Goal: Information Seeking & Learning: Learn about a topic

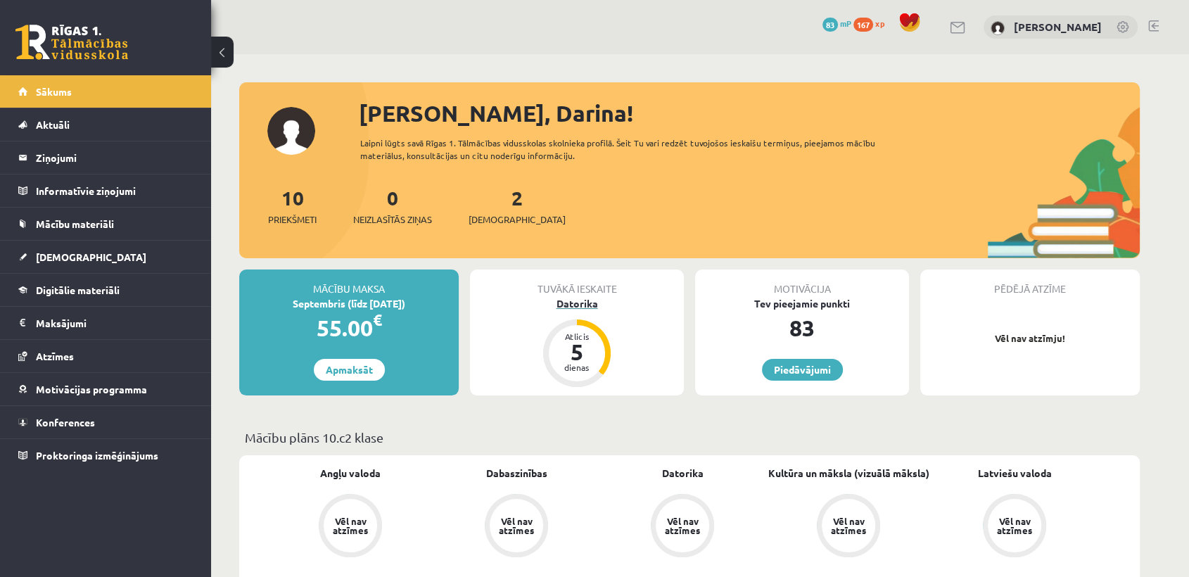
click at [591, 307] on div "Datorika" at bounding box center [577, 303] width 214 height 15
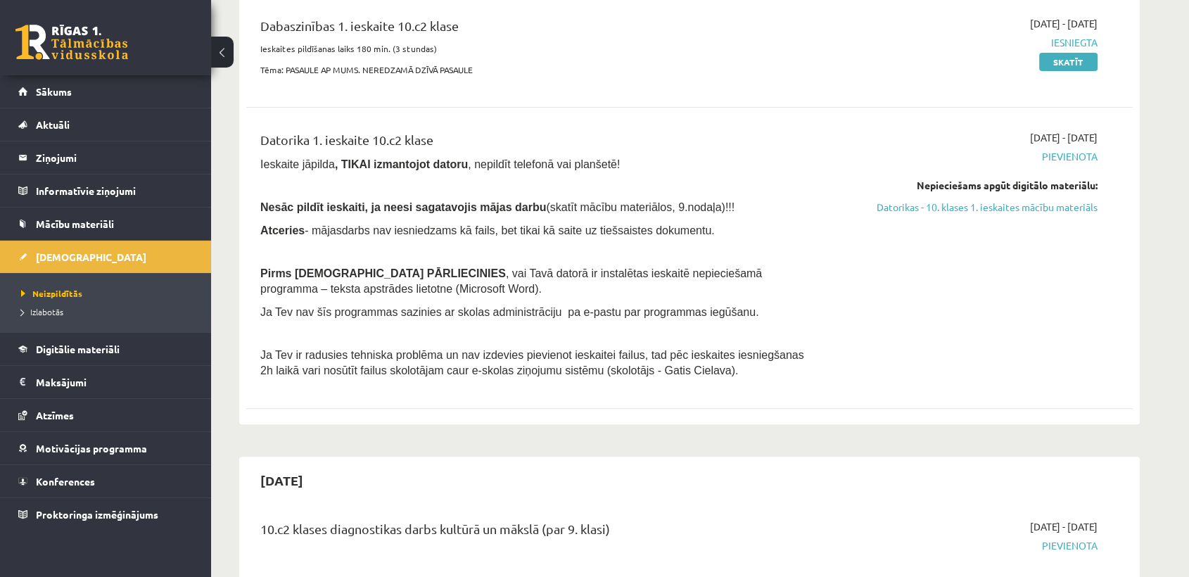
scroll to position [293, 0]
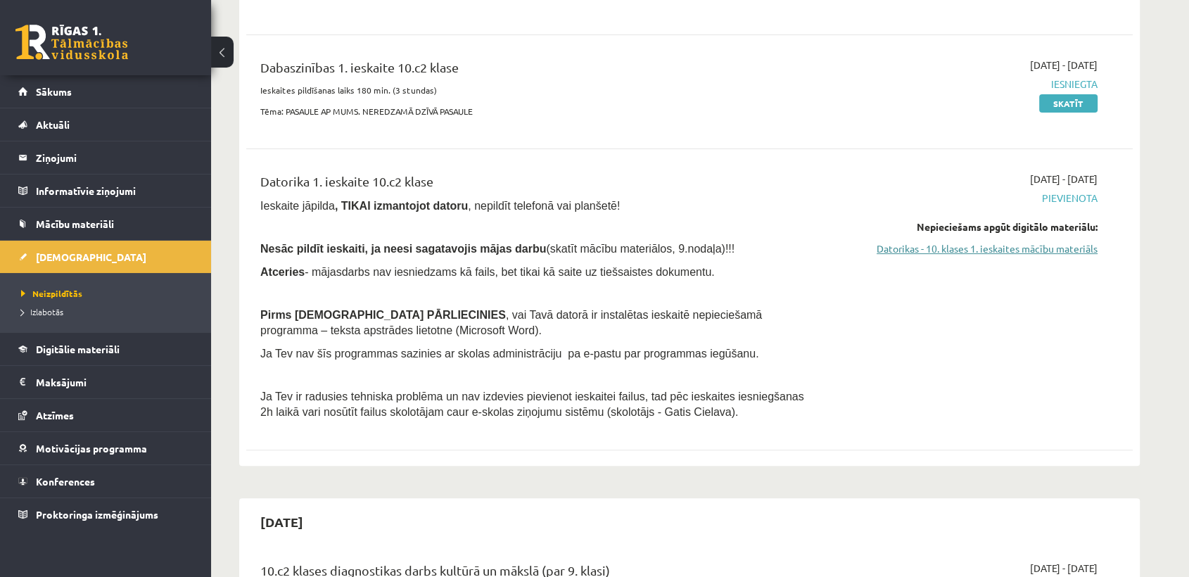
click at [975, 250] on link "Datorikas - 10. klases 1. ieskaites mācību materiāls" at bounding box center [964, 248] width 265 height 15
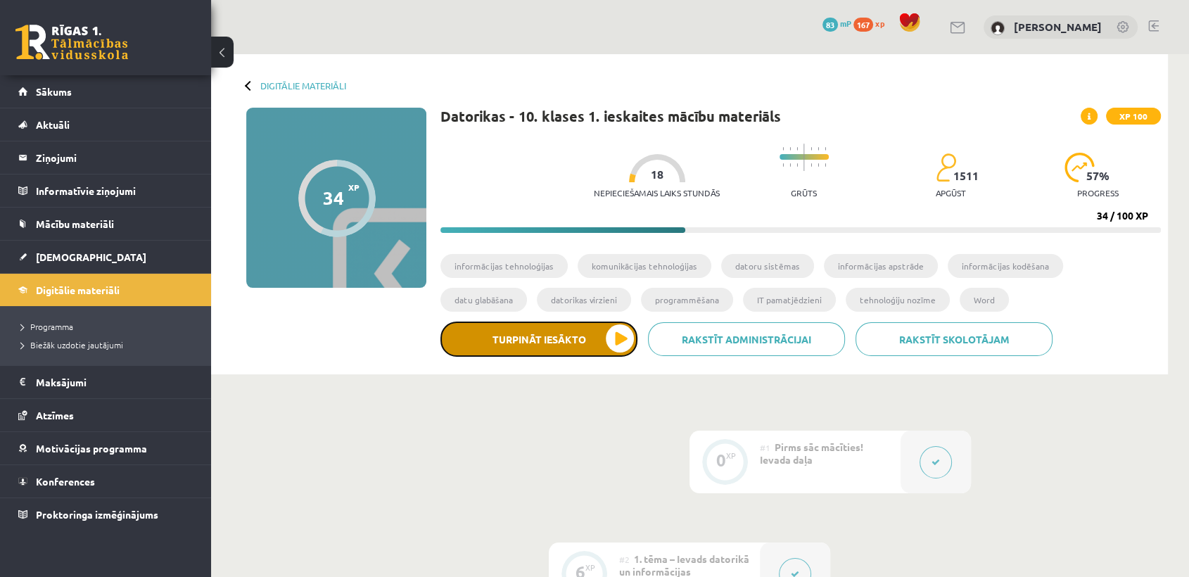
click at [532, 330] on button "Turpināt iesākto" at bounding box center [538, 338] width 197 height 35
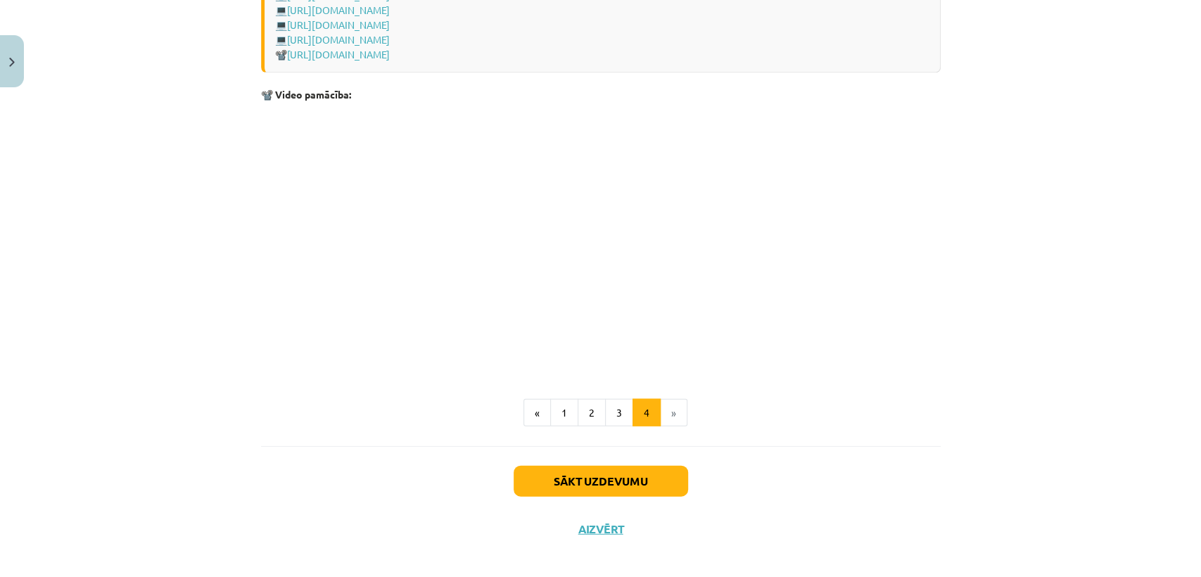
scroll to position [2026, 0]
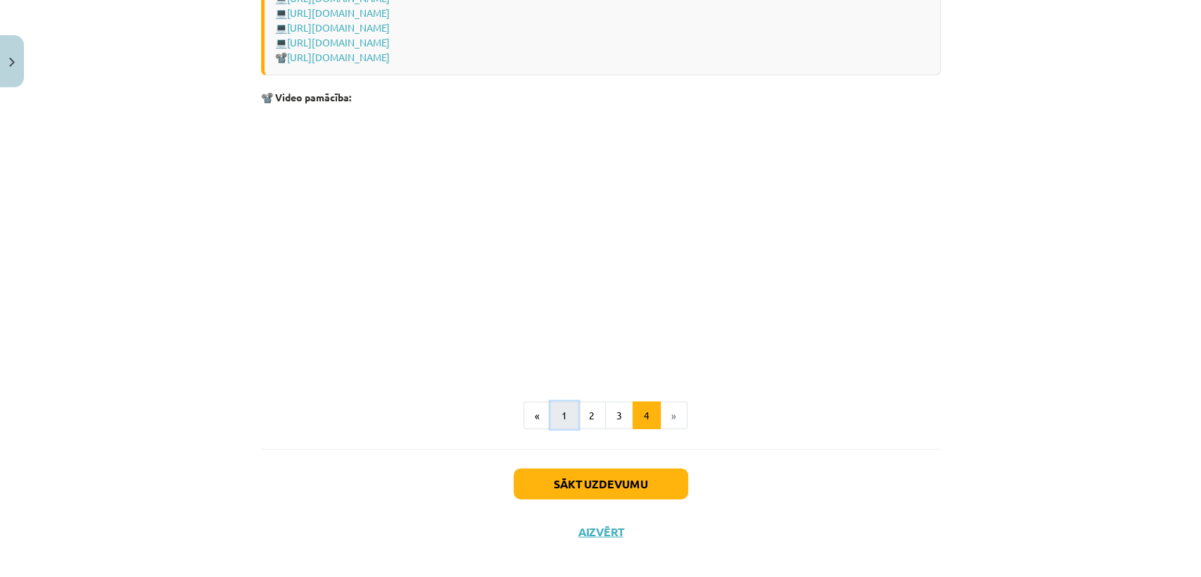
click at [558, 411] on button "1" at bounding box center [564, 416] width 28 height 28
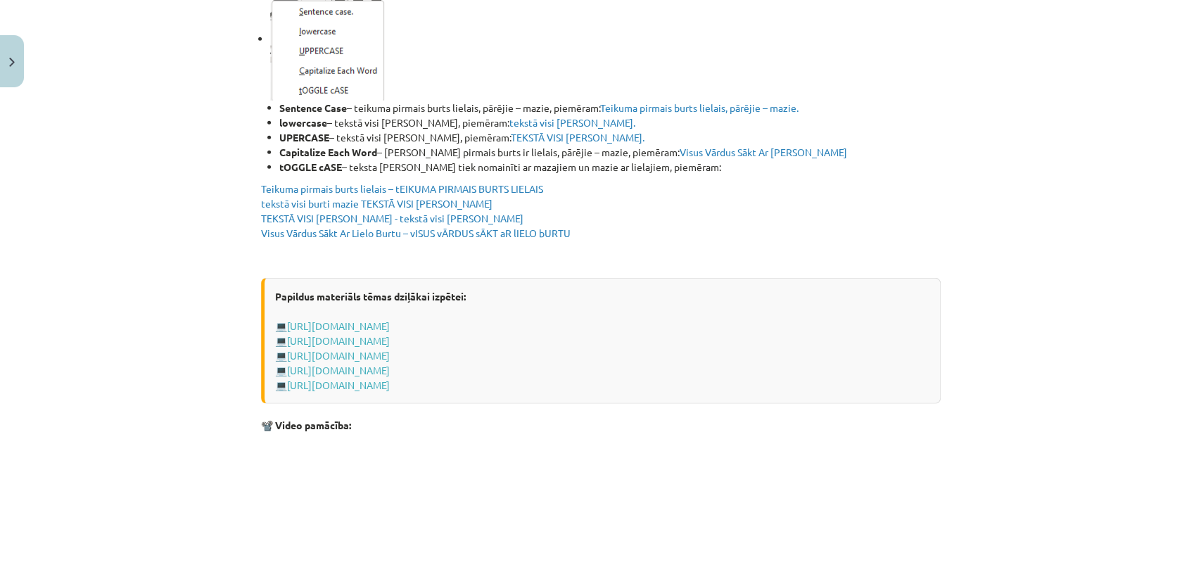
scroll to position [2754, 0]
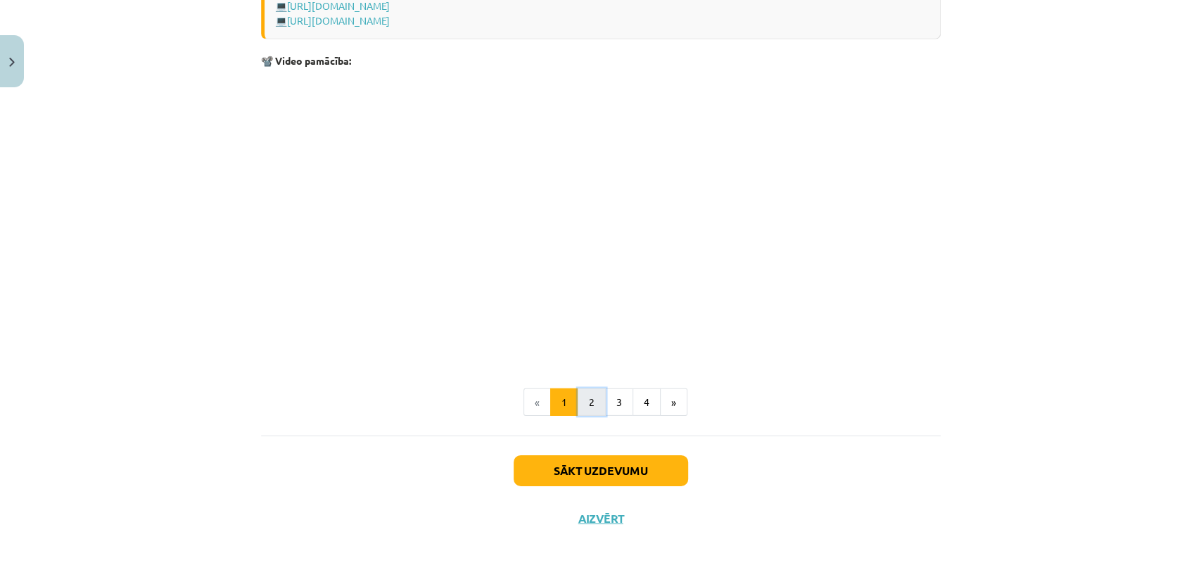
click at [589, 404] on button "2" at bounding box center [591, 402] width 28 height 28
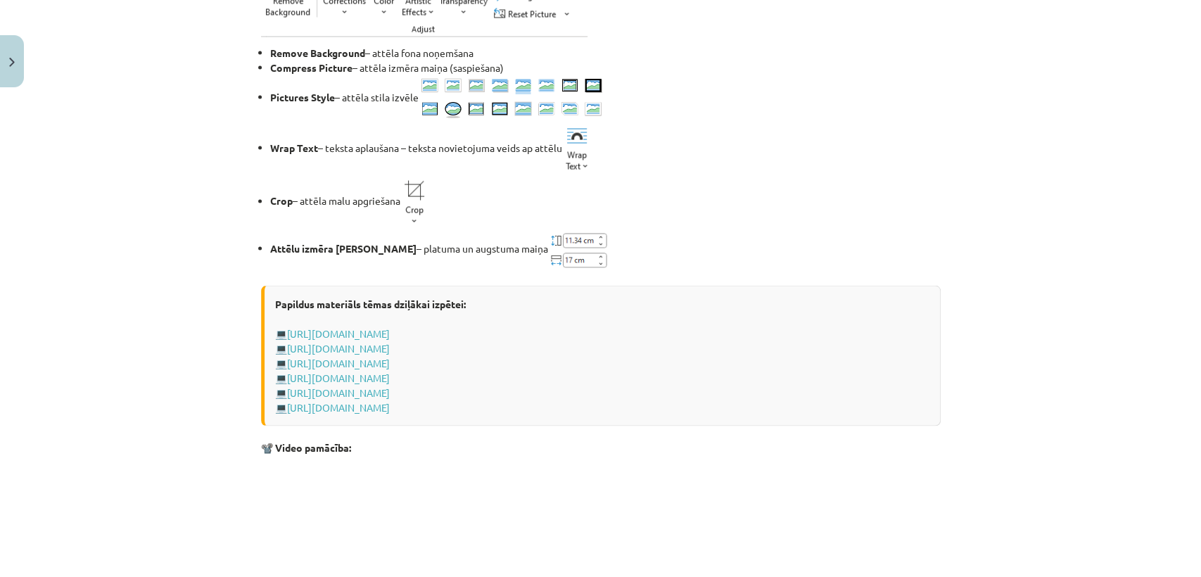
scroll to position [2111, 0]
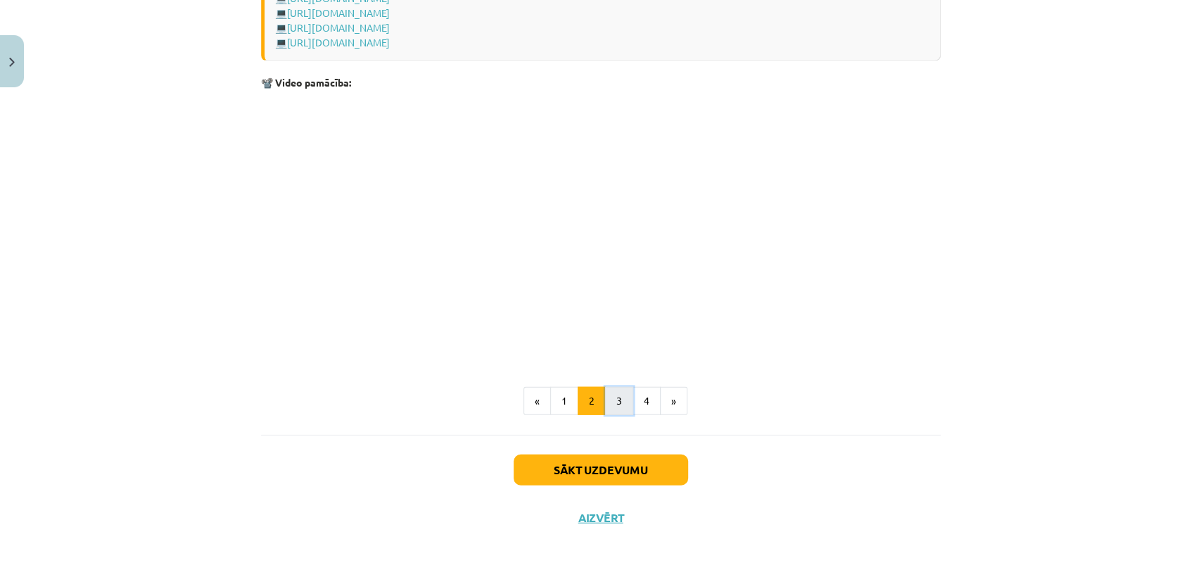
click at [608, 395] on button "3" at bounding box center [619, 401] width 28 height 28
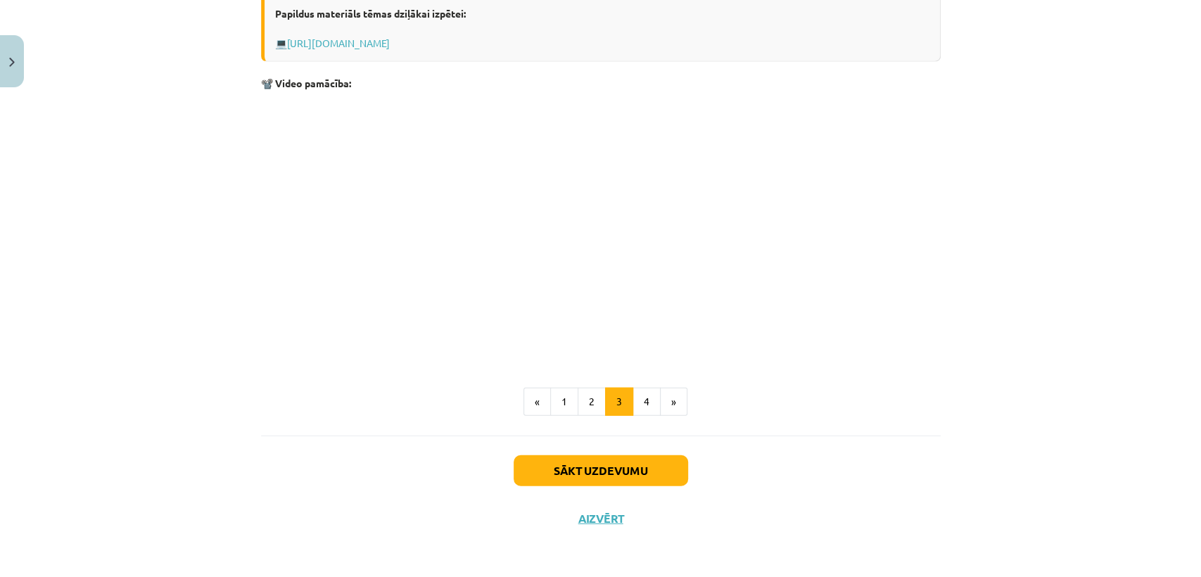
scroll to position [1876, 0]
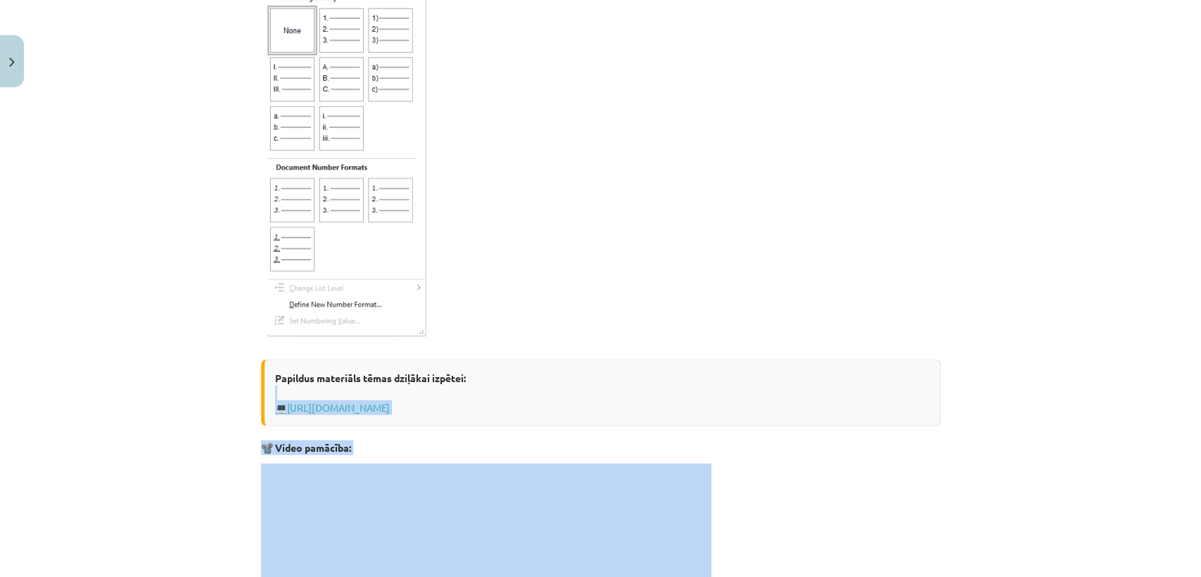
drag, startPoint x: 854, startPoint y: 497, endPoint x: 1199, endPoint y: 390, distance: 361.5
click at [1199, 390] on div "Mācību tēma: Datorikas - 10. klases 1. ieskaites mācību materiāls #9 8. tēma – …" at bounding box center [600, 288] width 1201 height 577
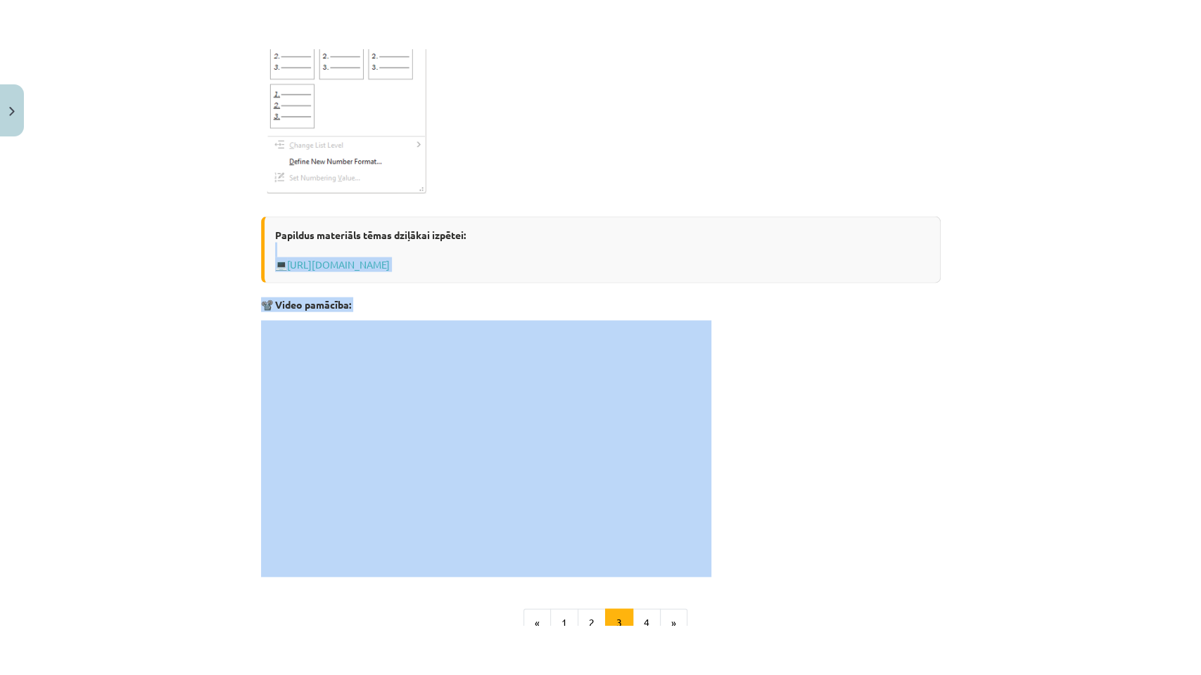
scroll to position [2116, 0]
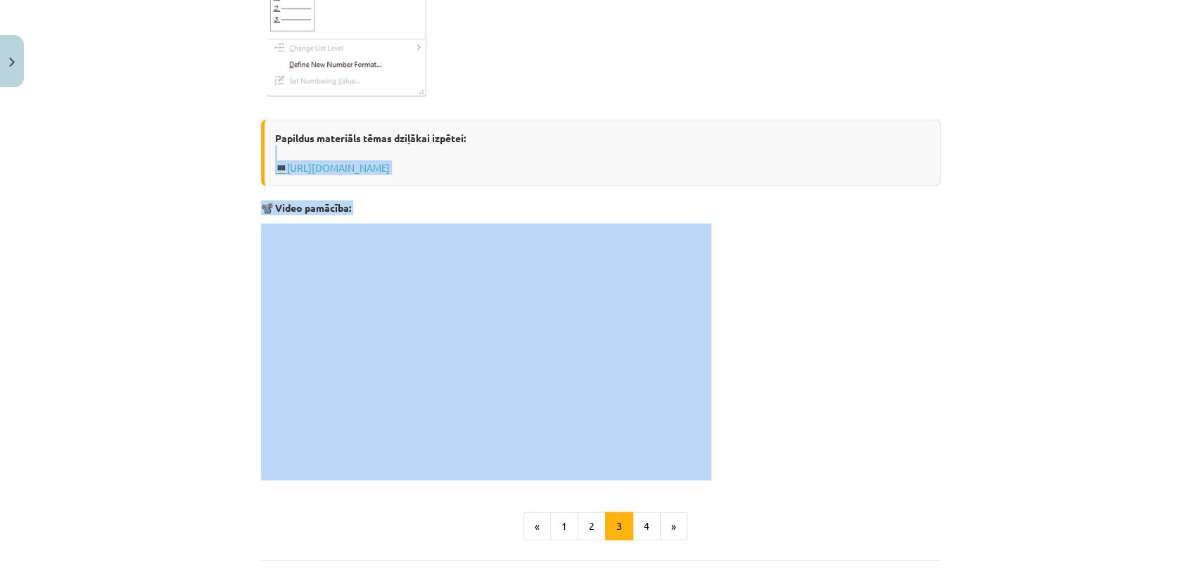
click at [1021, 399] on div "Mācību tēma: Datorikas - 10. klases 1. ieskaites mācību materiāls #9 8. tēma – …" at bounding box center [600, 288] width 1201 height 577
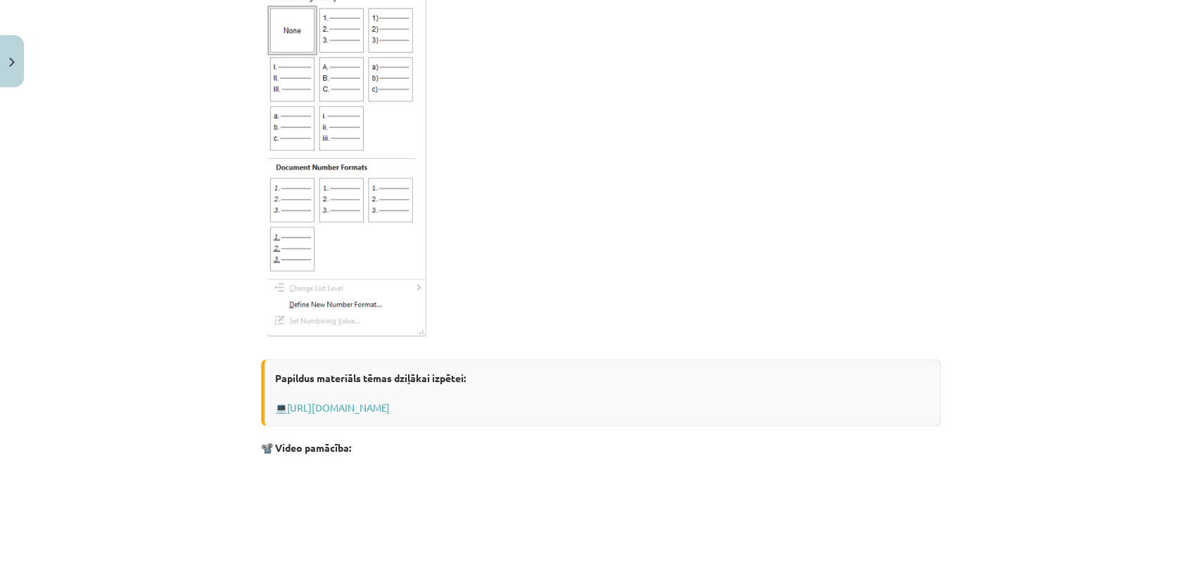
scroll to position [2240, 0]
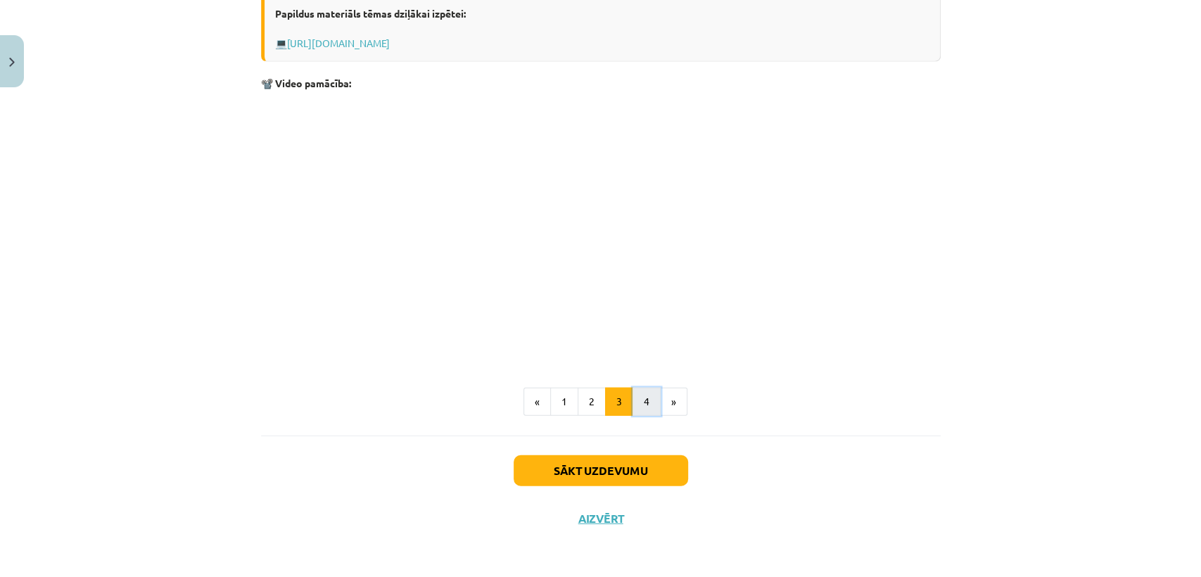
click at [634, 399] on button "4" at bounding box center [646, 402] width 28 height 28
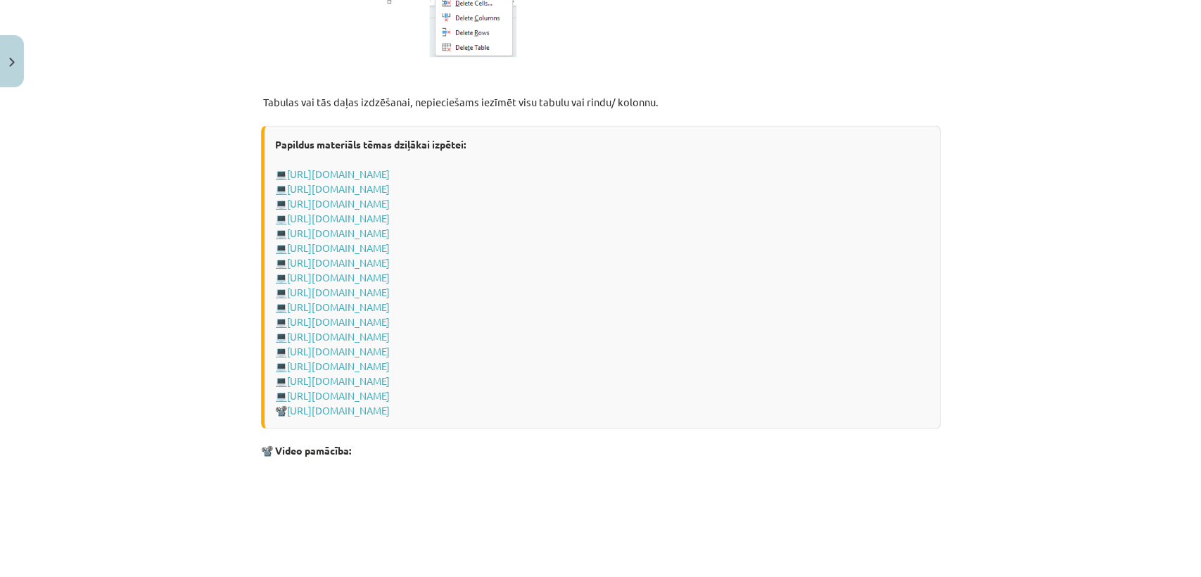
scroll to position [2039, 0]
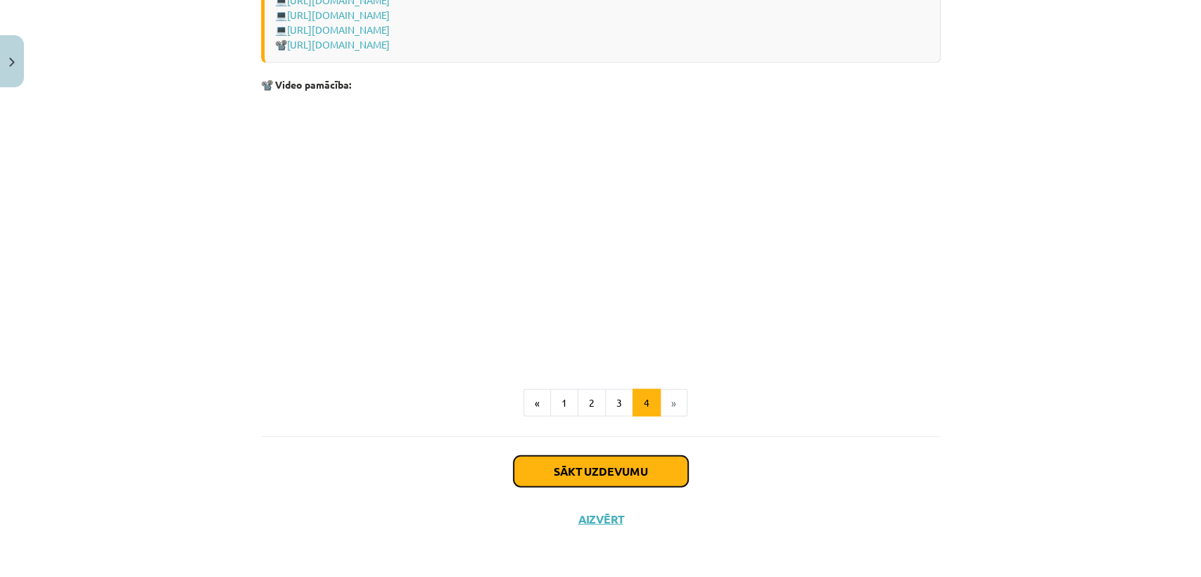
click at [590, 478] on button "Sākt uzdevumu" at bounding box center [600, 471] width 174 height 31
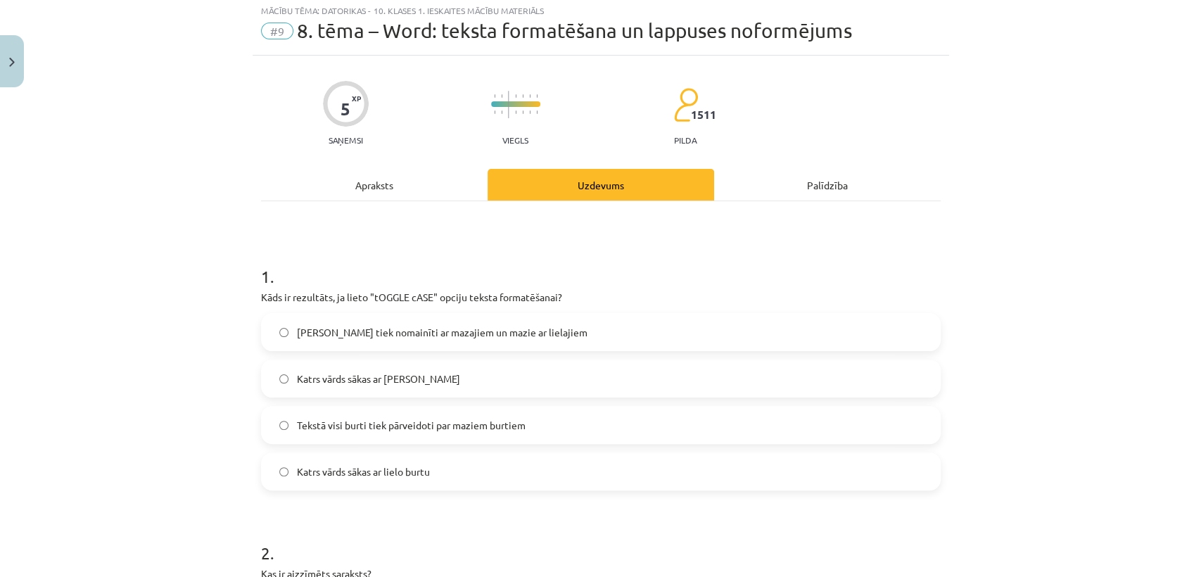
scroll to position [34, 0]
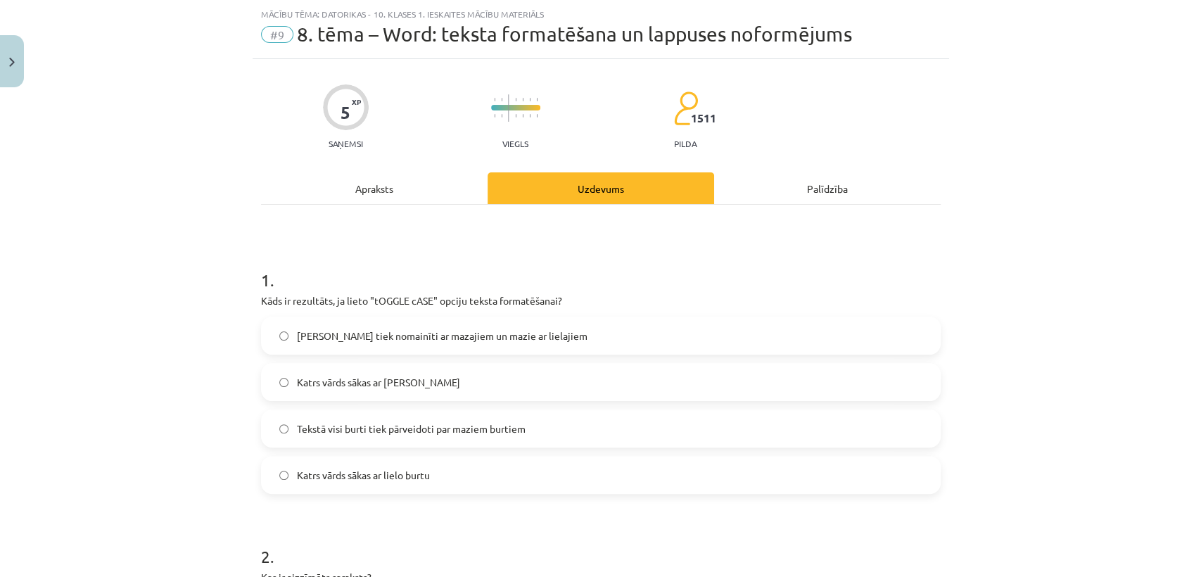
click at [388, 328] on span "Lielie burti tiek nomainīti ar mazajiem un mazie ar lielajiem" at bounding box center [442, 335] width 290 height 15
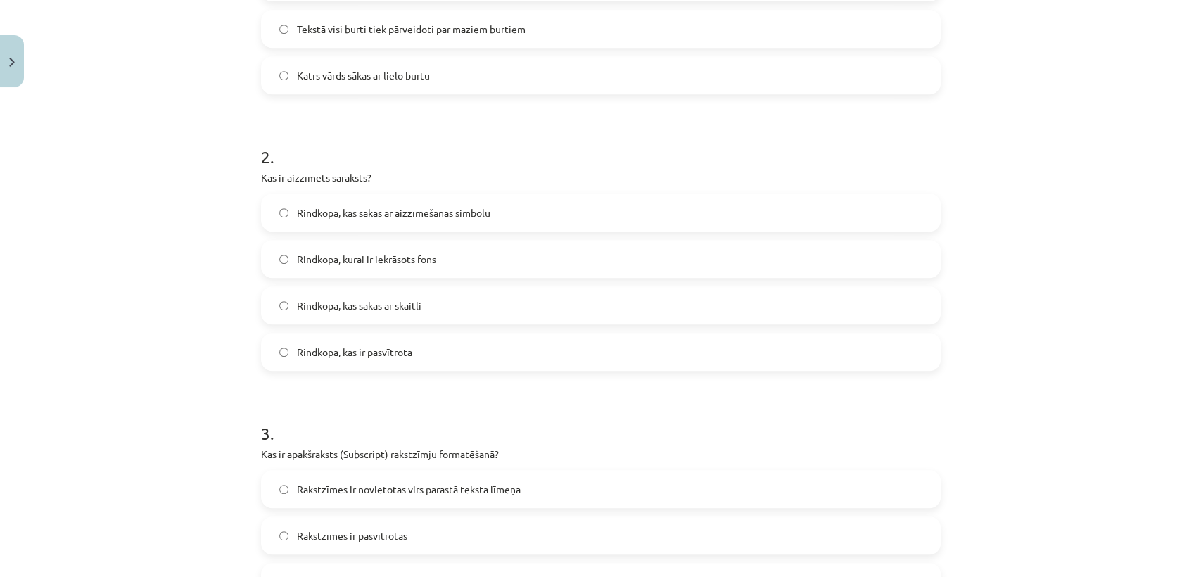
scroll to position [457, 0]
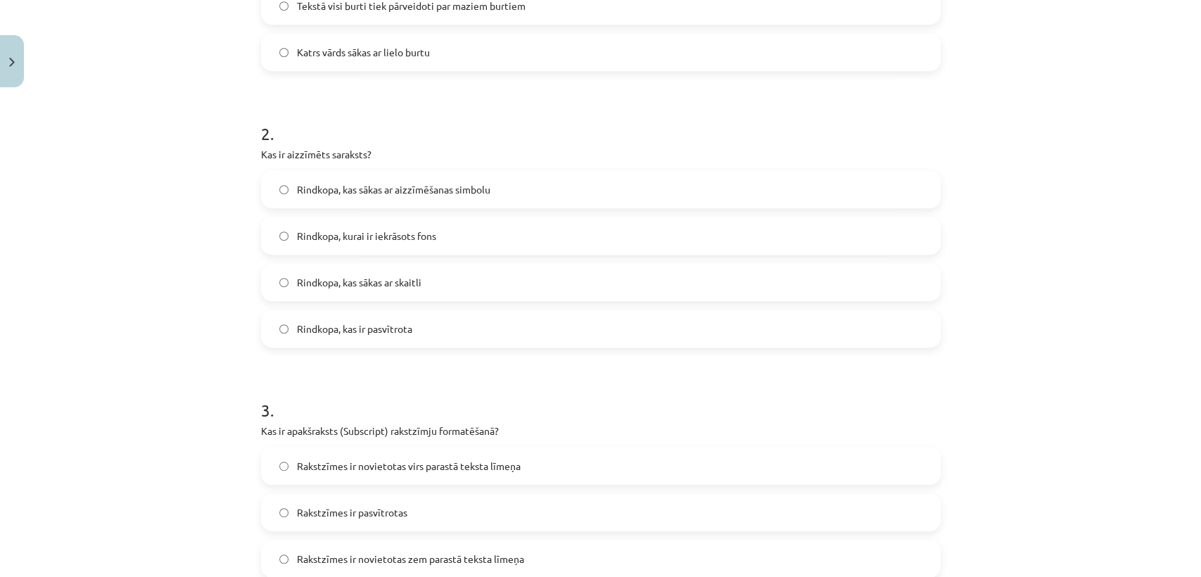
click at [651, 193] on label "Rindkopa, kas sākas ar aizzīmēšanas simbolu" at bounding box center [600, 189] width 677 height 35
drag, startPoint x: 1174, startPoint y: 295, endPoint x: 1182, endPoint y: 338, distance: 43.6
click at [1182, 338] on div "Mācību tēma: Datorikas - 10. klases 1. ieskaites mācību materiāls #9 8. tēma – …" at bounding box center [600, 288] width 1201 height 577
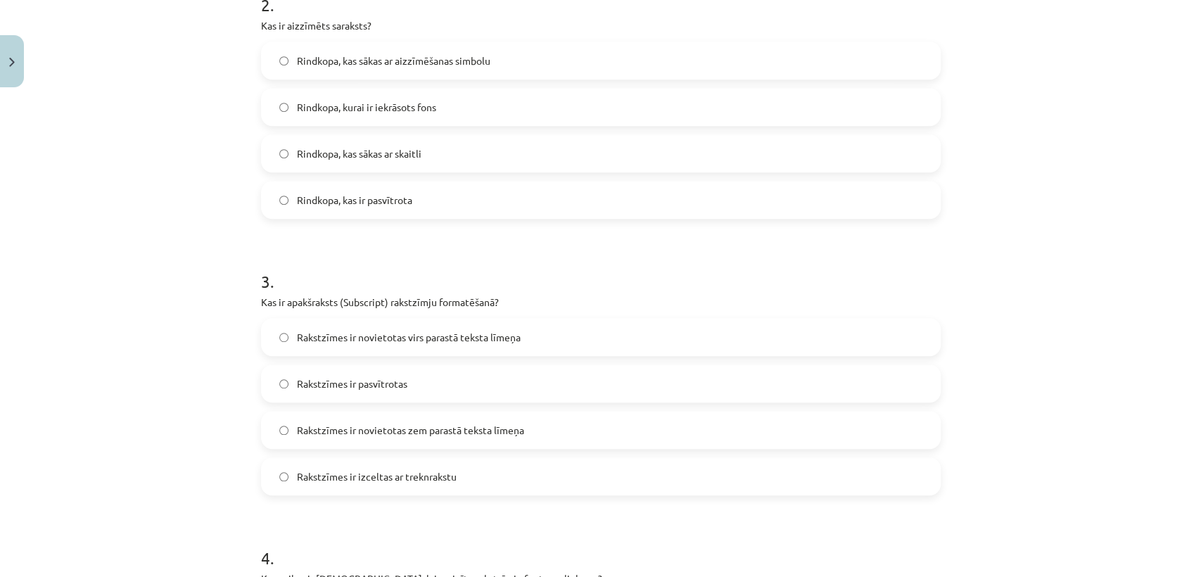
scroll to position [559, 0]
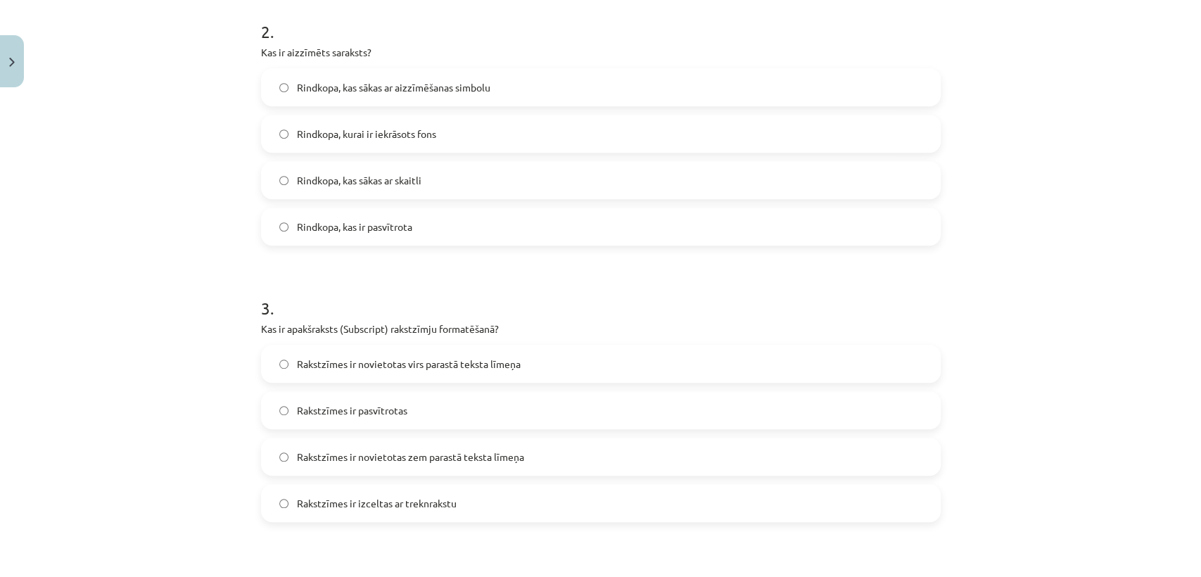
click at [1108, 206] on div "Mācību tēma: Datorikas - 10. klases 1. ieskaites mācību materiāls #9 8. tēma – …" at bounding box center [600, 288] width 1201 height 577
click at [641, 364] on label "Rakstzīmes ir novietotas virs parastā teksta līmeņa" at bounding box center [600, 363] width 677 height 35
click at [636, 460] on label "Rakstzīmes ir novietotas zem parastā teksta līmeņa" at bounding box center [600, 456] width 677 height 35
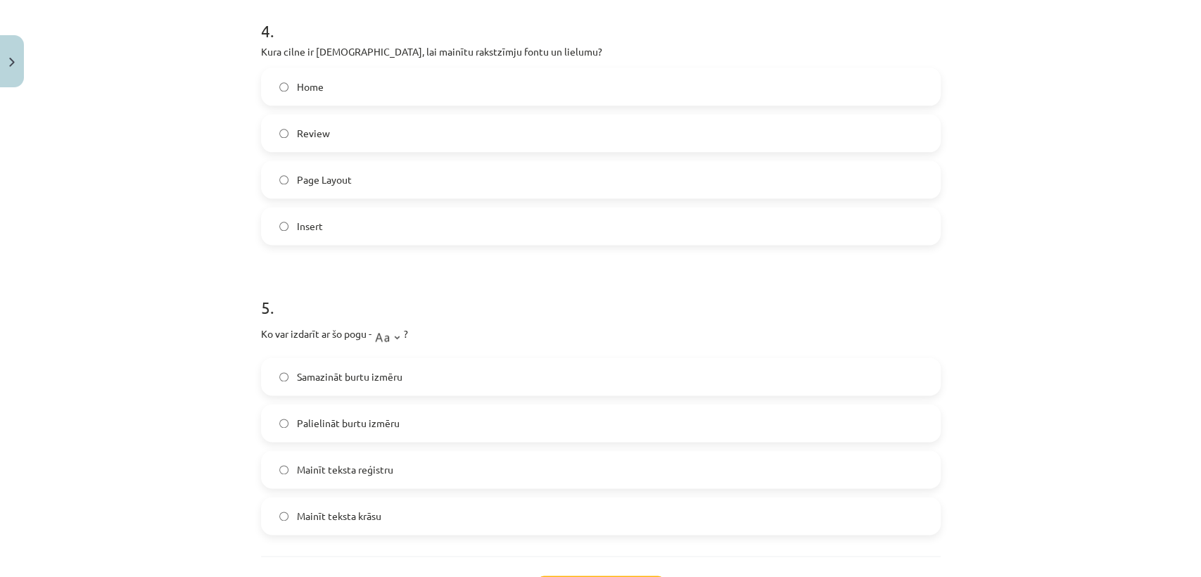
scroll to position [1114, 0]
click at [708, 455] on label "Mainīt teksta reģistru" at bounding box center [600, 467] width 677 height 35
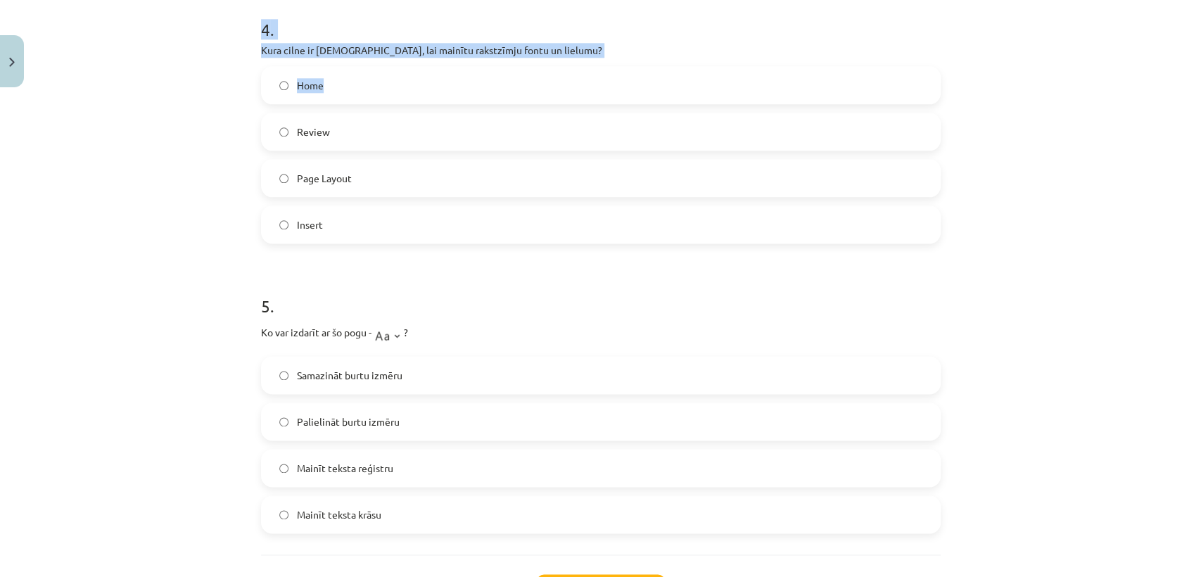
scroll to position [1233, 0]
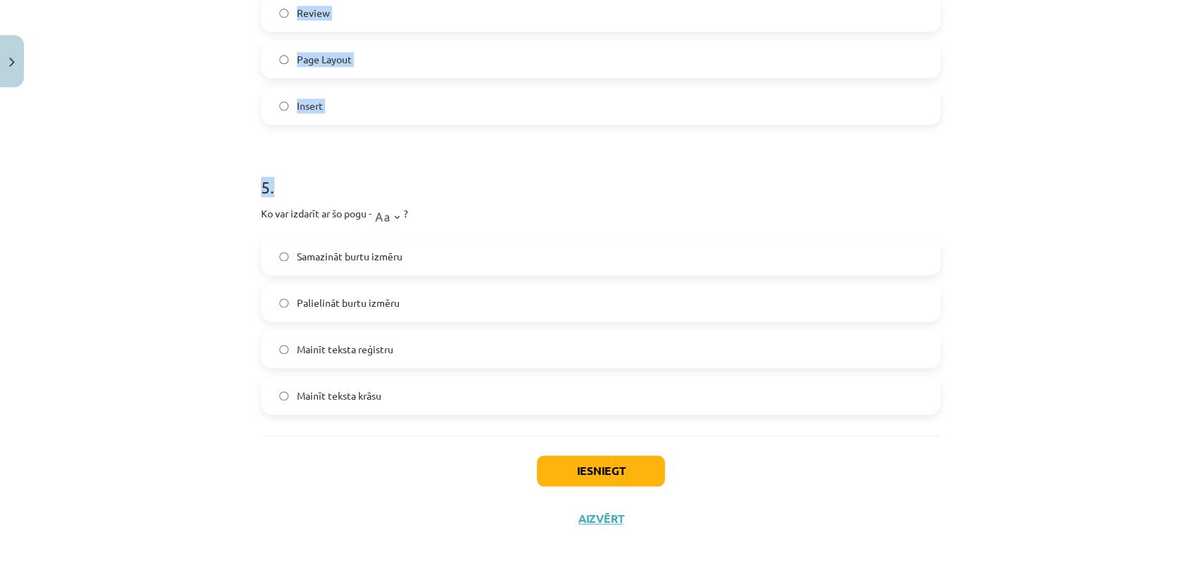
drag, startPoint x: 516, startPoint y: 75, endPoint x: 895, endPoint y: 185, distance: 394.9
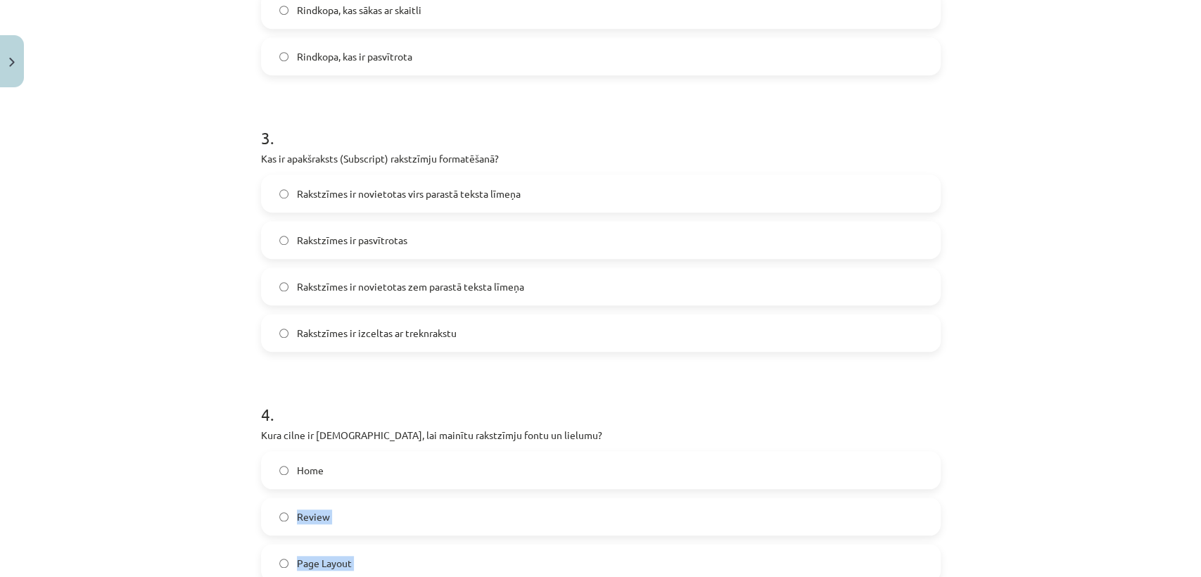
click at [890, 482] on label "Home" at bounding box center [600, 469] width 677 height 35
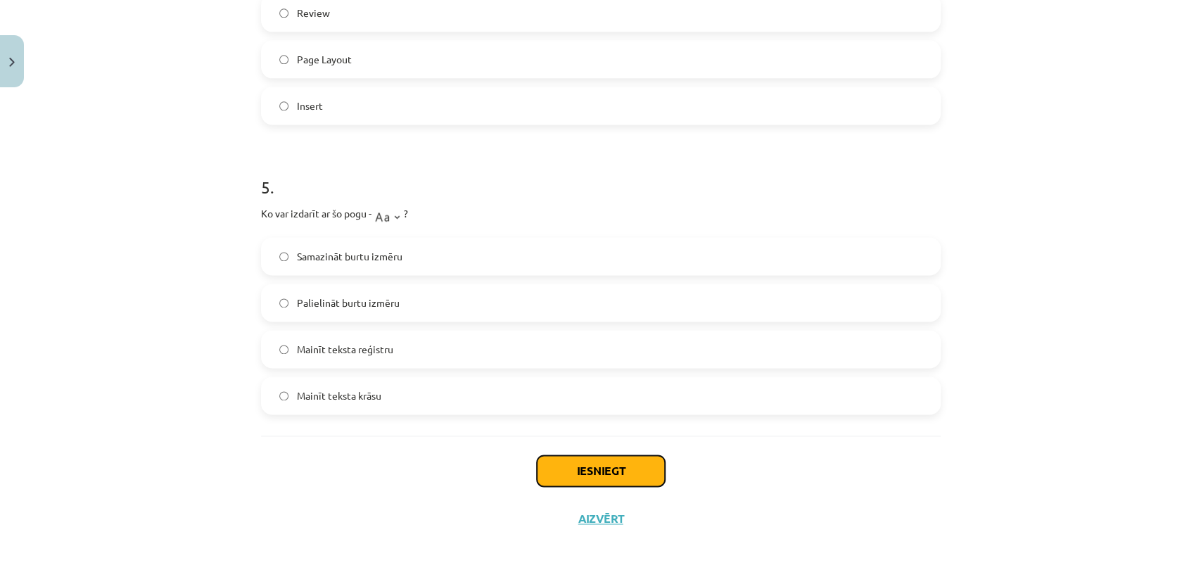
click at [653, 471] on button "Iesniegt" at bounding box center [601, 470] width 128 height 31
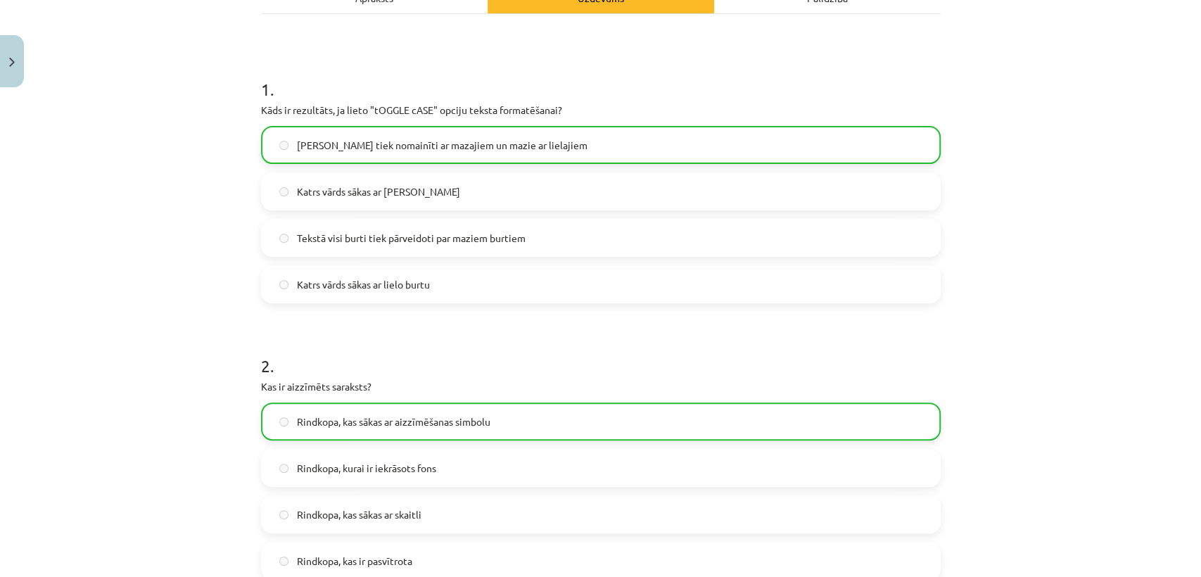
scroll to position [0, 0]
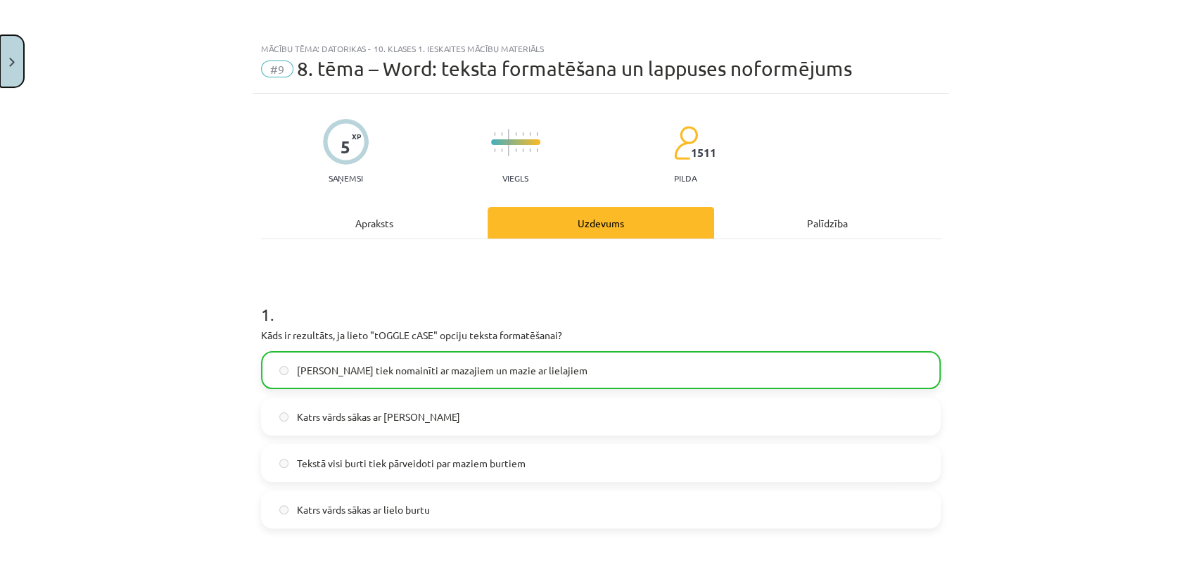
click at [7, 56] on button "Close" at bounding box center [12, 61] width 24 height 52
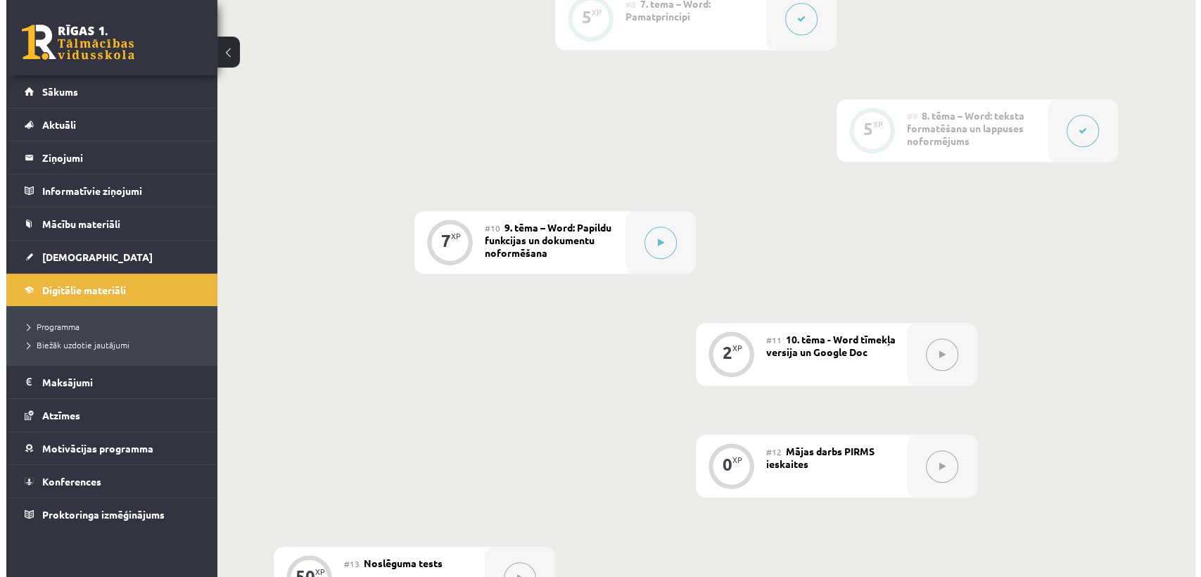
scroll to position [1238, 0]
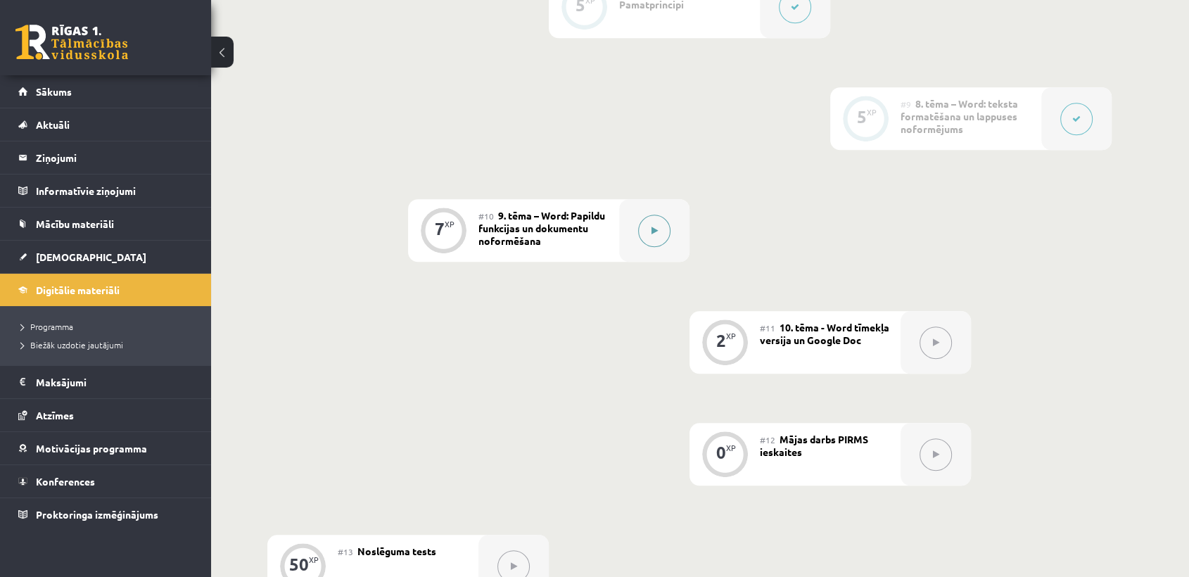
click at [658, 231] on button at bounding box center [654, 231] width 32 height 32
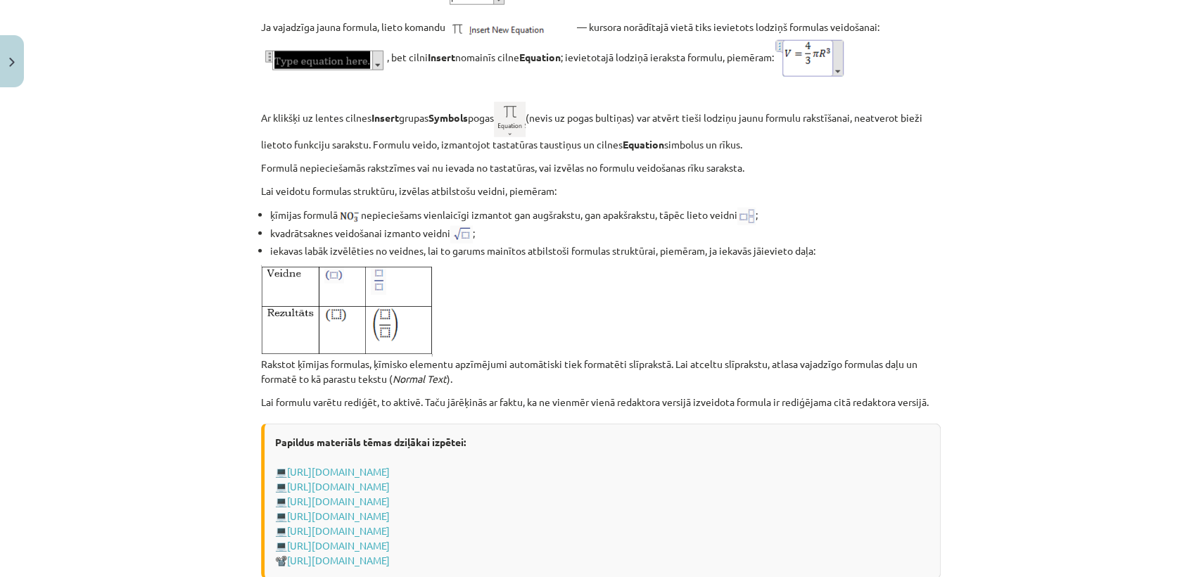
scroll to position [2870, 0]
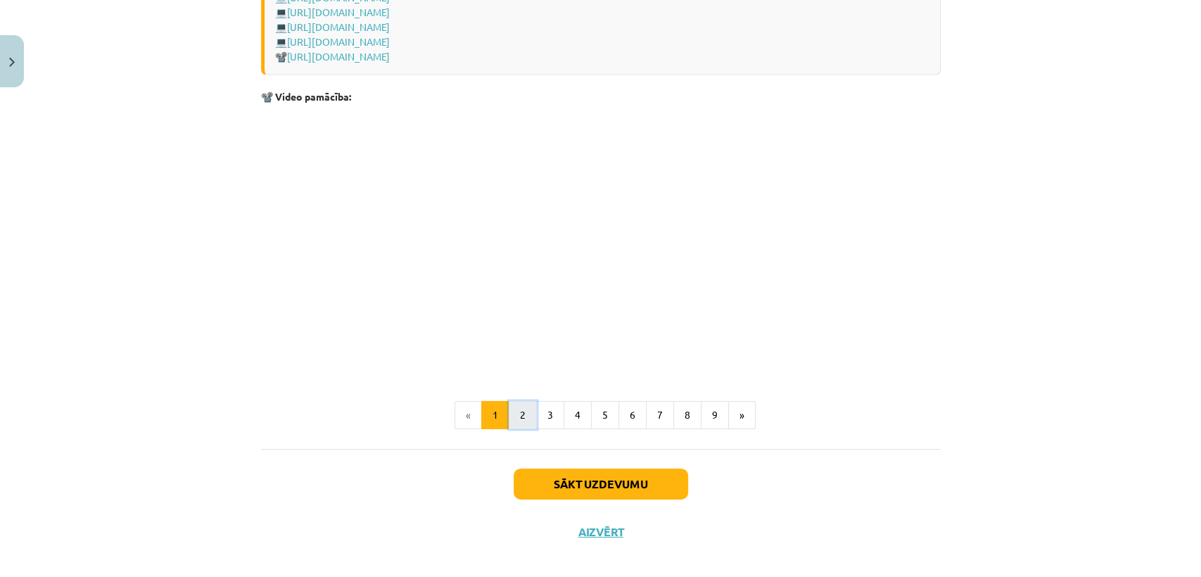
click at [519, 429] on button "2" at bounding box center [523, 415] width 28 height 28
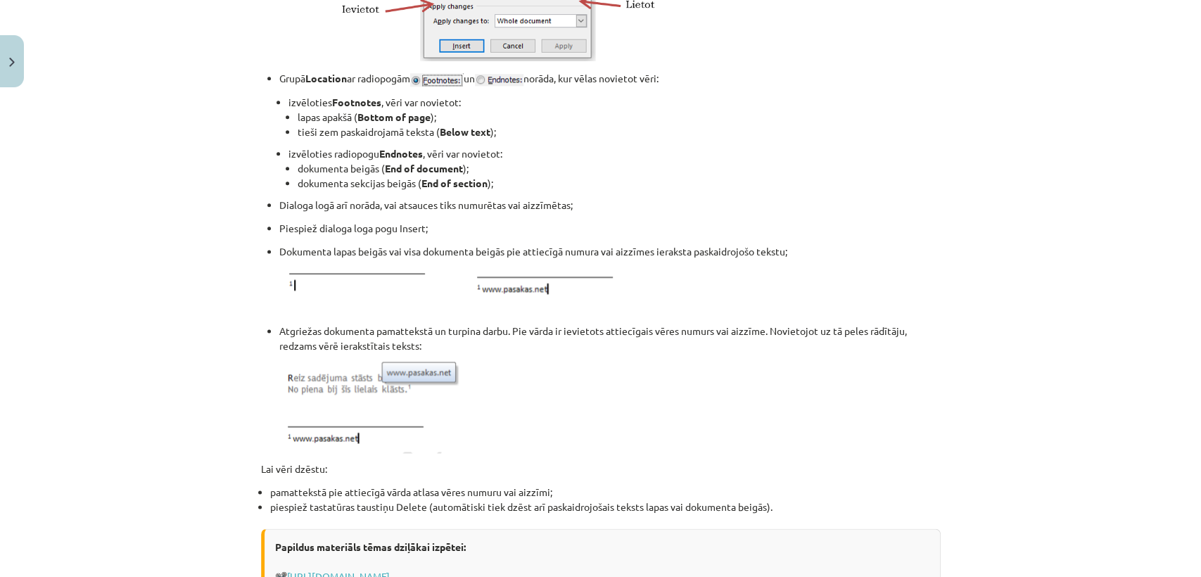
scroll to position [1653, 0]
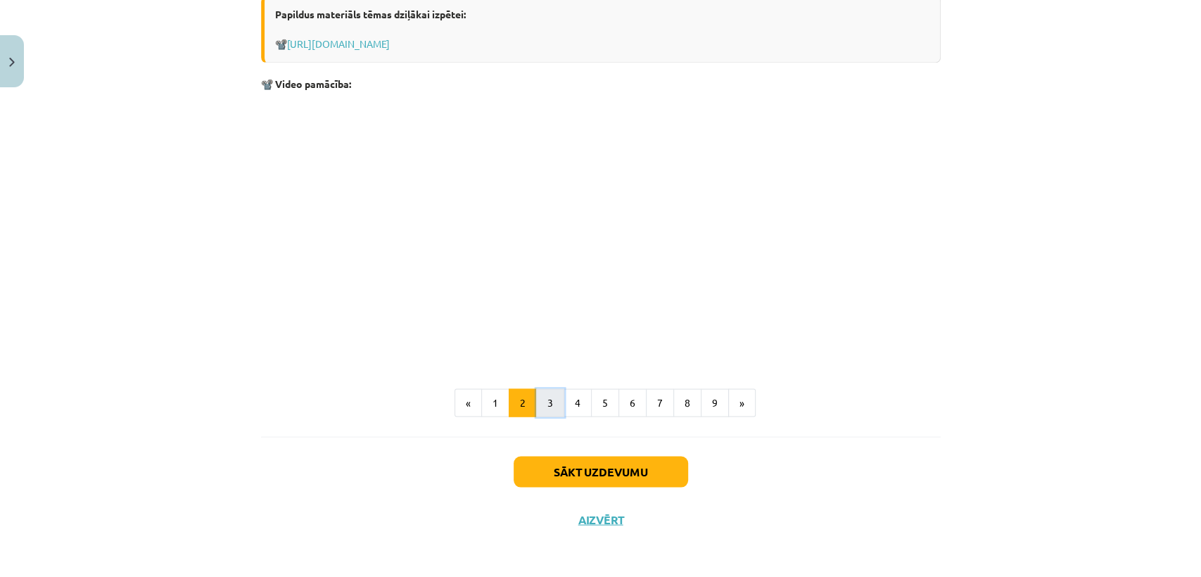
click at [548, 409] on button "3" at bounding box center [550, 402] width 28 height 28
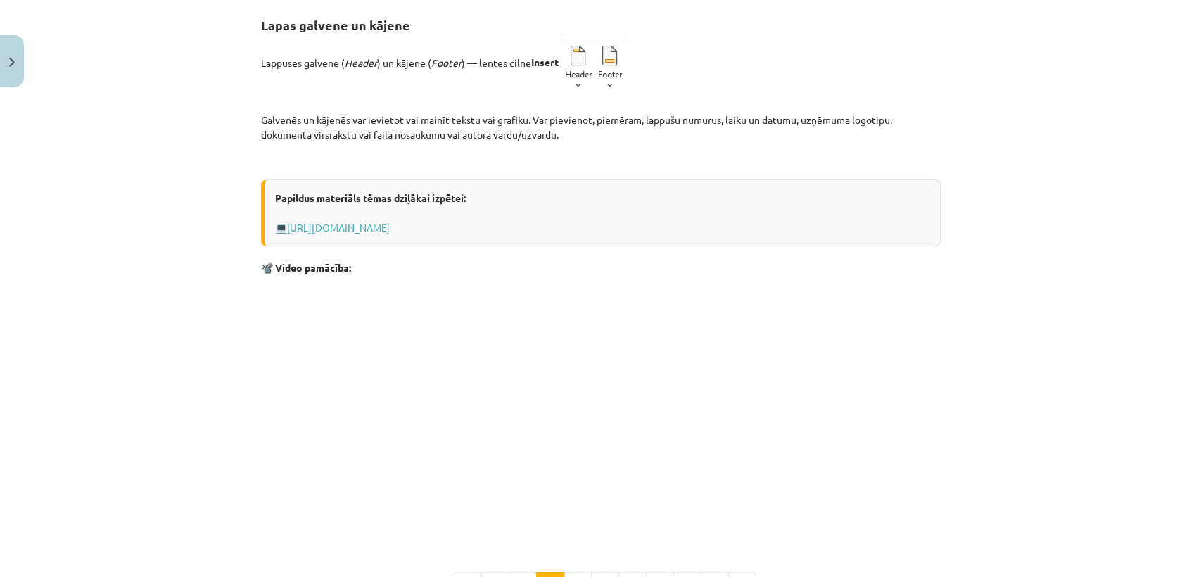
scroll to position [436, 0]
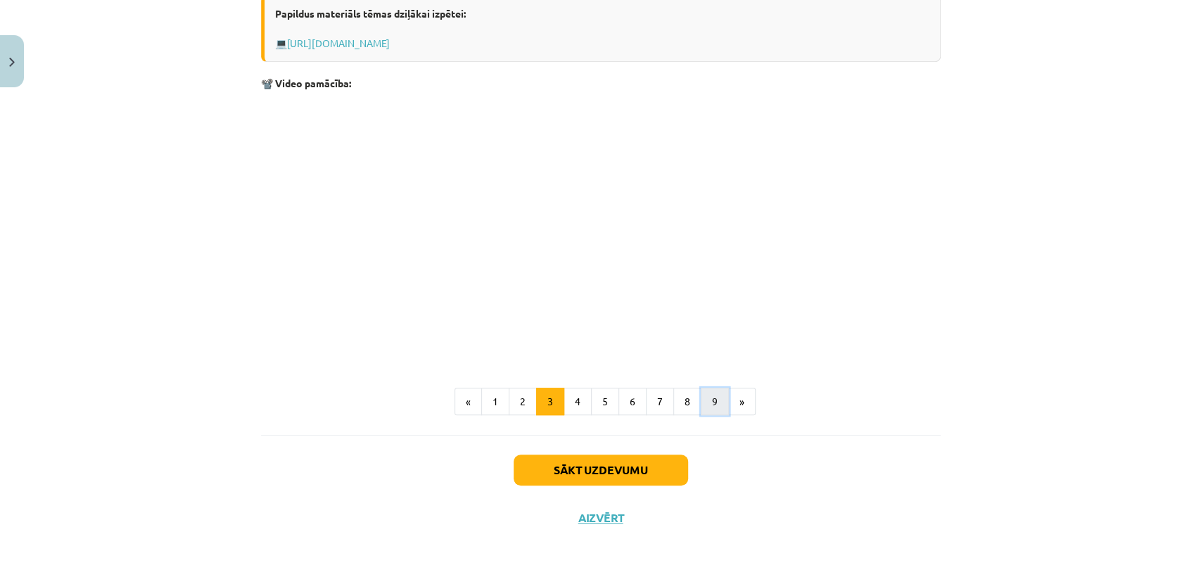
click at [702, 397] on button "9" at bounding box center [715, 402] width 28 height 28
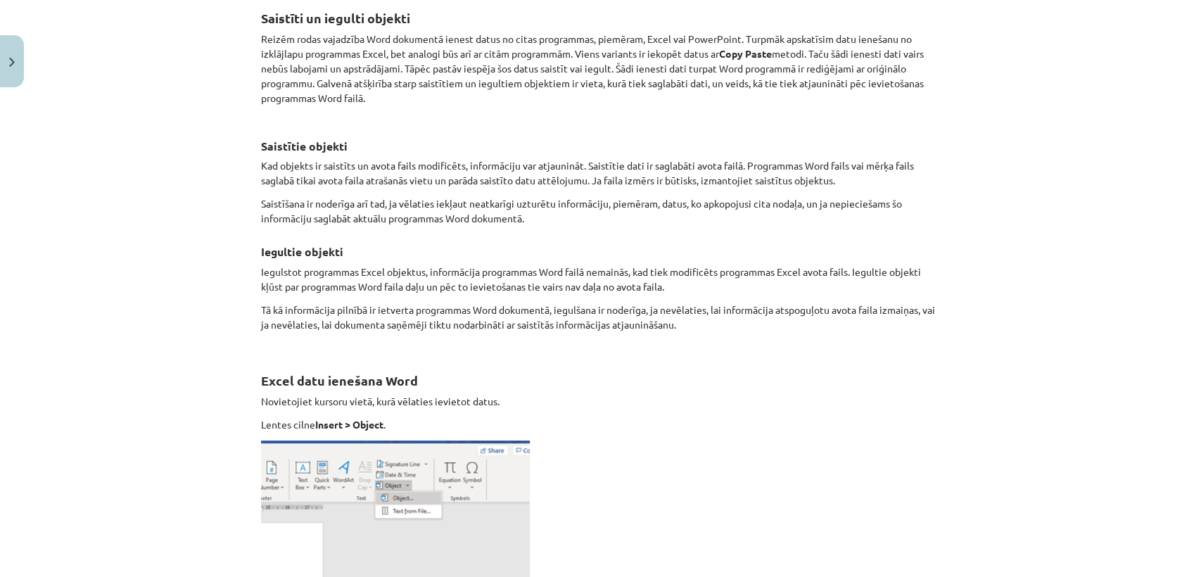
scroll to position [252, 0]
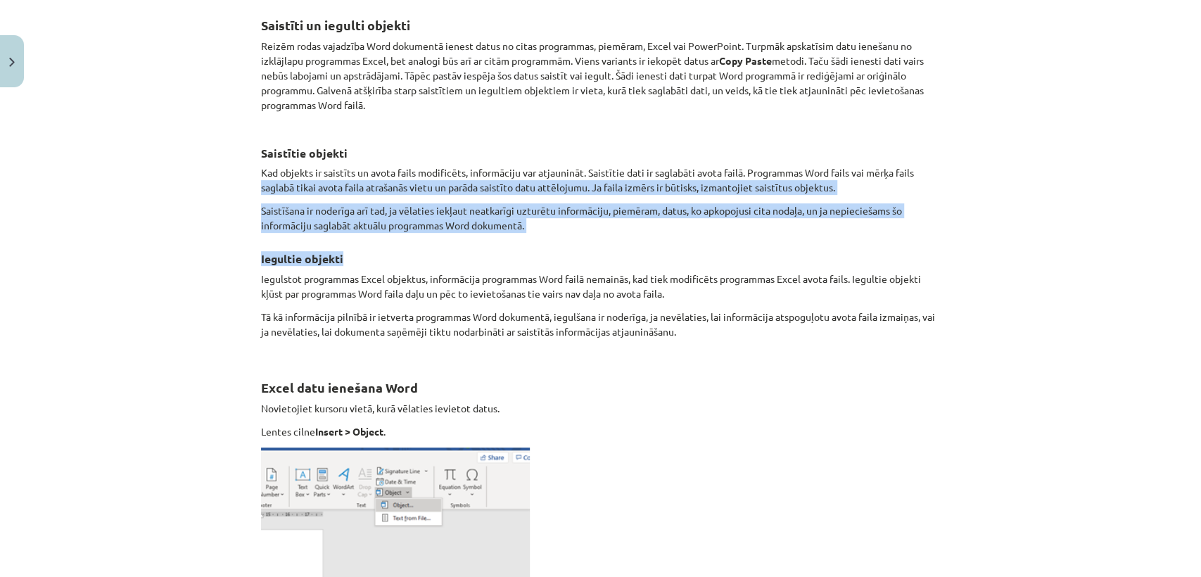
drag, startPoint x: 1186, startPoint y: 179, endPoint x: 1199, endPoint y: 241, distance: 64.0
click at [1199, 241] on div "Mācību tēma: Datorikas - 10. klases 1. ieskaites mācību materiāls #10 9. tēma –…" at bounding box center [600, 288] width 1201 height 577
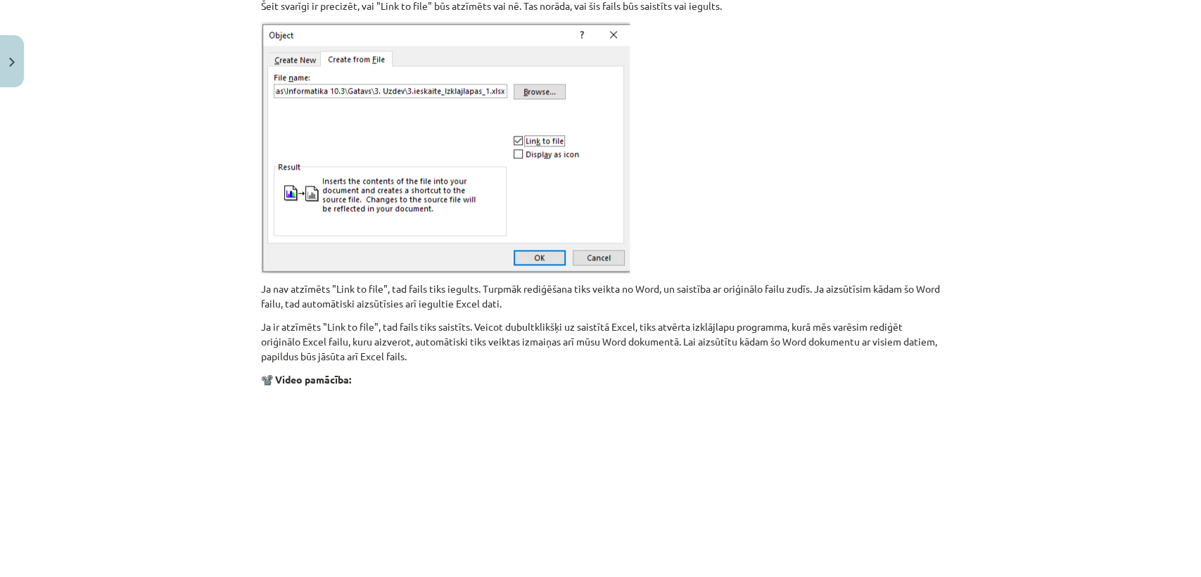
scroll to position [1671, 0]
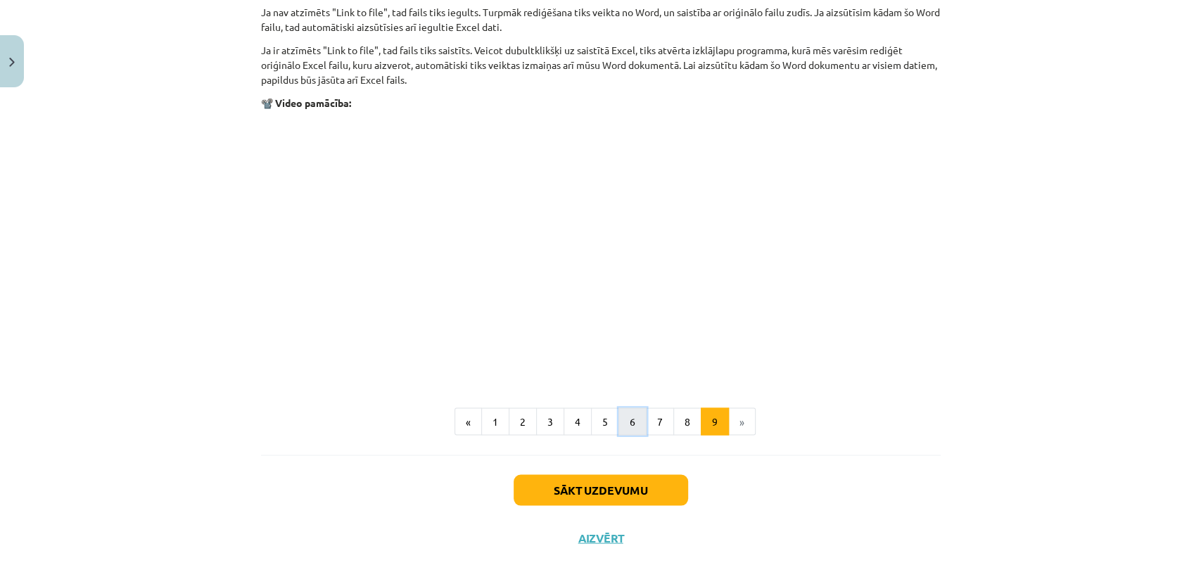
click at [620, 421] on button "6" at bounding box center [632, 421] width 28 height 28
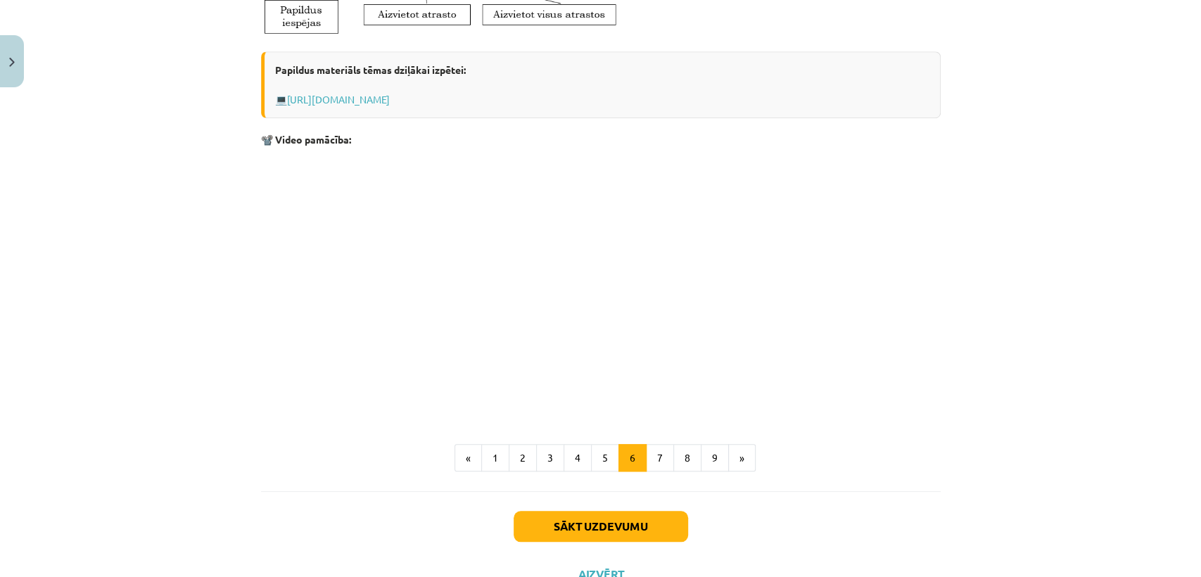
scroll to position [671, 0]
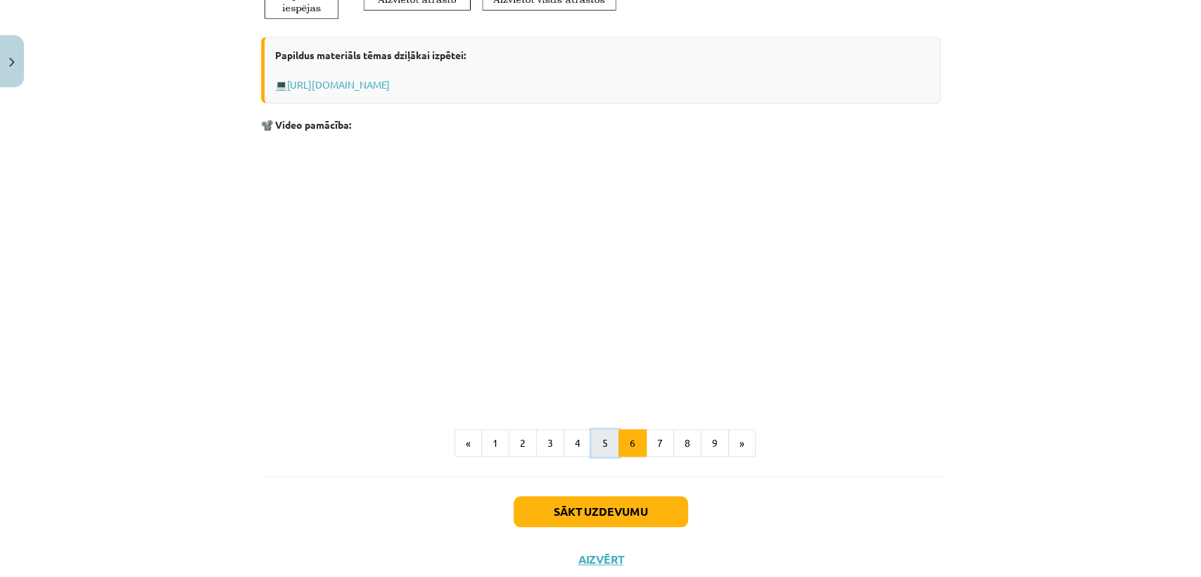
click at [591, 442] on button "5" at bounding box center [605, 443] width 28 height 28
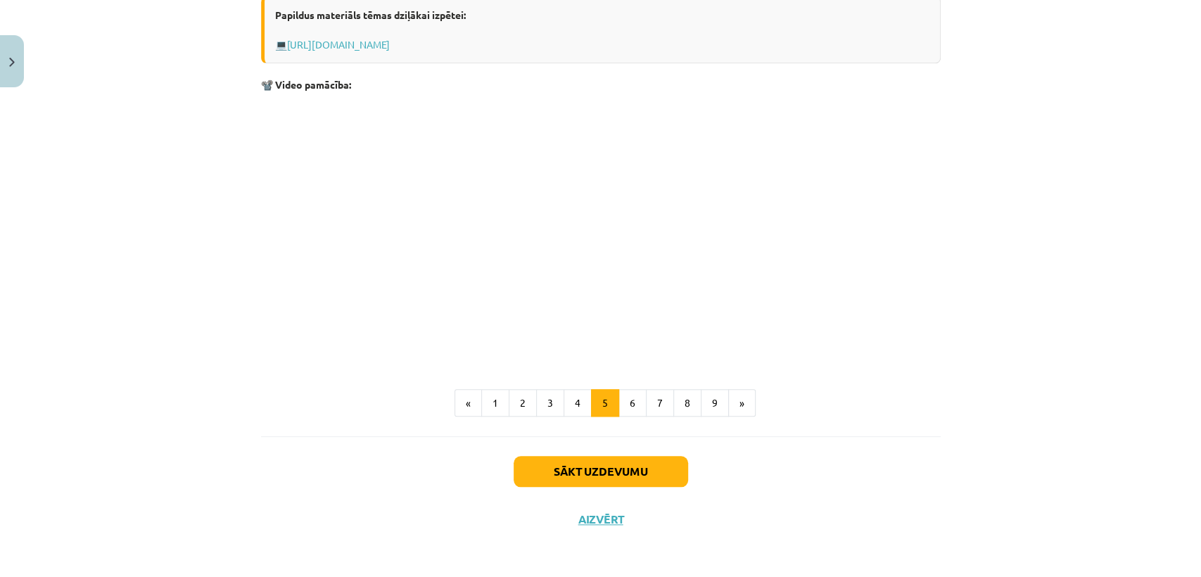
scroll to position [817, 0]
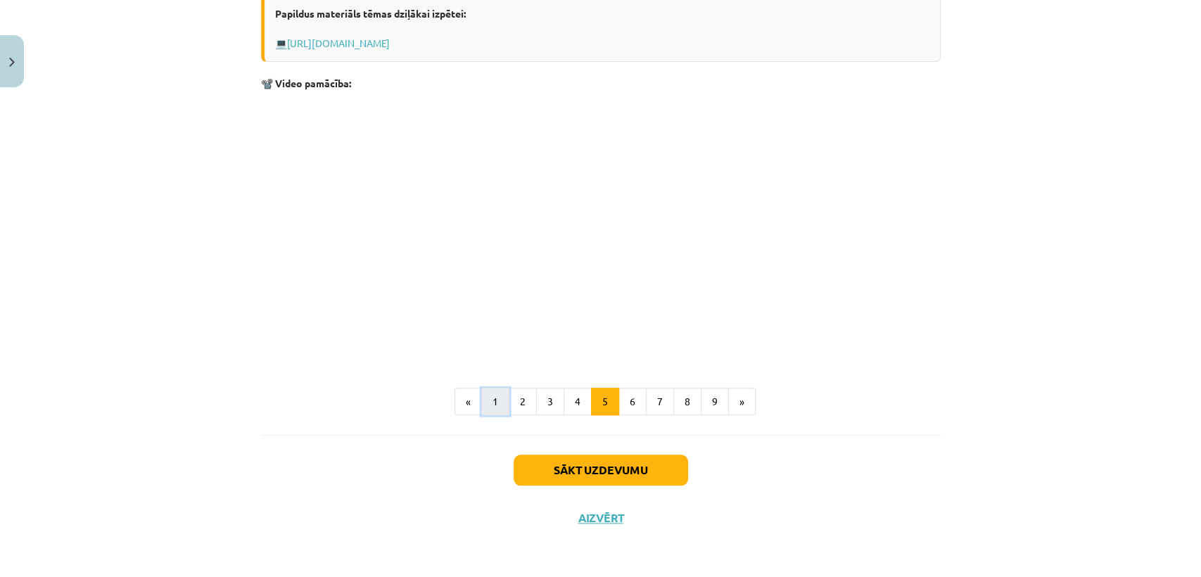
click at [482, 395] on button "1" at bounding box center [495, 402] width 28 height 28
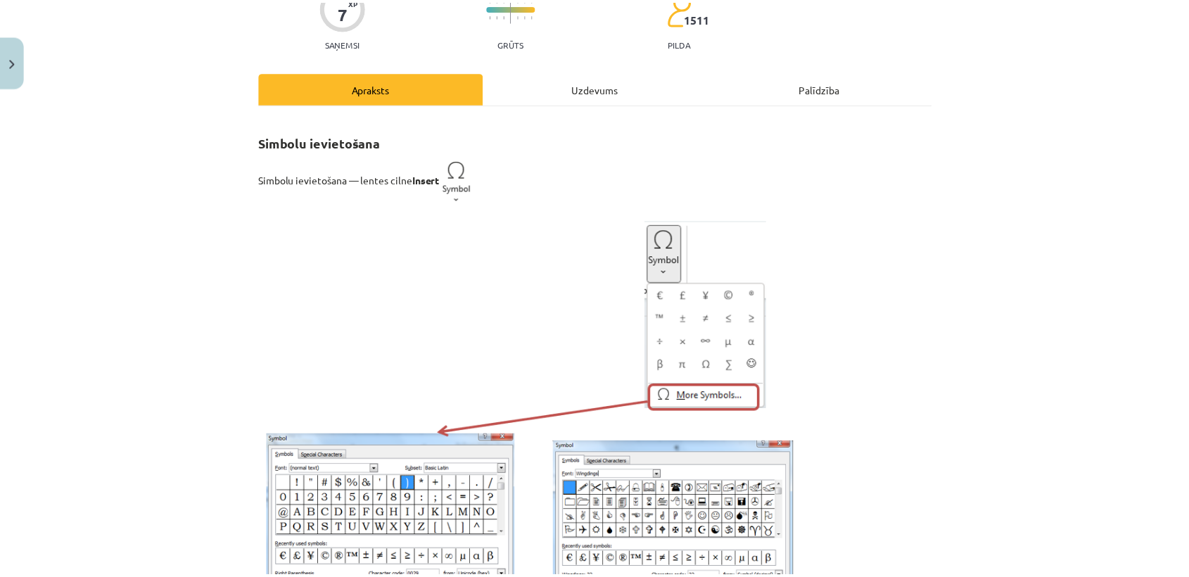
scroll to position [0, 0]
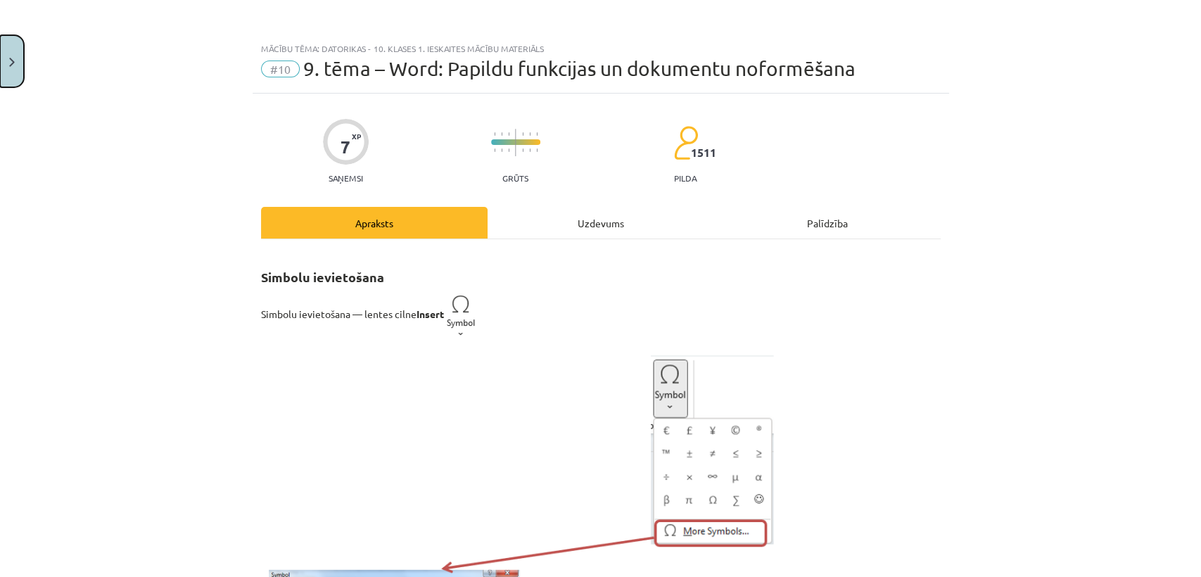
click at [16, 63] on button "Close" at bounding box center [12, 61] width 24 height 52
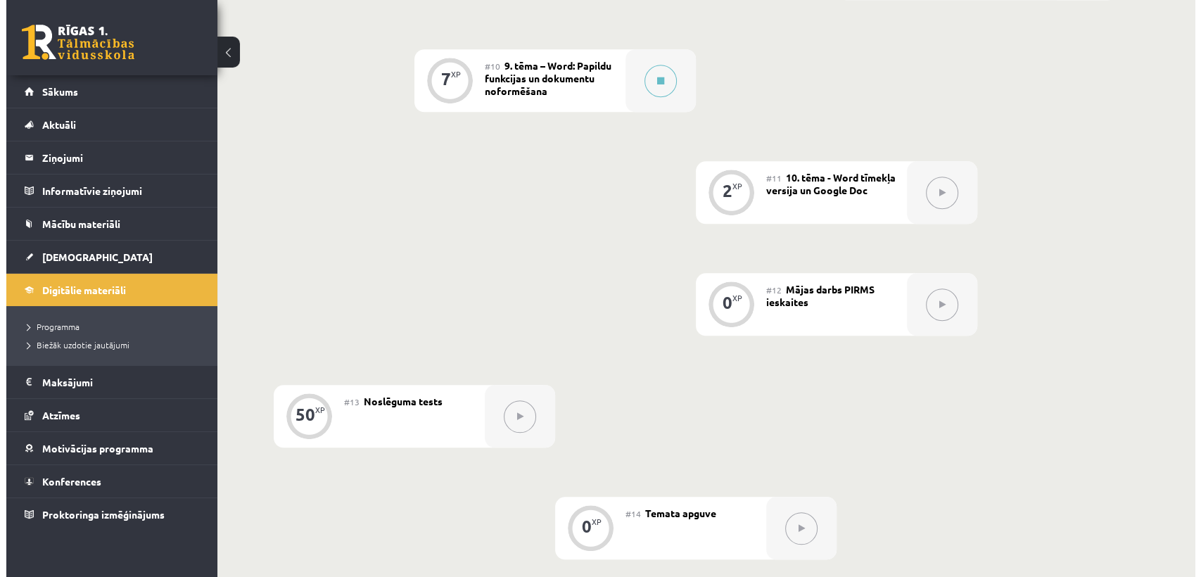
scroll to position [1402, 0]
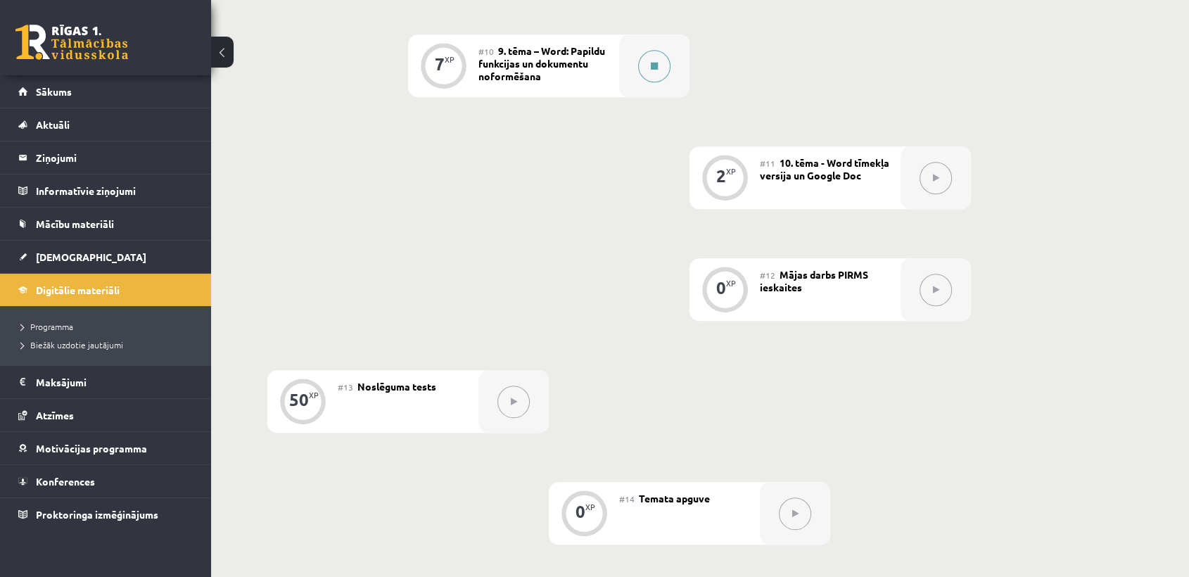
drag, startPoint x: 1198, startPoint y: 480, endPoint x: 636, endPoint y: 47, distance: 709.2
click at [636, 47] on div at bounding box center [654, 65] width 70 height 63
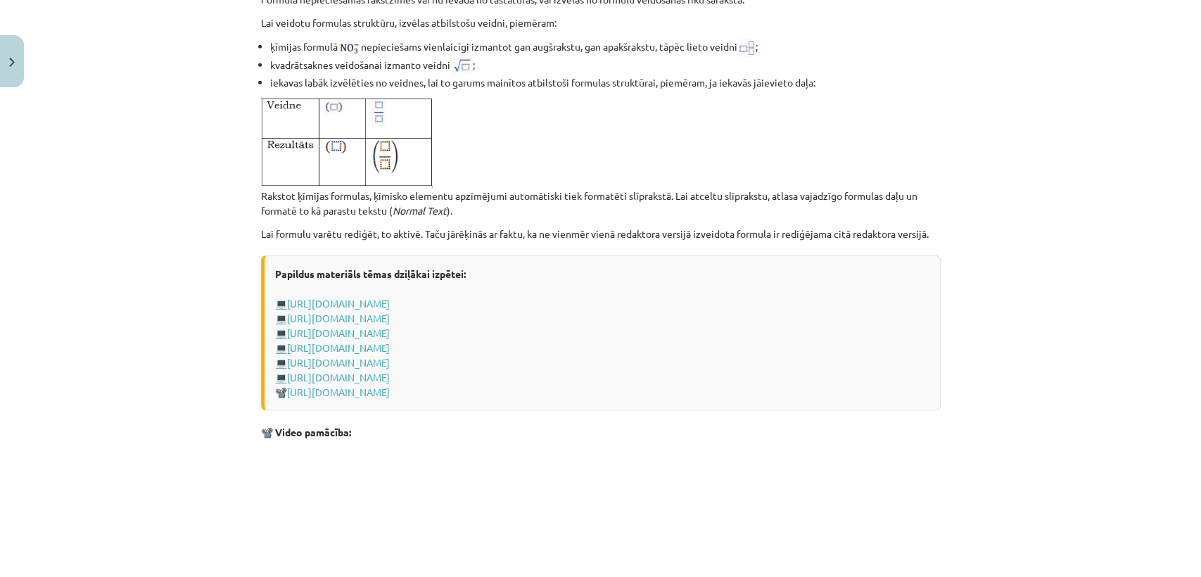
scroll to position [2899, 0]
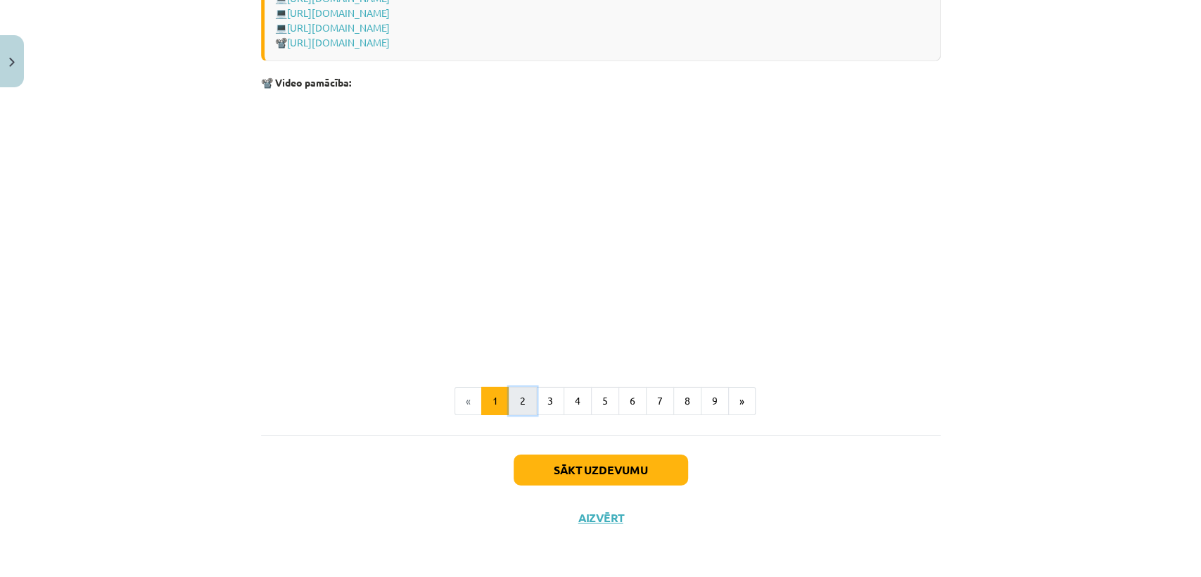
click at [523, 403] on button "2" at bounding box center [523, 401] width 28 height 28
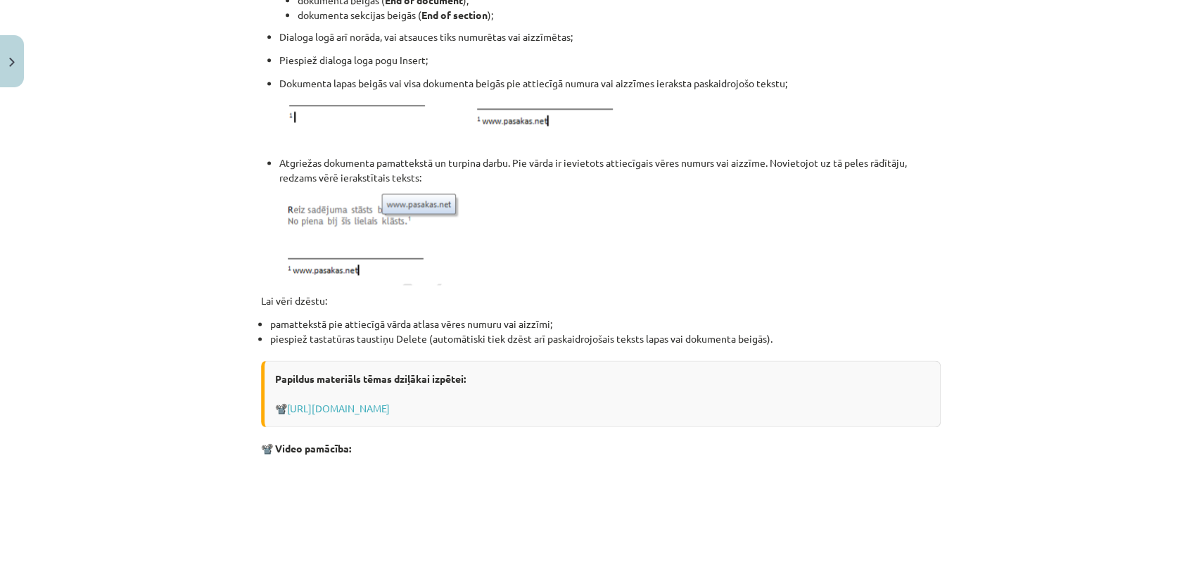
scroll to position [1653, 0]
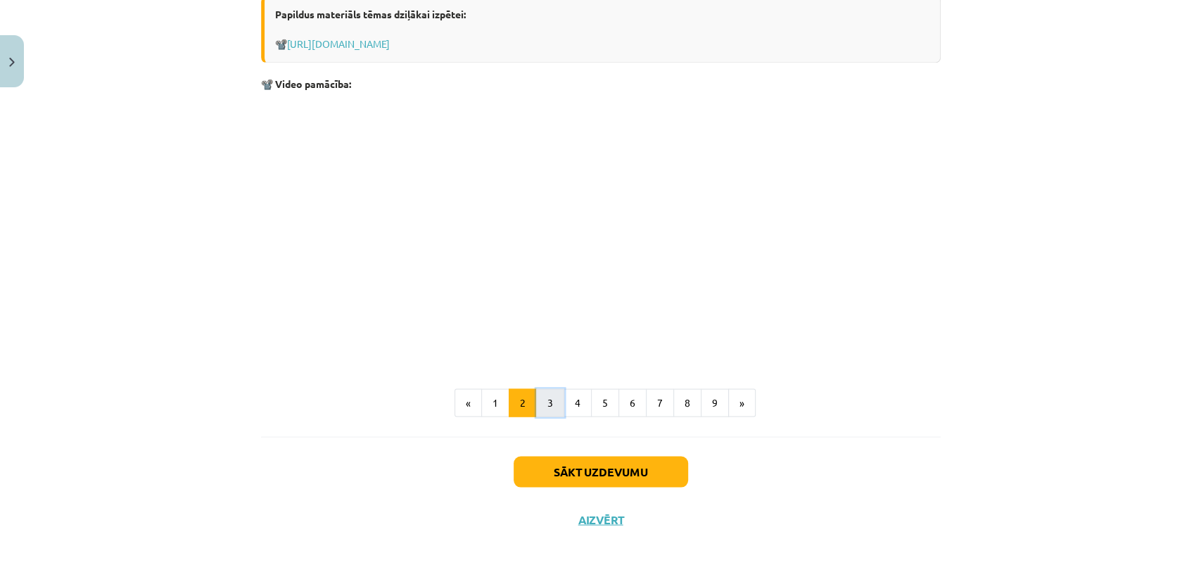
click at [548, 401] on button "3" at bounding box center [550, 402] width 28 height 28
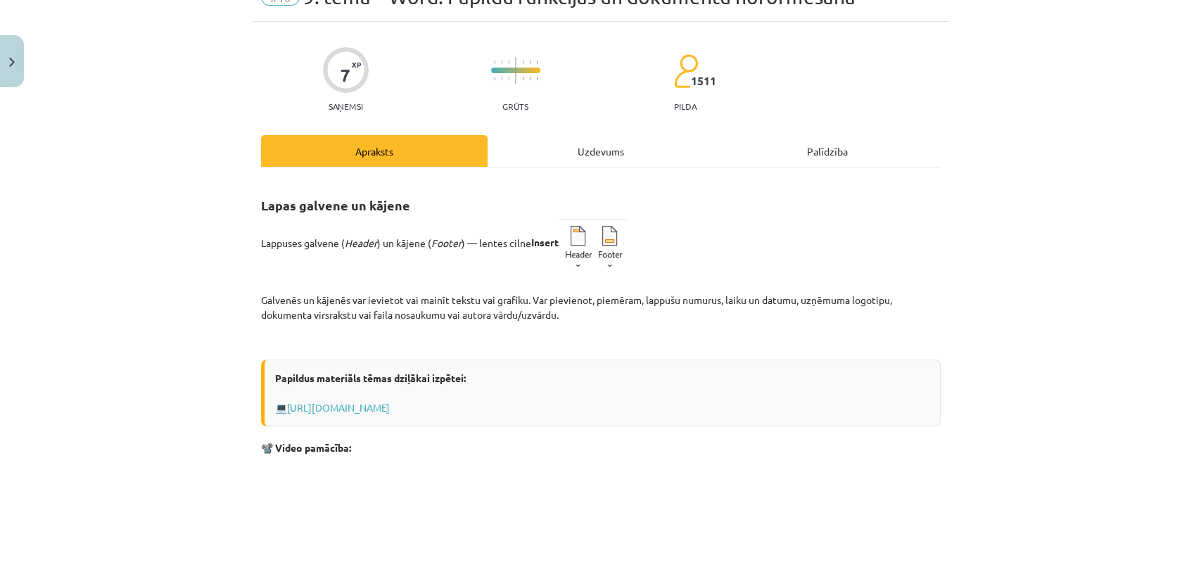
scroll to position [436, 0]
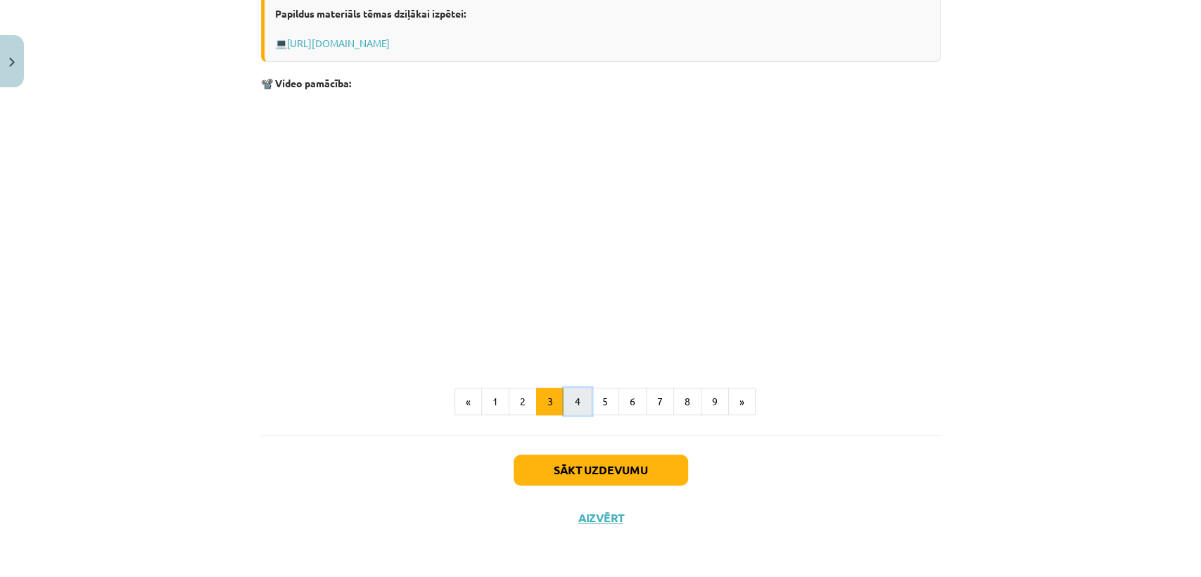
click at [582, 404] on button "4" at bounding box center [577, 402] width 28 height 28
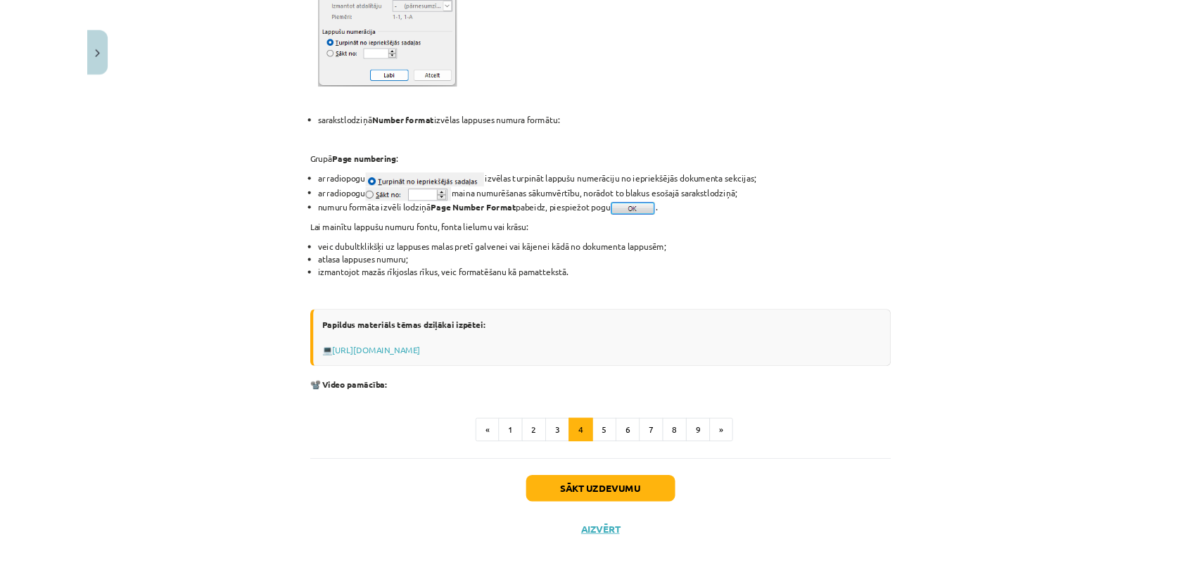
scroll to position [1402, 0]
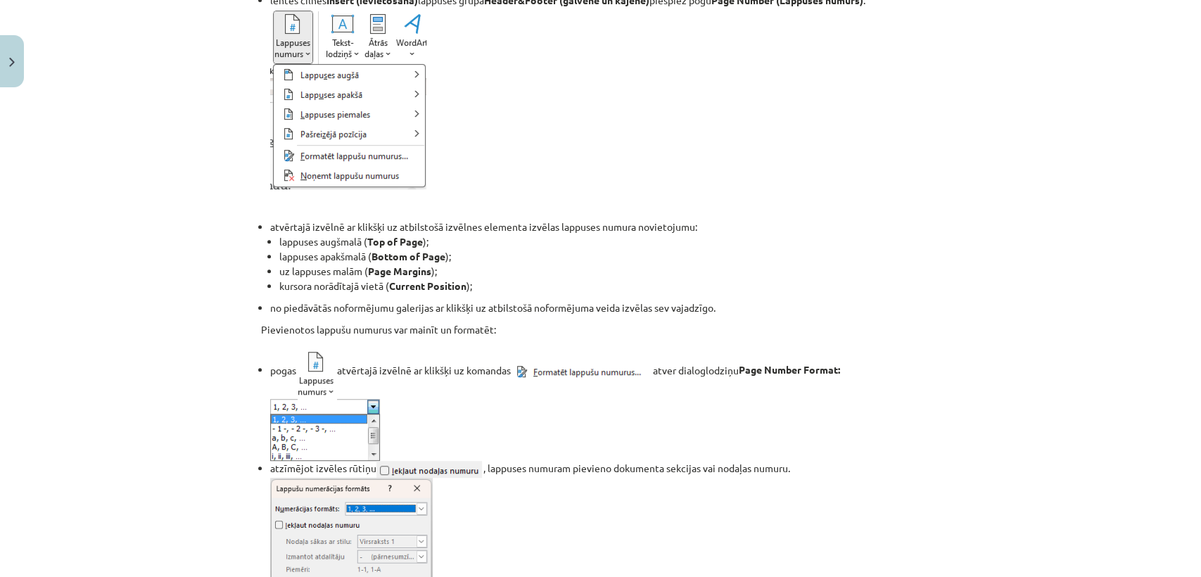
scroll to position [0, 0]
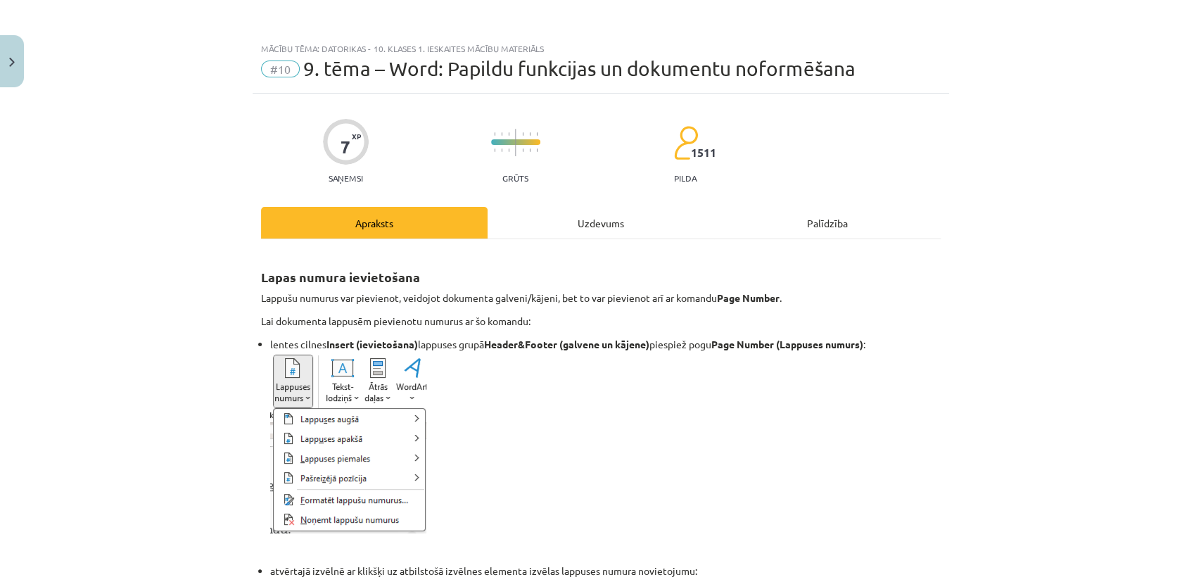
click at [519, 210] on div "Uzdevums" at bounding box center [600, 223] width 226 height 32
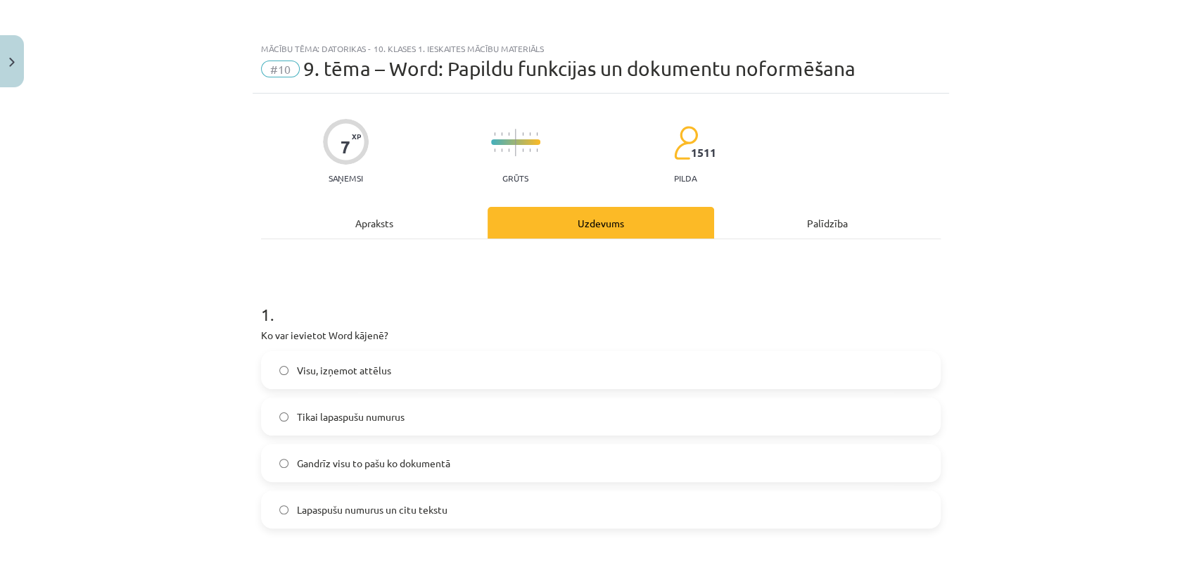
click at [426, 222] on div "Apraksts" at bounding box center [374, 223] width 226 height 32
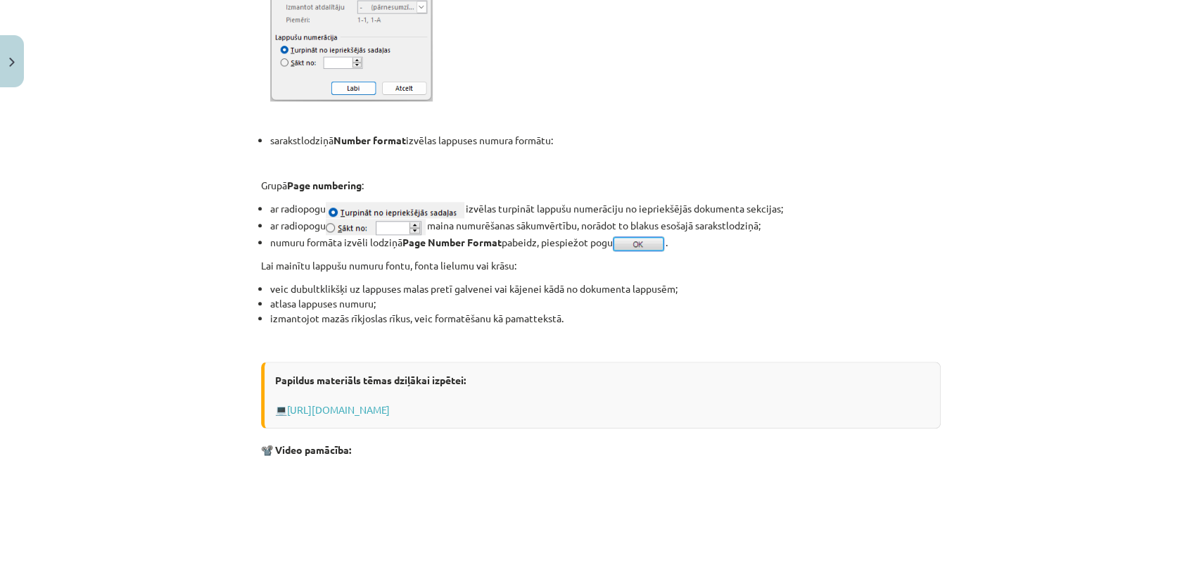
scroll to position [1258, 0]
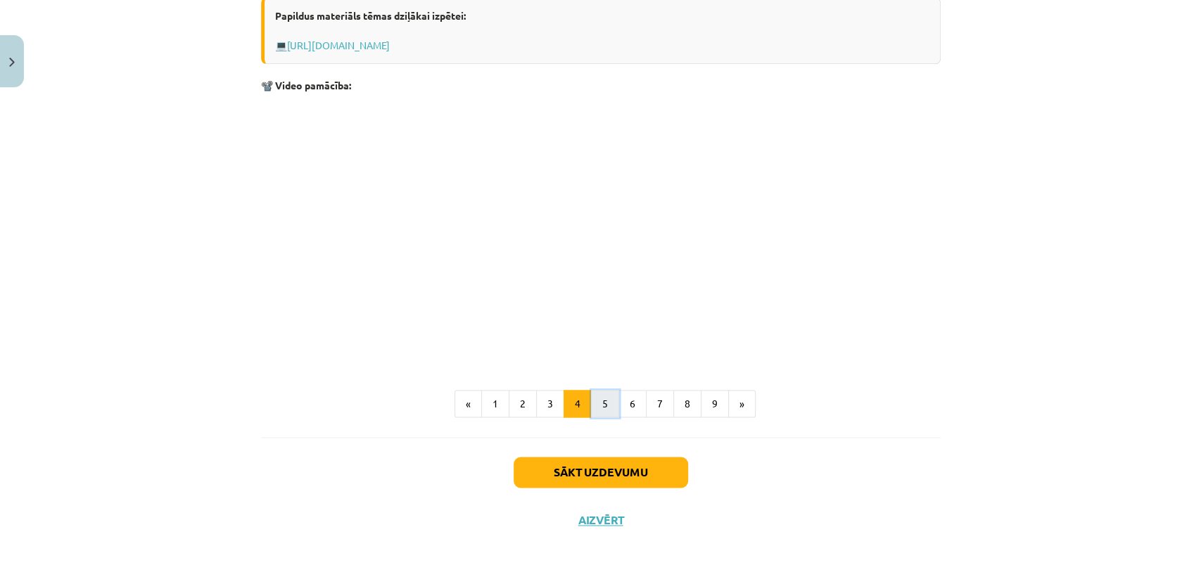
click at [602, 400] on button "5" at bounding box center [605, 404] width 28 height 28
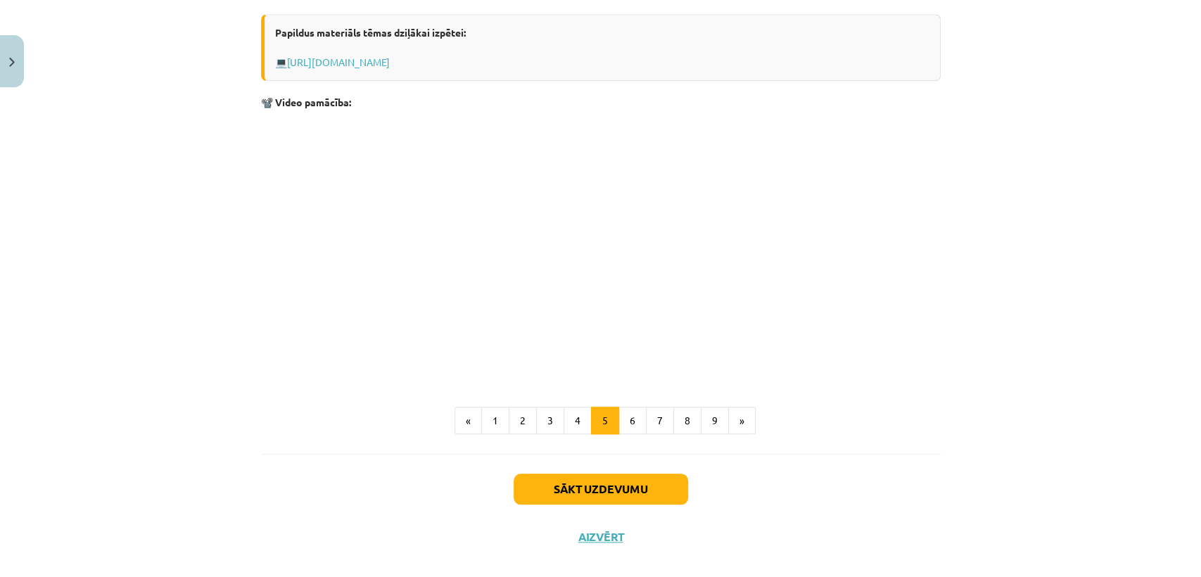
scroll to position [817, 0]
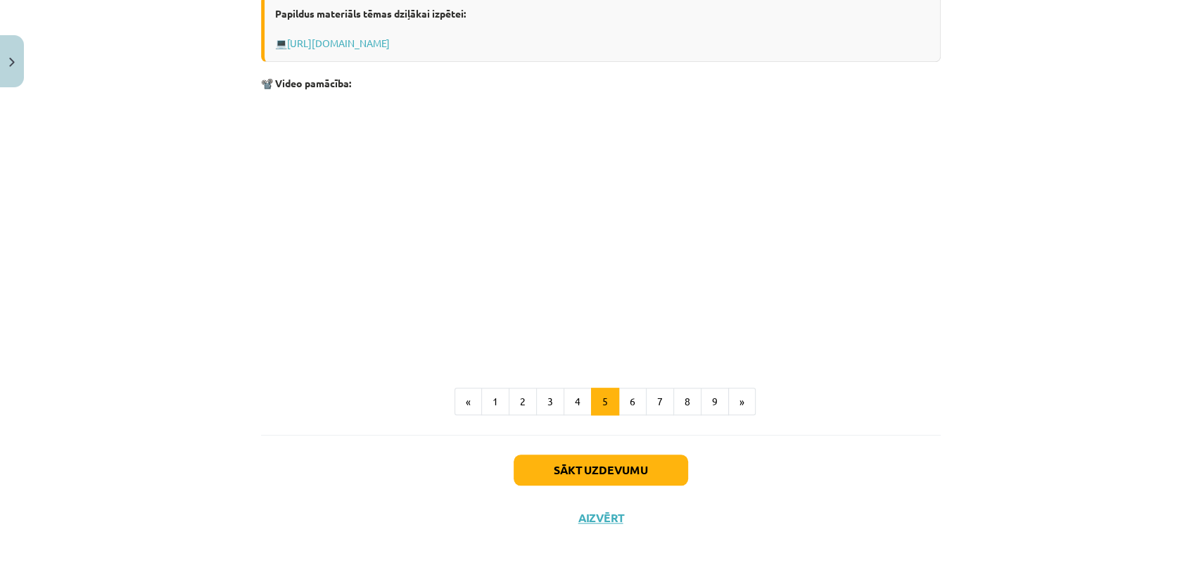
click at [808, 304] on p at bounding box center [600, 227] width 679 height 257
click at [634, 407] on button "6" at bounding box center [632, 402] width 28 height 28
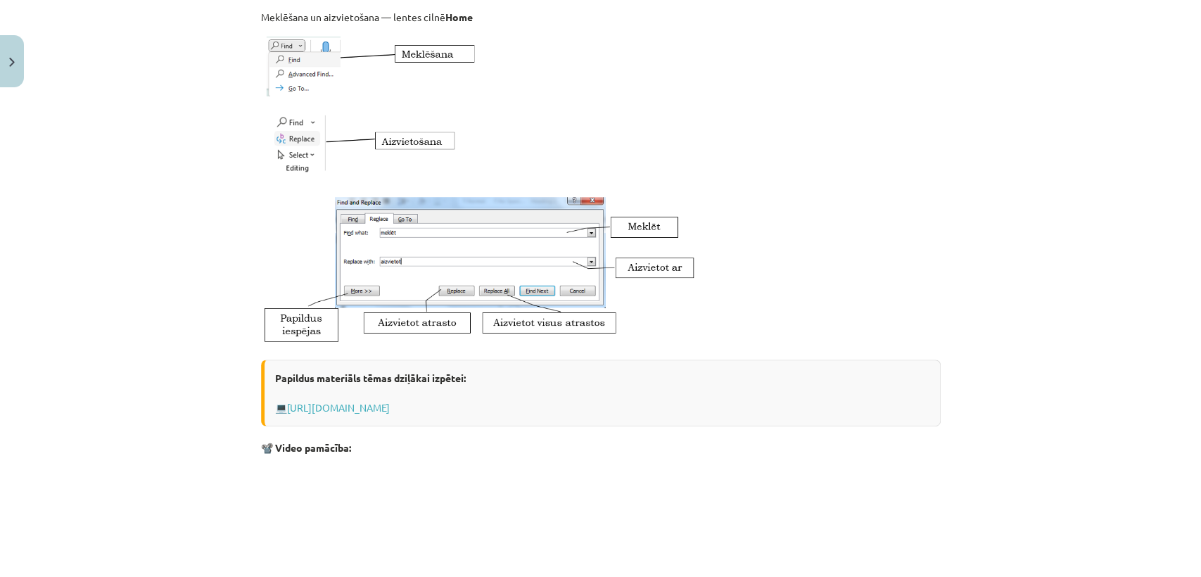
scroll to position [712, 0]
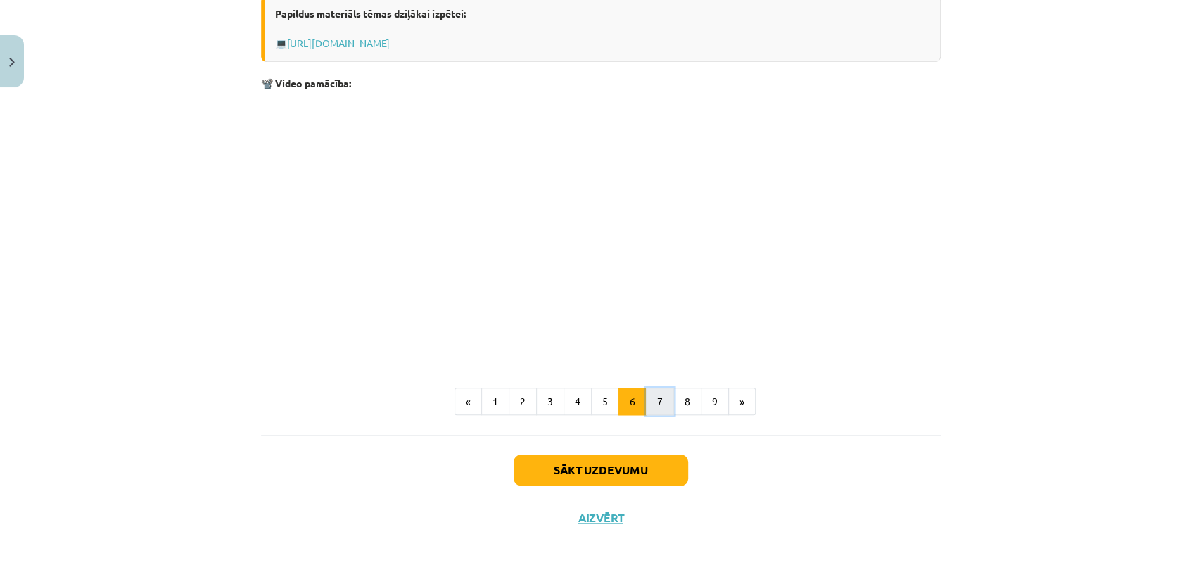
click at [662, 397] on button "7" at bounding box center [660, 402] width 28 height 28
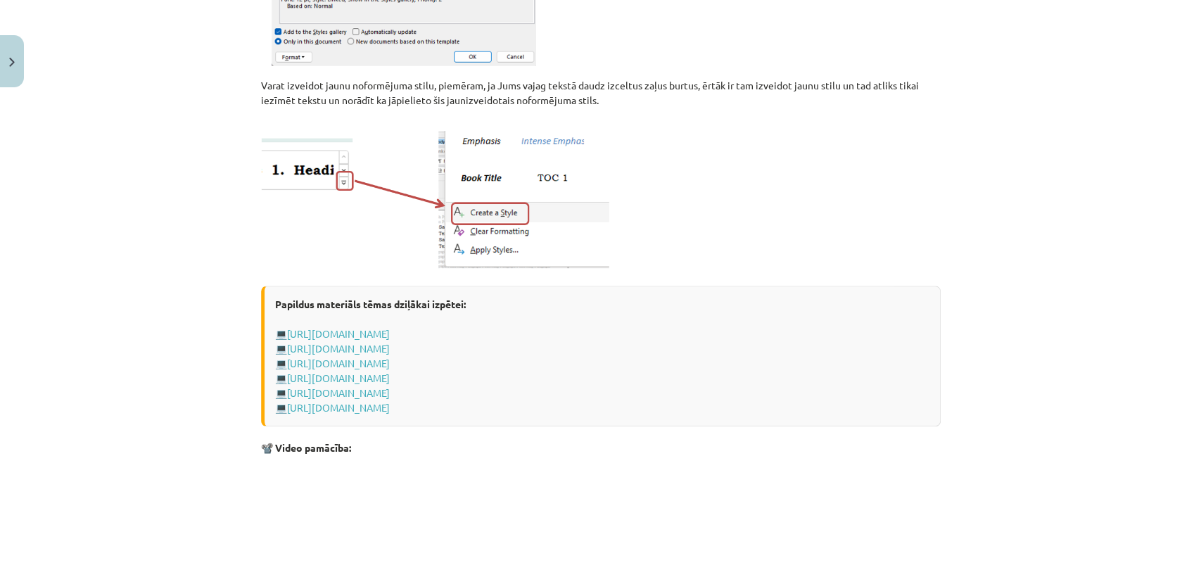
scroll to position [1150, 0]
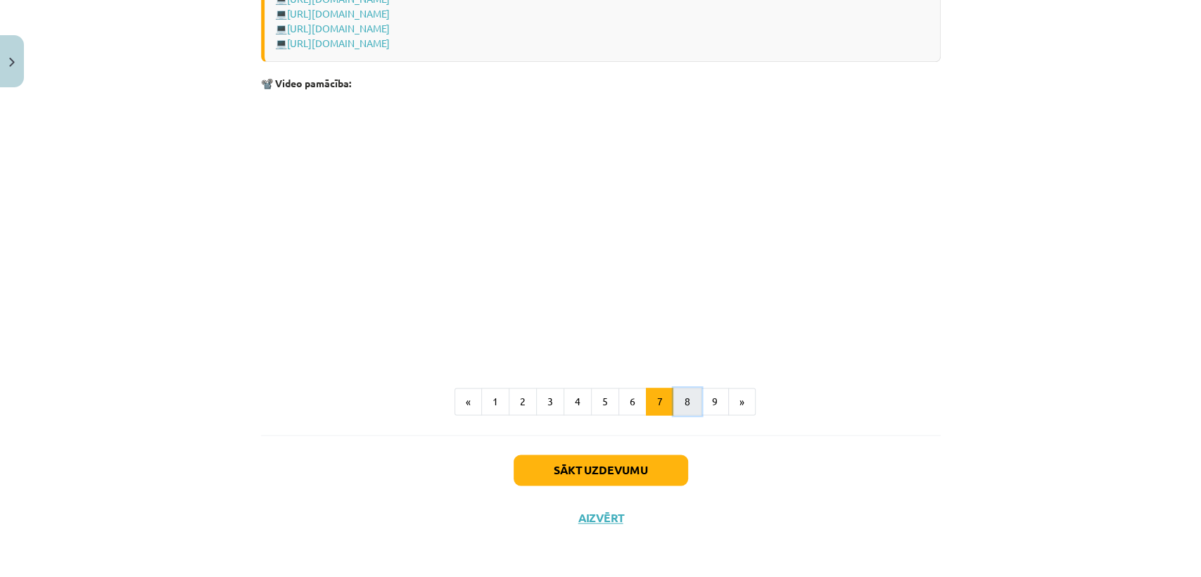
click at [687, 404] on button "8" at bounding box center [687, 402] width 28 height 28
click at [701, 397] on button "9" at bounding box center [715, 402] width 28 height 28
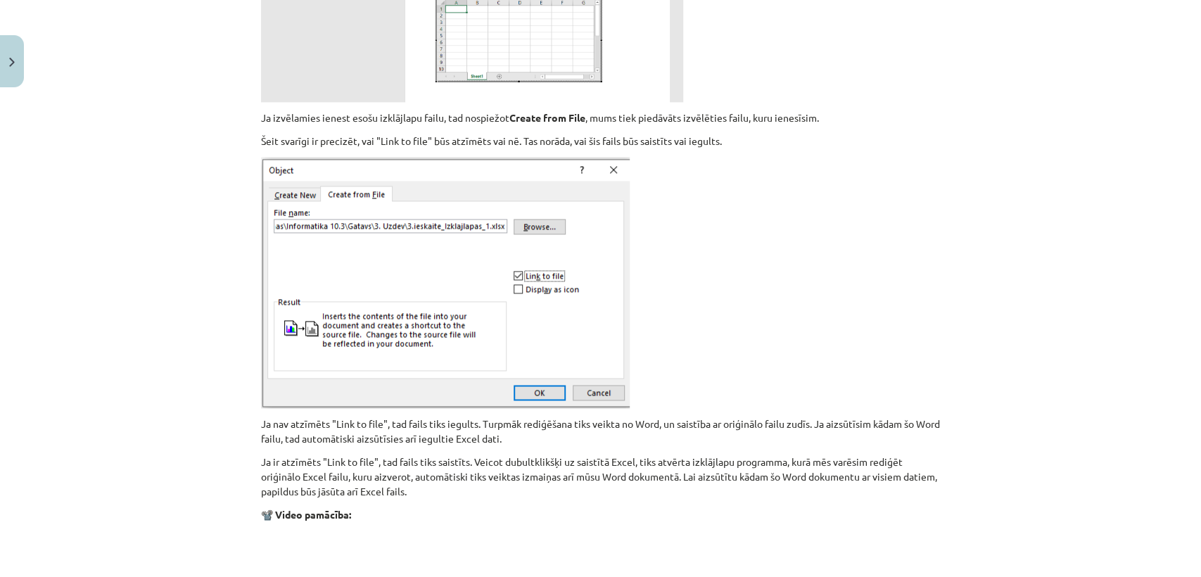
scroll to position [1690, 0]
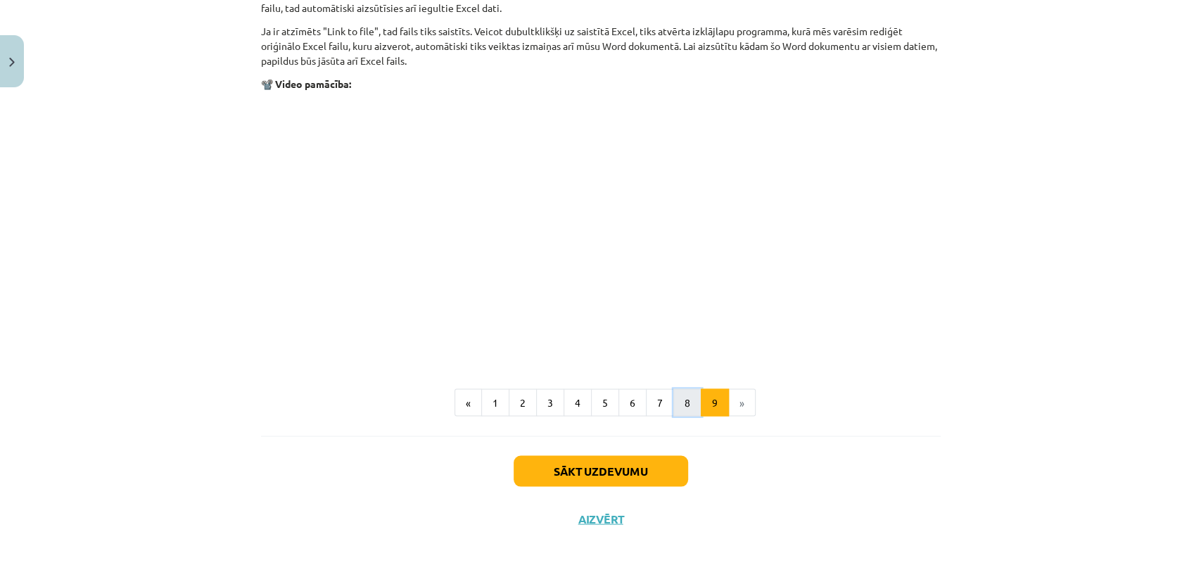
click at [675, 404] on button "8" at bounding box center [687, 402] width 28 height 28
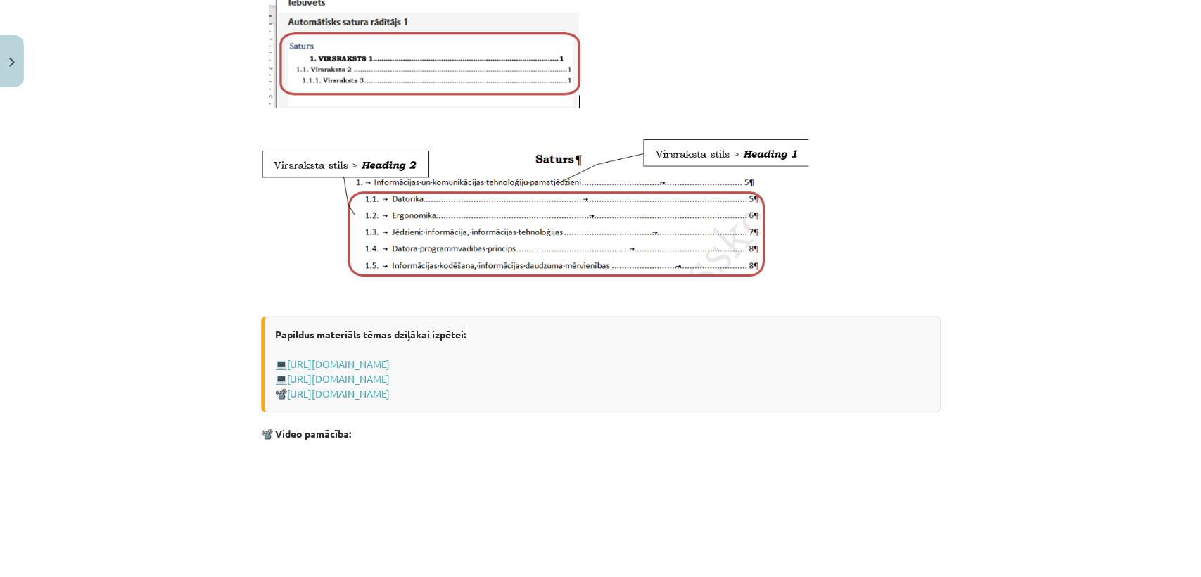
scroll to position [1013, 0]
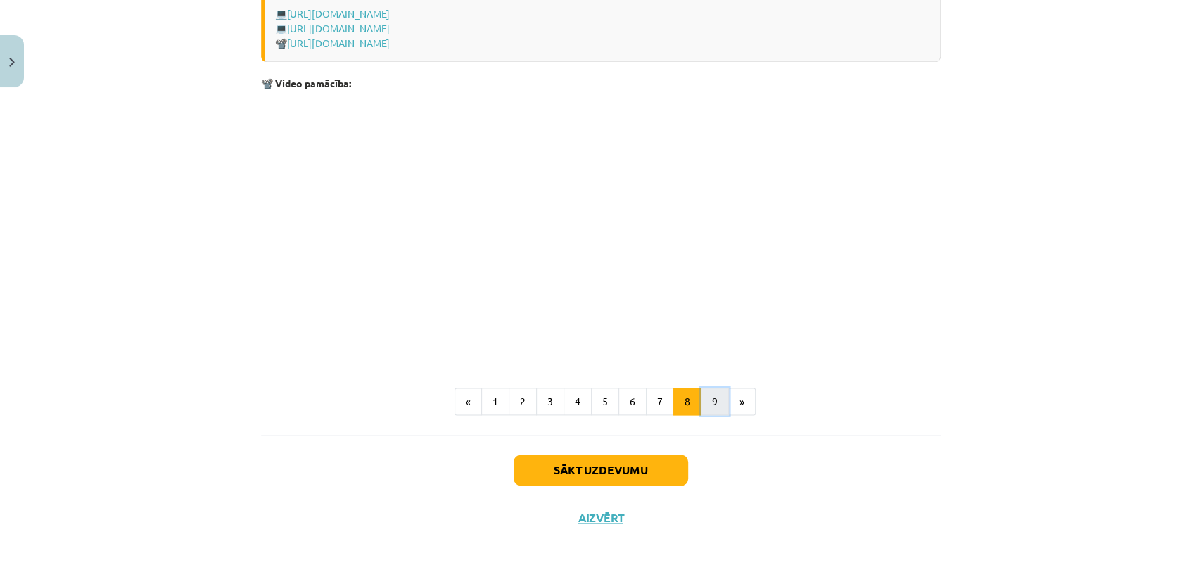
click at [702, 407] on button "9" at bounding box center [715, 402] width 28 height 28
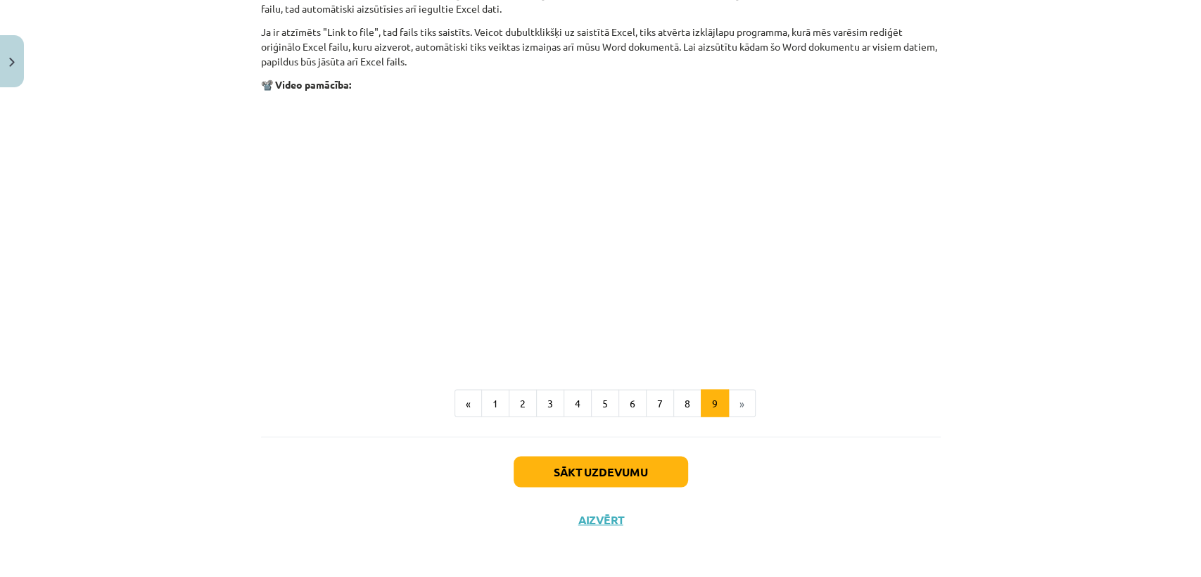
scroll to position [1690, 0]
click at [625, 474] on button "Sākt uzdevumu" at bounding box center [600, 470] width 174 height 31
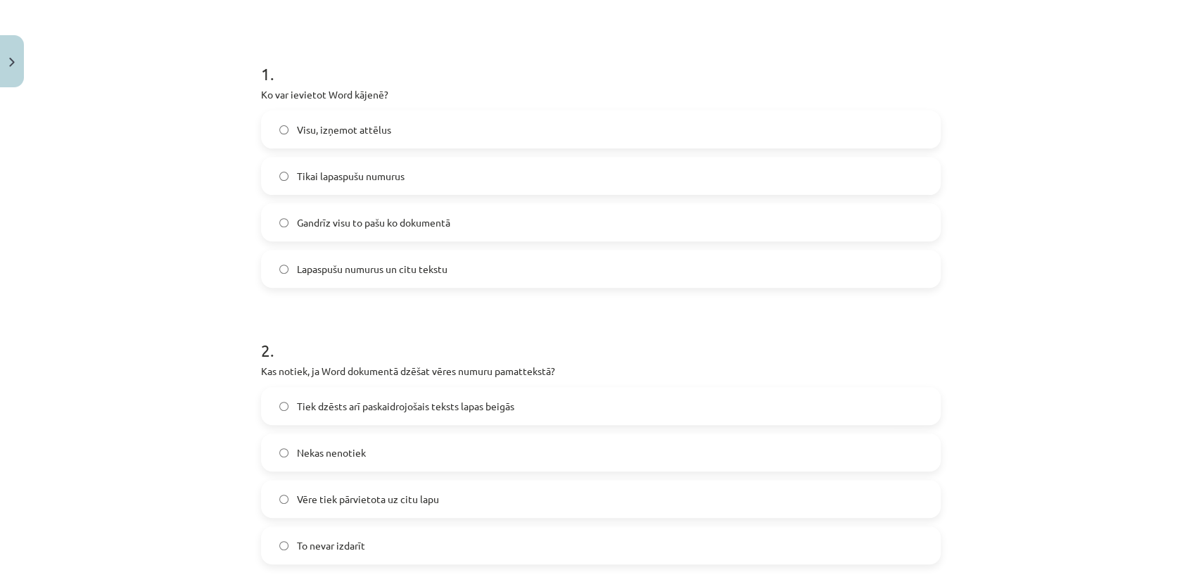
scroll to position [250, 0]
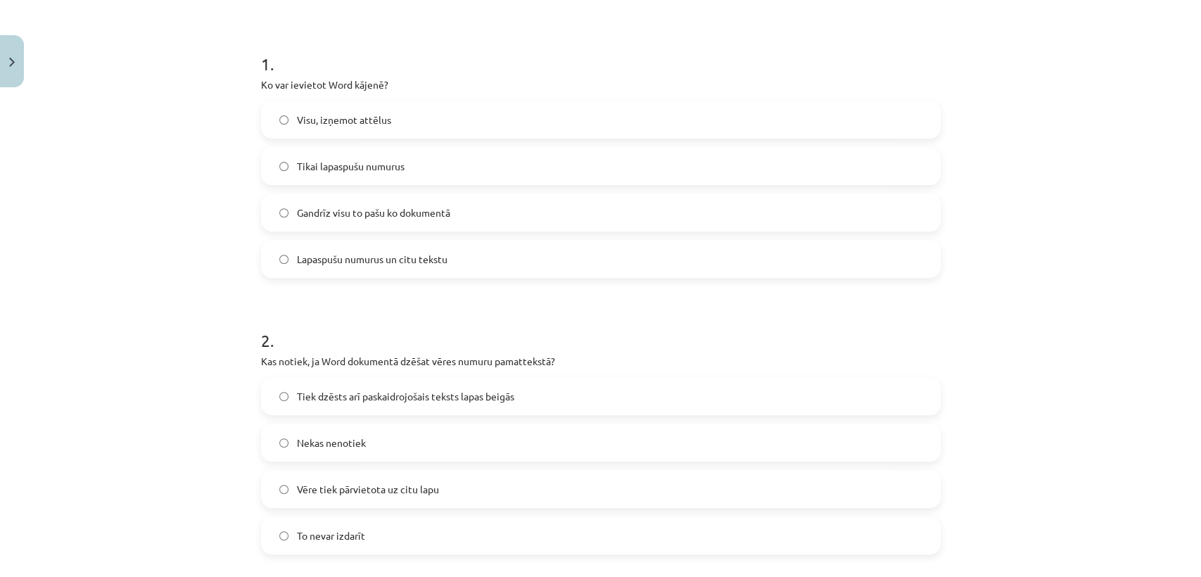
click at [544, 113] on label "Visu, izņemot attēlus" at bounding box center [600, 119] width 677 height 35
click at [459, 198] on label "Gandrīz visu to pašu ko dokumentā" at bounding box center [600, 212] width 677 height 35
click at [473, 252] on label "Lapaspušu numurus un citu tekstu" at bounding box center [600, 258] width 677 height 35
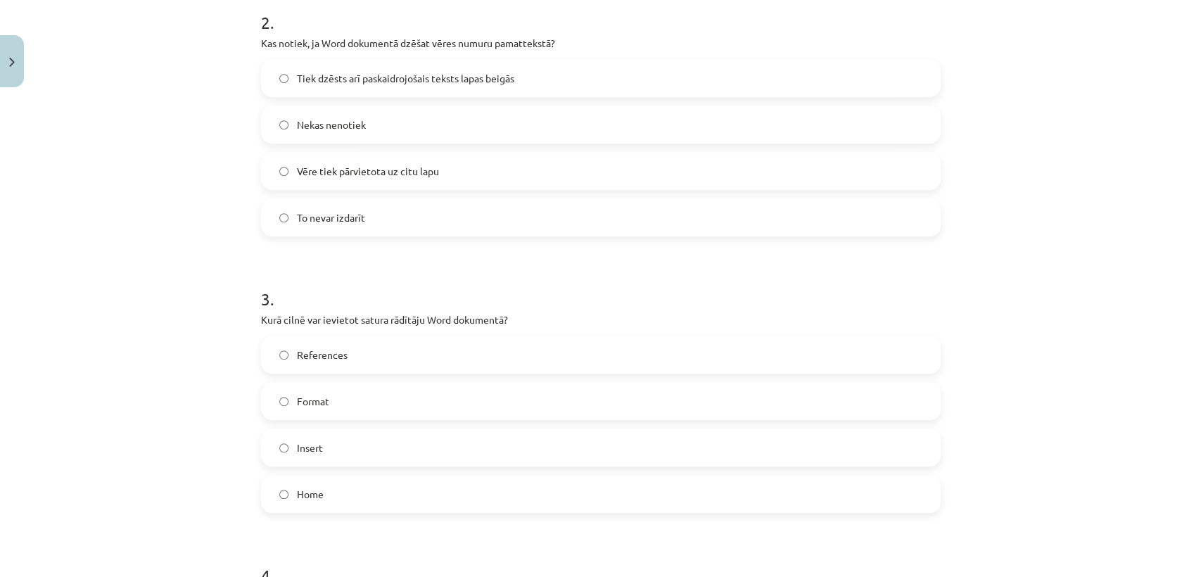
scroll to position [561, 0]
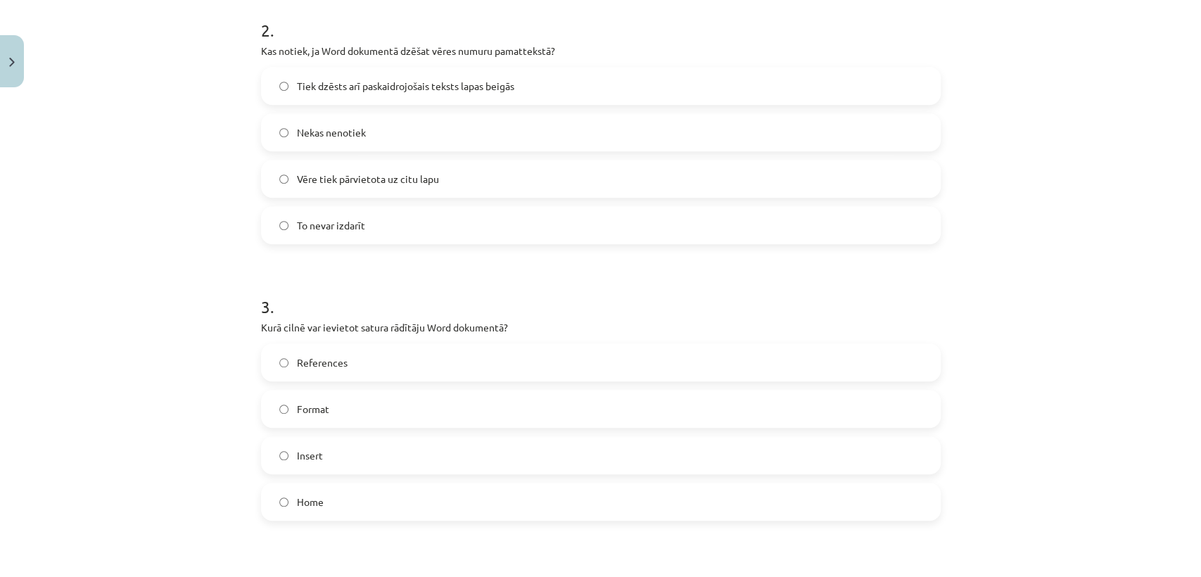
click at [875, 98] on label "Tiek dzēsts arī paskaidrojošais teksts lapas beigās" at bounding box center [600, 85] width 677 height 35
click at [518, 373] on label "References" at bounding box center [600, 362] width 677 height 35
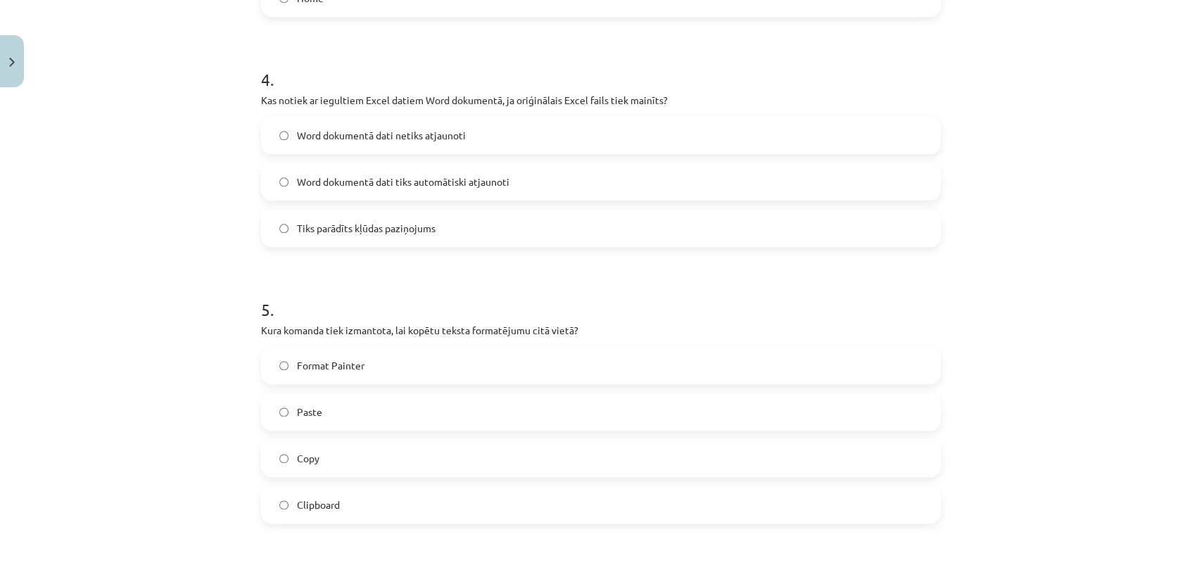
click at [765, 188] on label "Word dokumentā dati tiks automātiski atjaunoti" at bounding box center [600, 181] width 677 height 35
click at [490, 367] on label "Format Painter" at bounding box center [600, 364] width 677 height 35
click at [1180, 489] on div "Mācību tēma: Datorikas - 10. klases 1. ieskaites mācību materiāls #10 9. tēma –…" at bounding box center [600, 288] width 1201 height 577
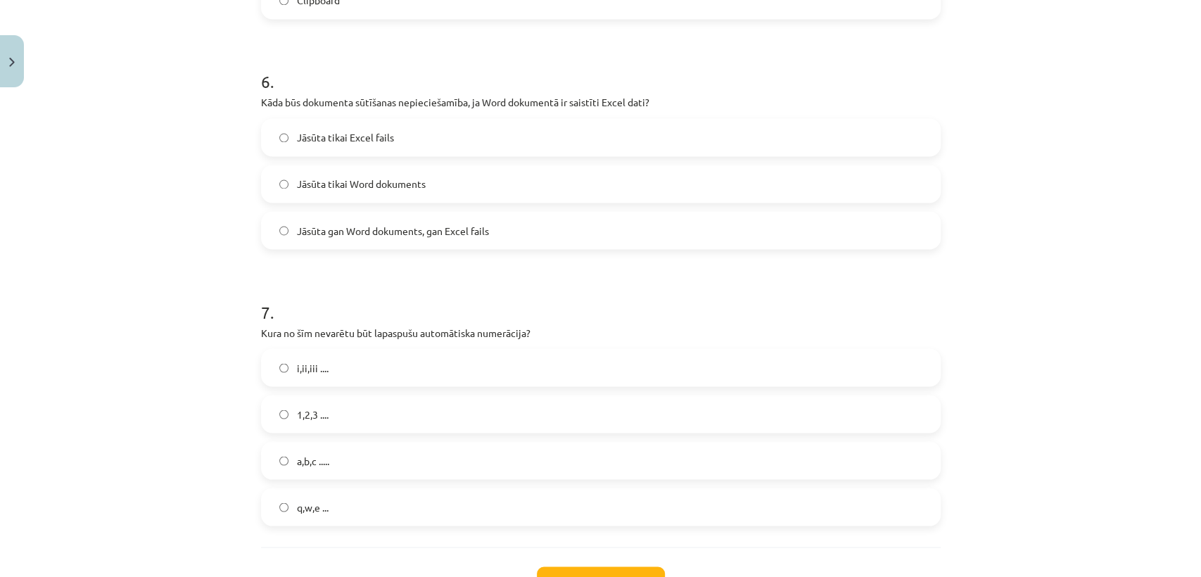
click at [687, 513] on label "q,w,e ..." at bounding box center [600, 506] width 677 height 35
click at [519, 222] on label "Jāsūta gan Word dokuments, gan Excel fails" at bounding box center [600, 229] width 677 height 35
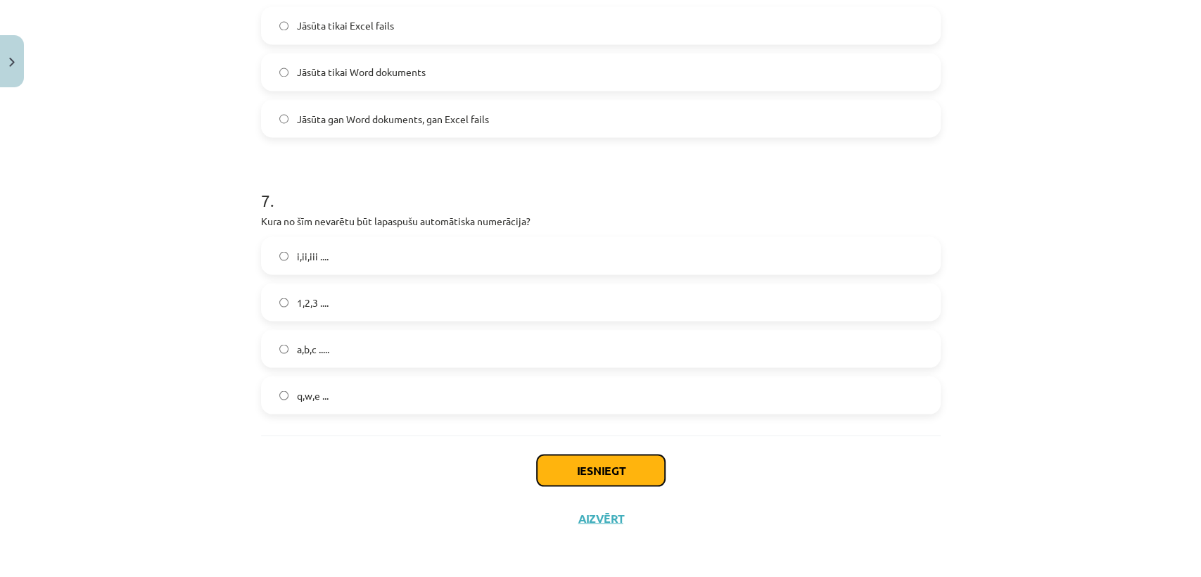
click at [641, 475] on button "Iesniegt" at bounding box center [601, 469] width 128 height 31
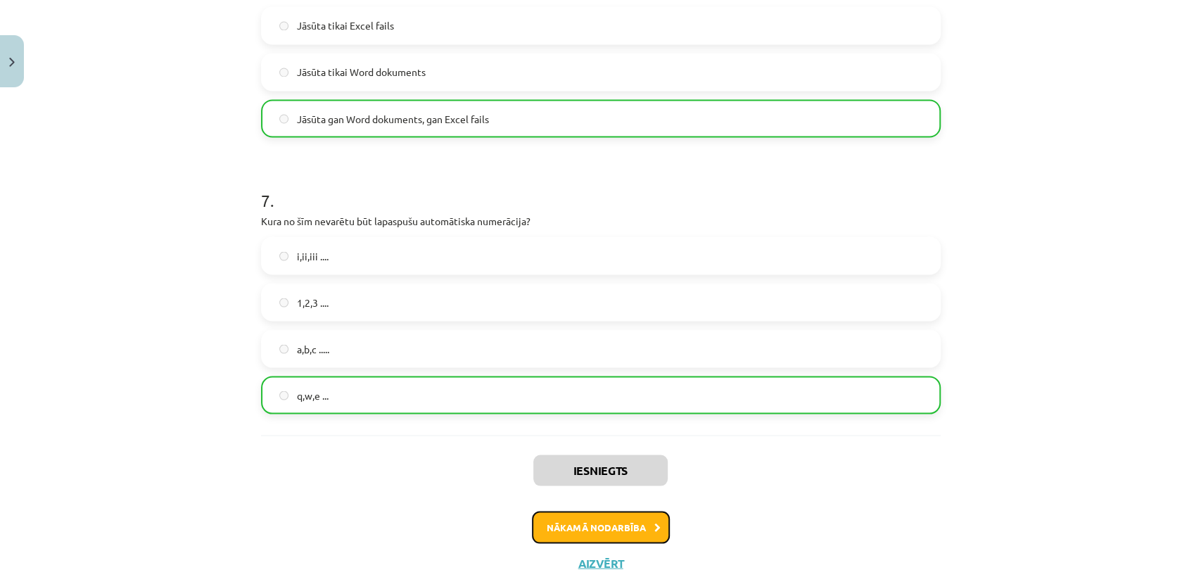
click at [618, 541] on button "Nākamā nodarbība" at bounding box center [601, 527] width 138 height 32
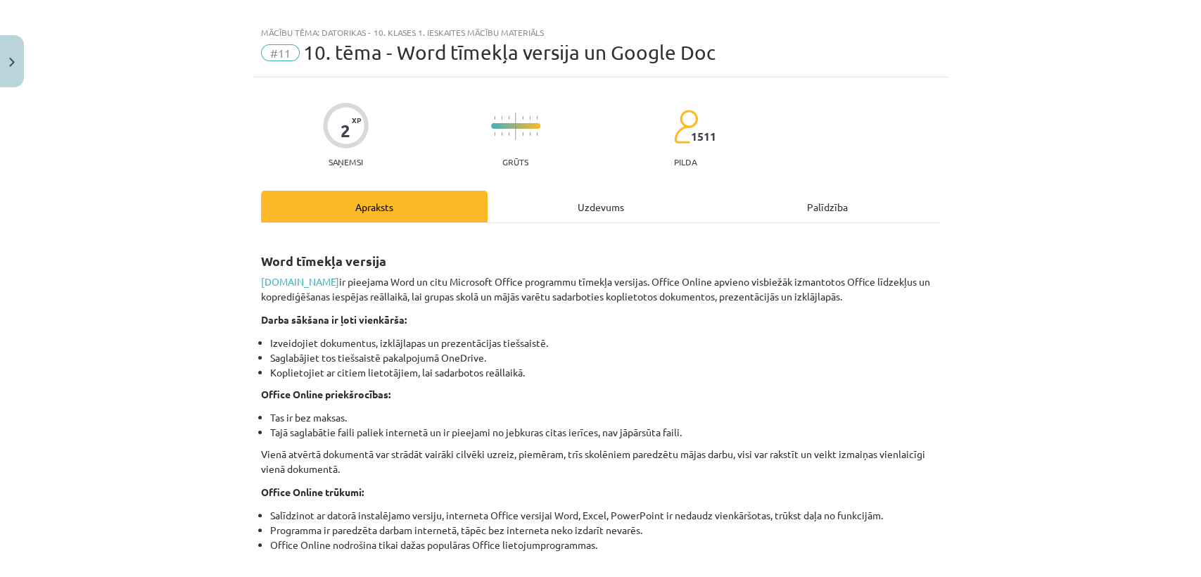
scroll to position [14, 0]
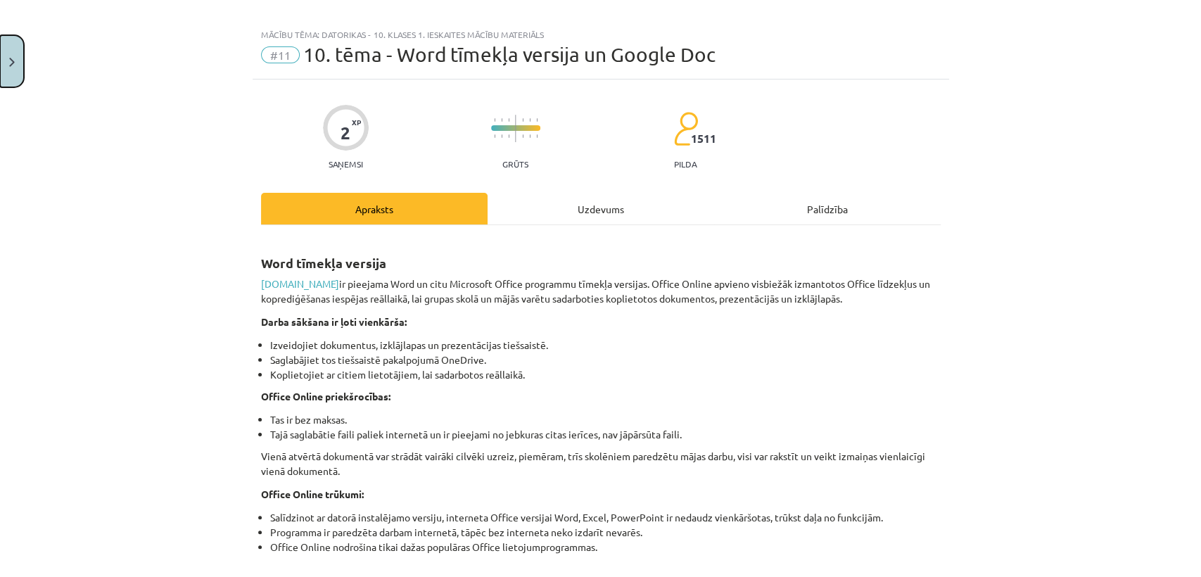
click at [13, 71] on button "Close" at bounding box center [12, 61] width 24 height 52
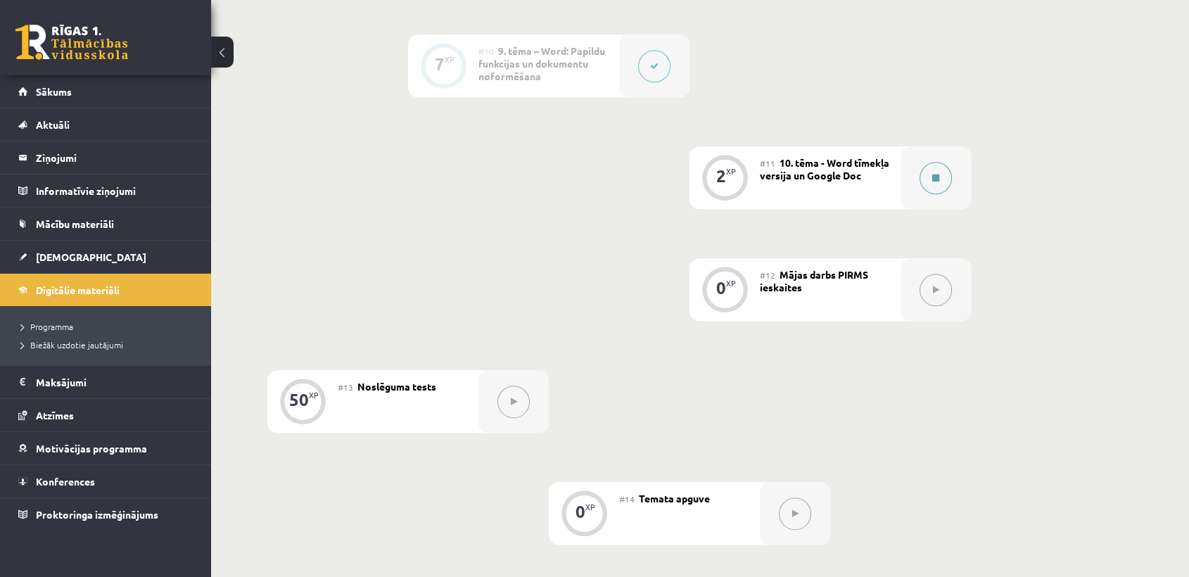
click at [928, 174] on button at bounding box center [935, 178] width 32 height 32
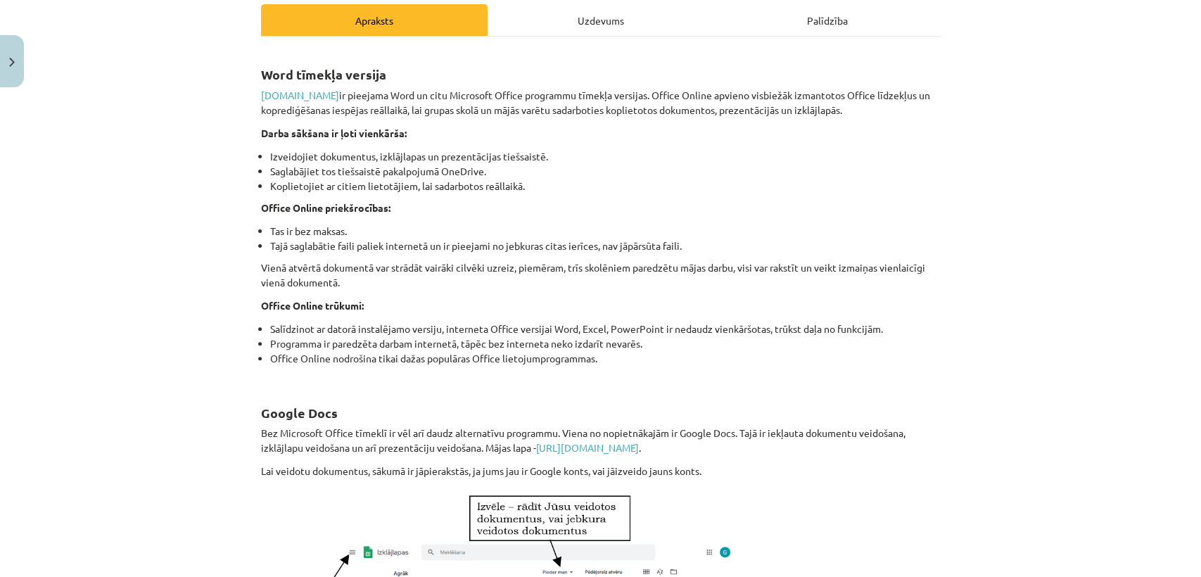
scroll to position [134, 0]
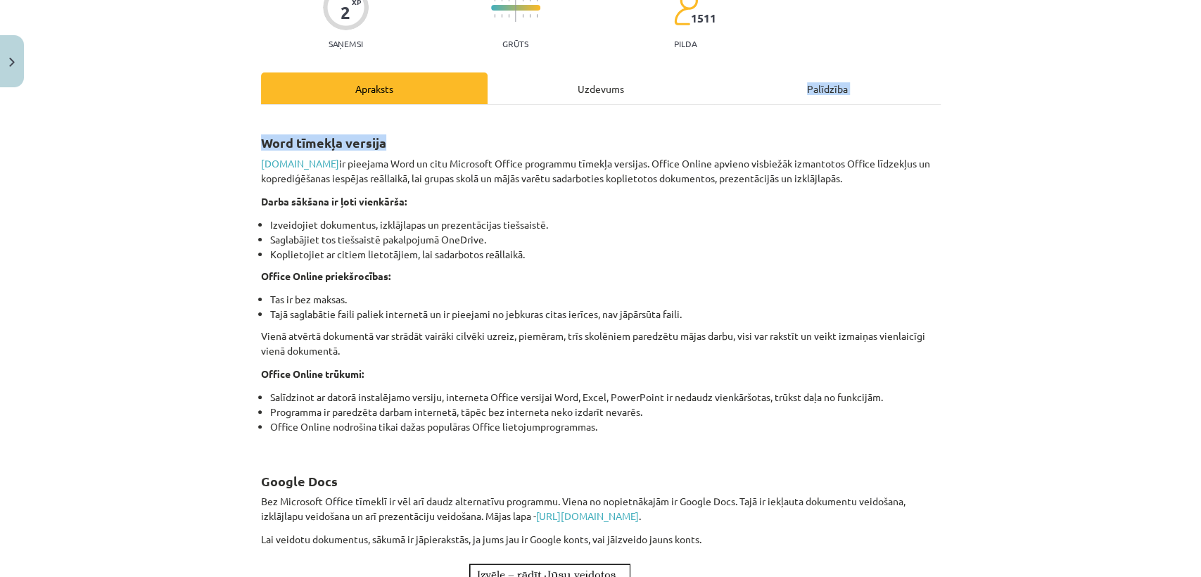
drag, startPoint x: 628, startPoint y: 108, endPoint x: 639, endPoint y: 80, distance: 30.0
click at [639, 80] on div "Apraksts Uzdevums Palīdzība Word tīmekļa versija www.office.com ir pieejama Wor…" at bounding box center [600, 577] width 679 height 1010
click at [639, 80] on div "Uzdevums" at bounding box center [600, 88] width 226 height 32
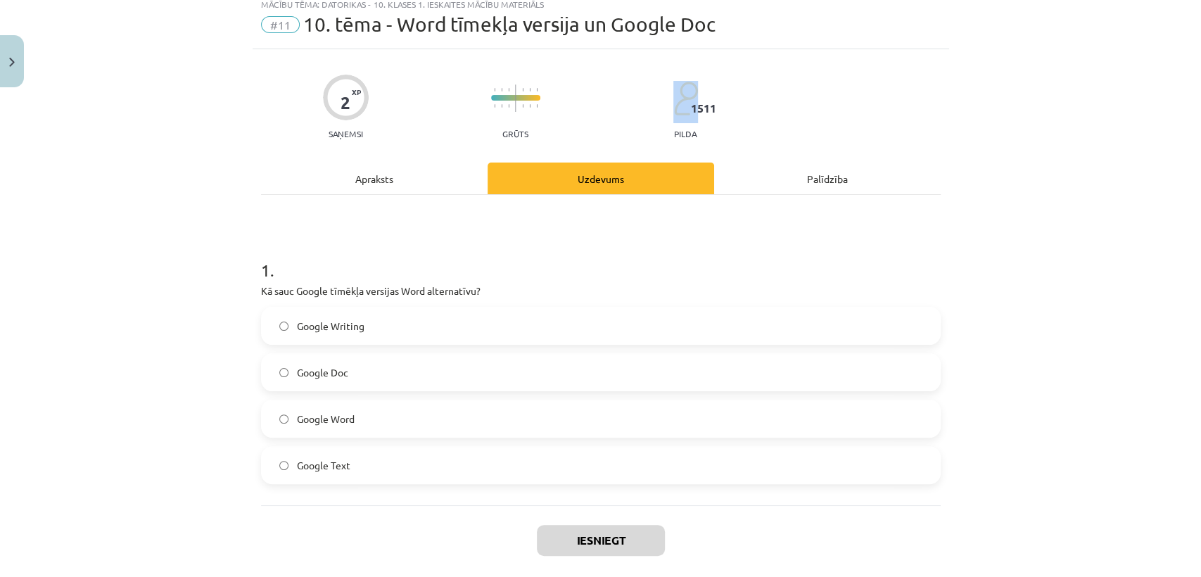
scroll to position [34, 0]
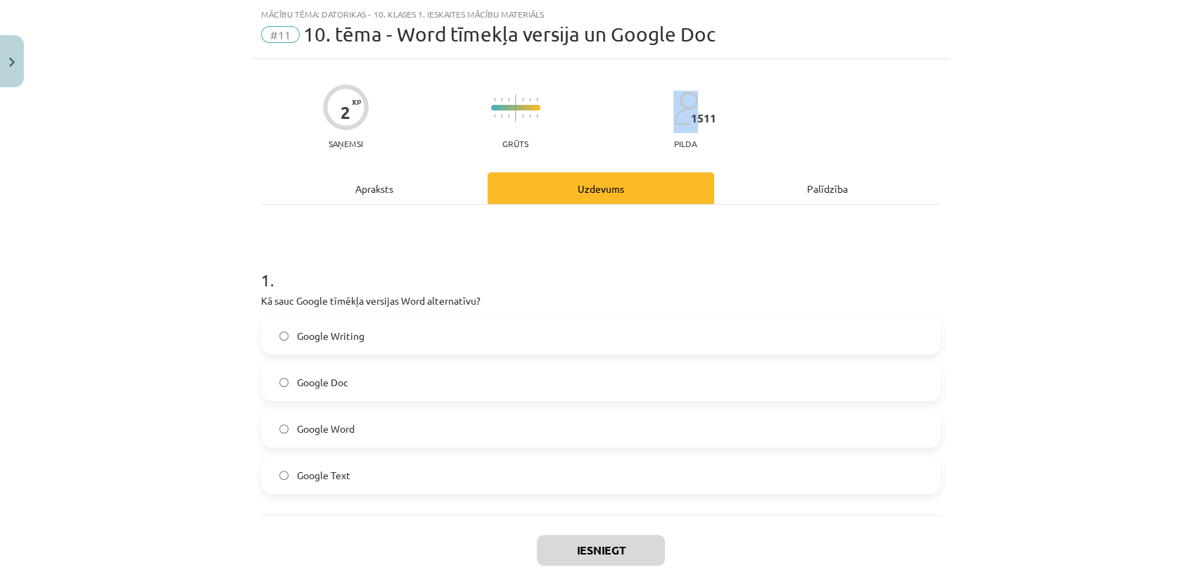
click at [639, 80] on div "2 XP Saņemsi Grūts 1511 pilda" at bounding box center [600, 112] width 679 height 72
click at [612, 101] on div "2 XP Saņemsi Grūts 1511 pilda" at bounding box center [600, 112] width 679 height 72
click at [443, 200] on div "Apraksts" at bounding box center [374, 188] width 226 height 32
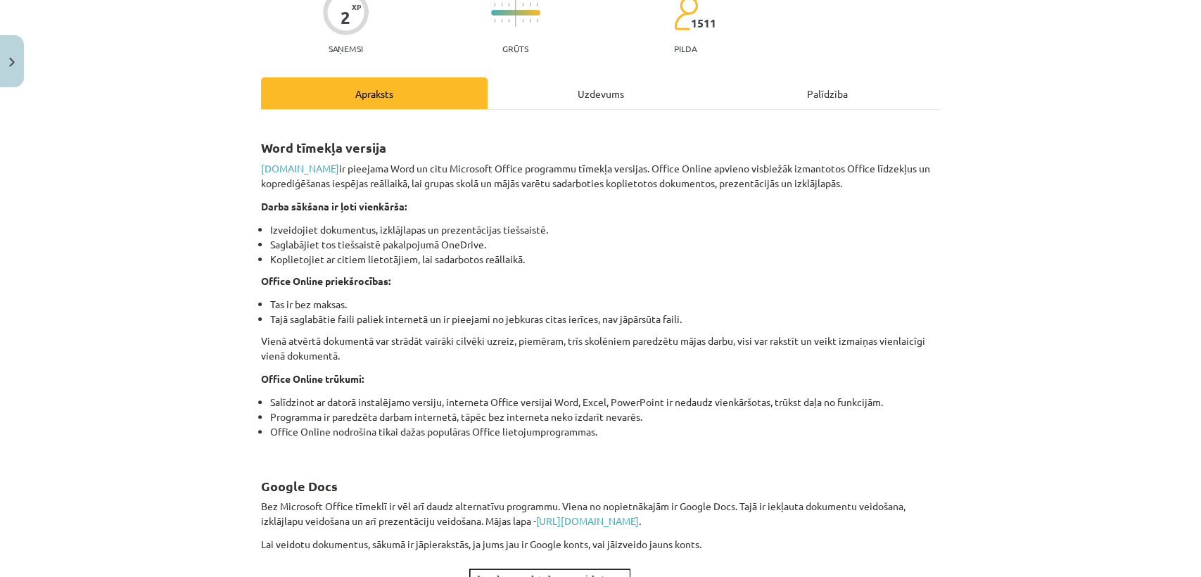
scroll to position [126, 0]
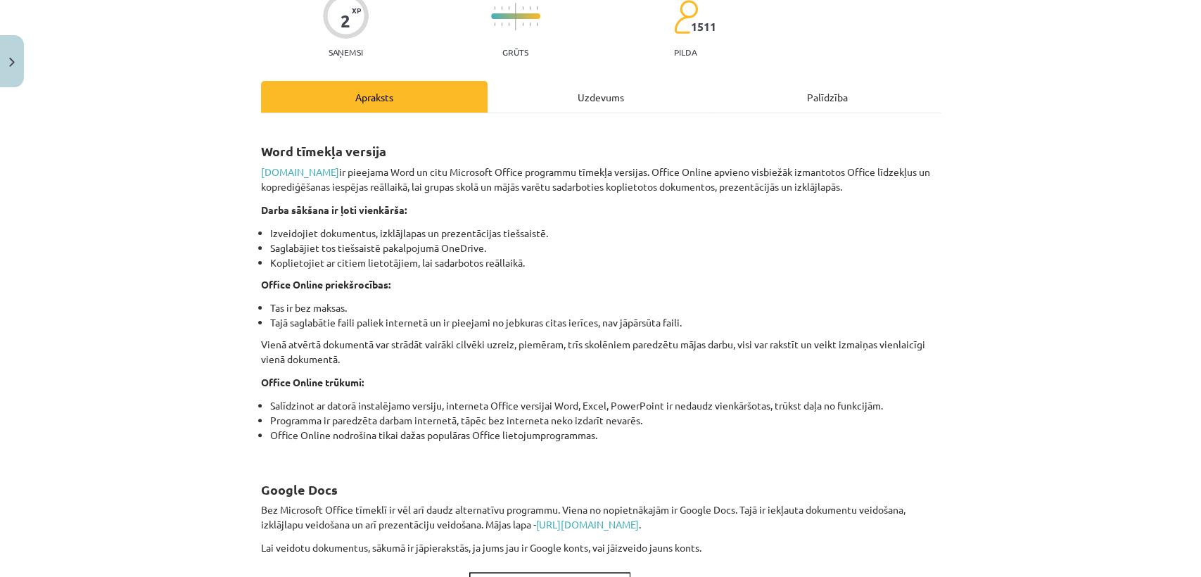
click at [658, 107] on div "Uzdevums" at bounding box center [600, 97] width 226 height 32
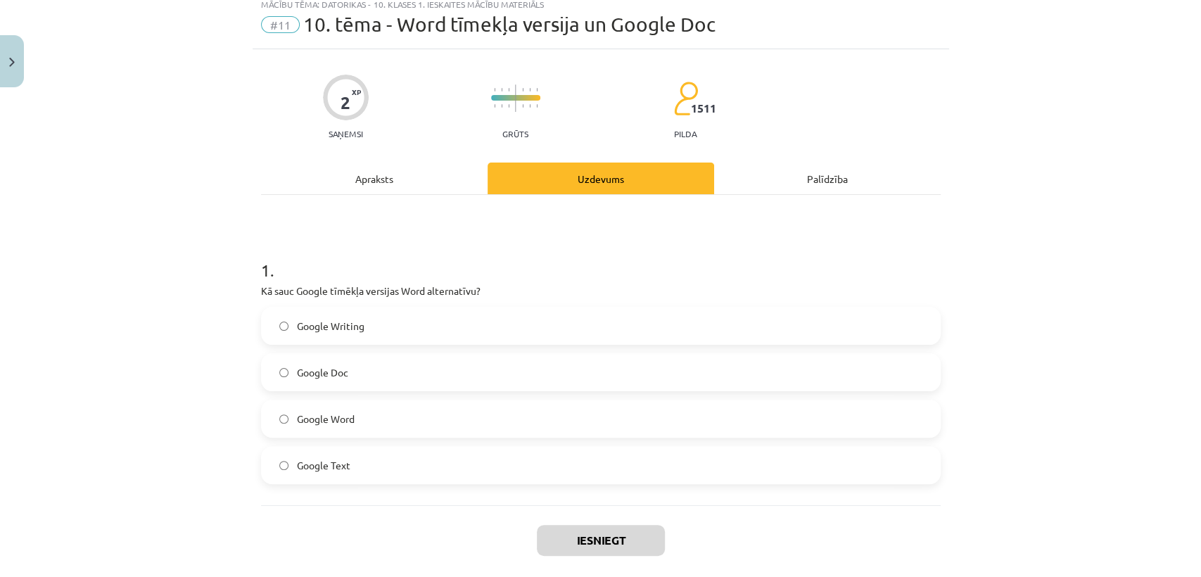
scroll to position [34, 0]
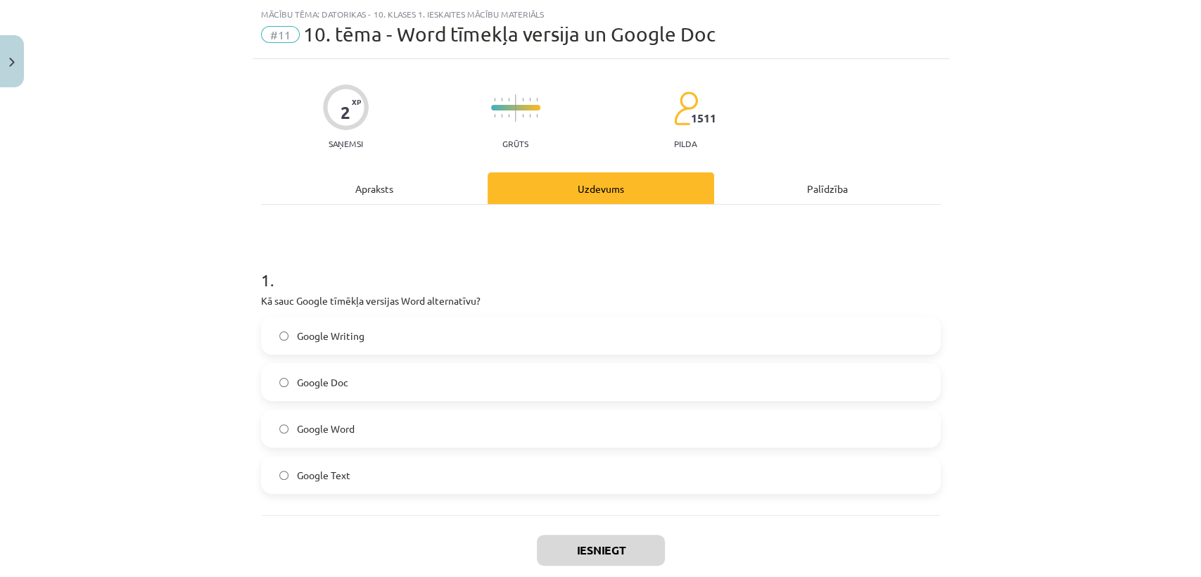
click at [410, 196] on div "Apraksts" at bounding box center [374, 188] width 226 height 32
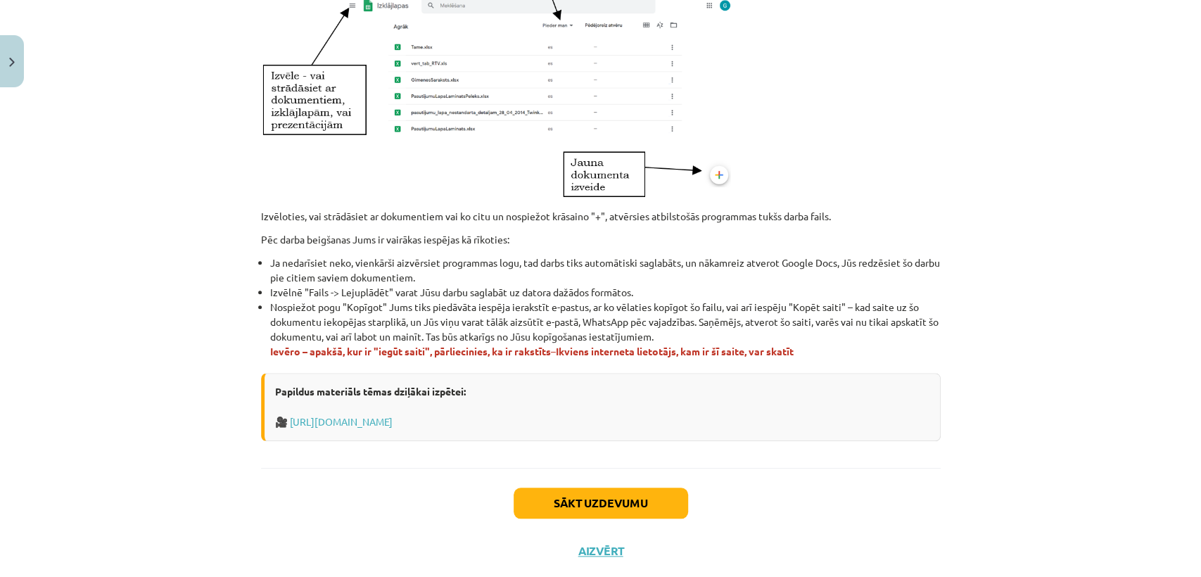
scroll to position [757, 0]
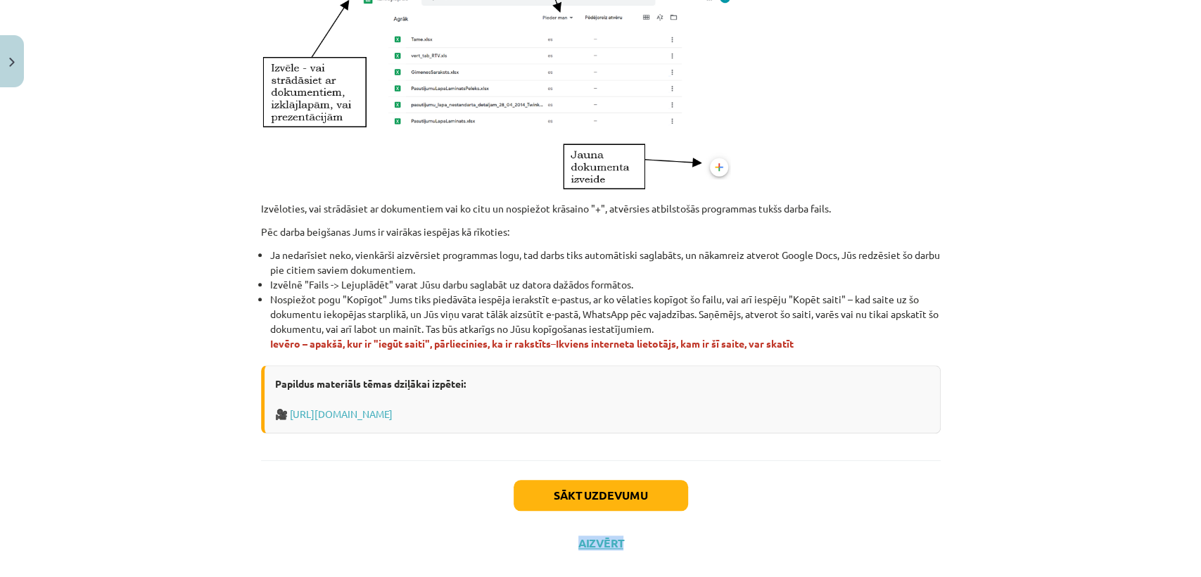
drag, startPoint x: 653, startPoint y: 512, endPoint x: 650, endPoint y: 505, distance: 7.9
click at [650, 505] on div "Sākt uzdevumu Aizvērt" at bounding box center [600, 509] width 679 height 98
click at [650, 505] on button "Sākt uzdevumu" at bounding box center [600, 495] width 174 height 31
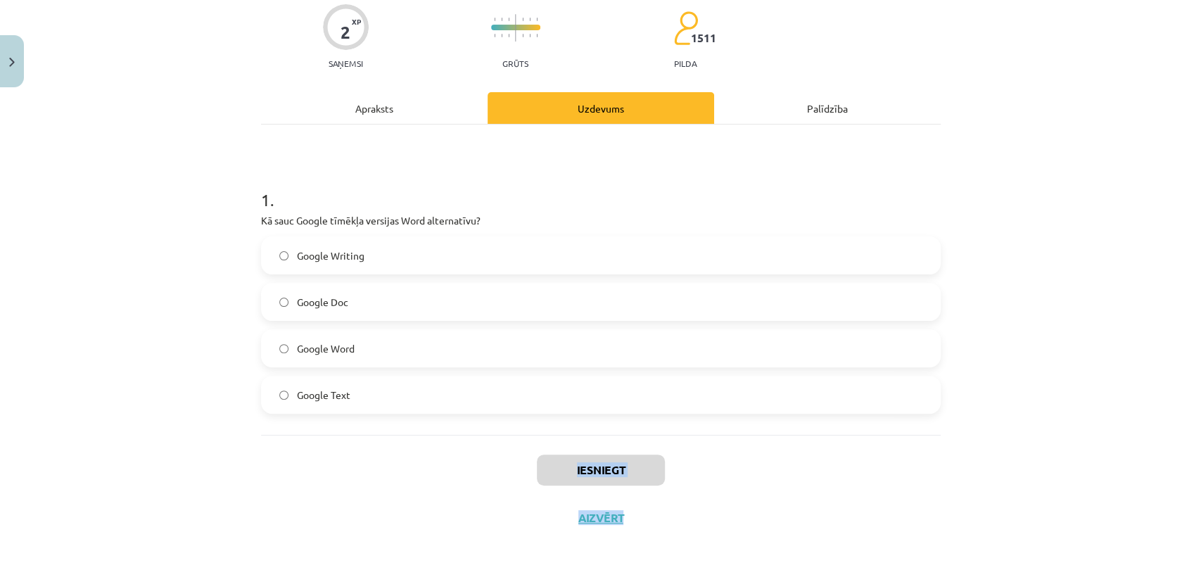
scroll to position [34, 0]
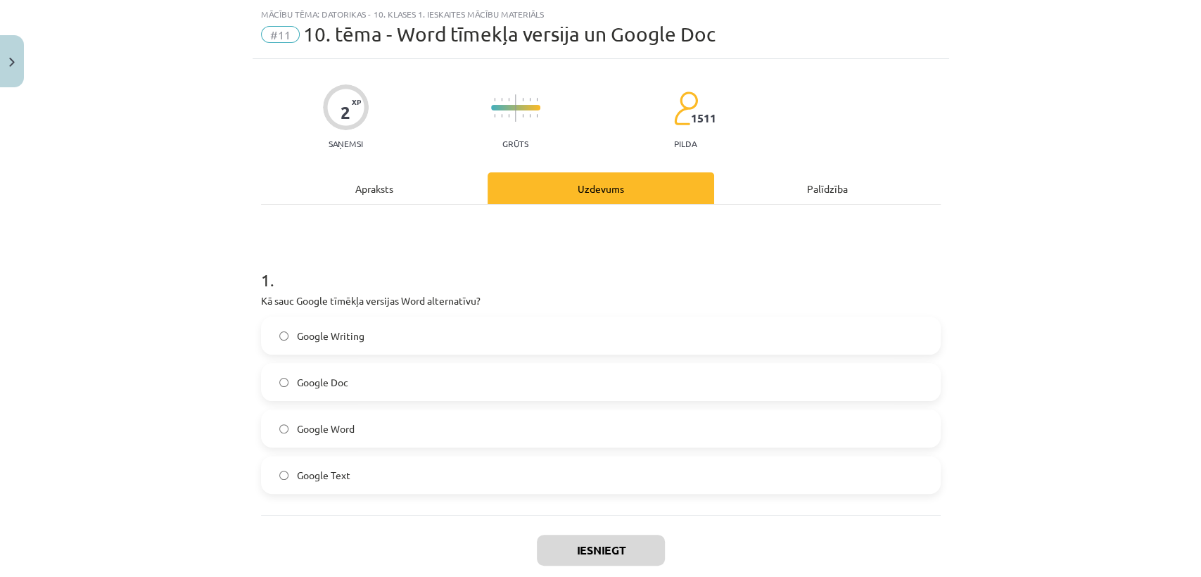
click at [737, 395] on label "Google Doc" at bounding box center [600, 381] width 677 height 35
click at [634, 549] on button "Iesniegt" at bounding box center [601, 550] width 128 height 31
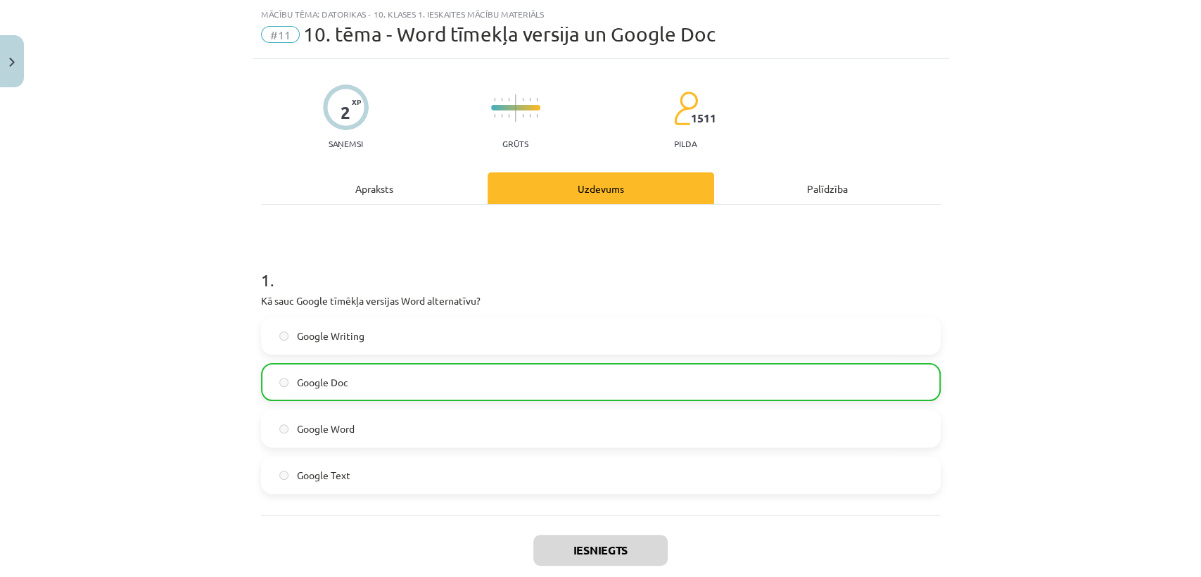
scroll to position [159, 0]
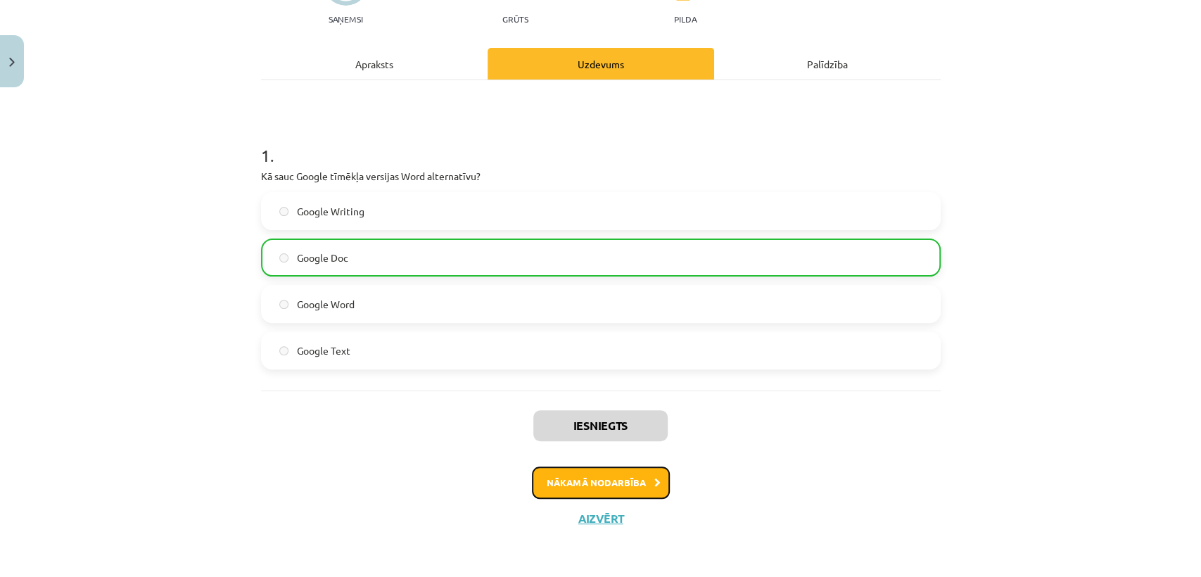
click at [645, 471] on button "Nākamā nodarbība" at bounding box center [601, 482] width 138 height 32
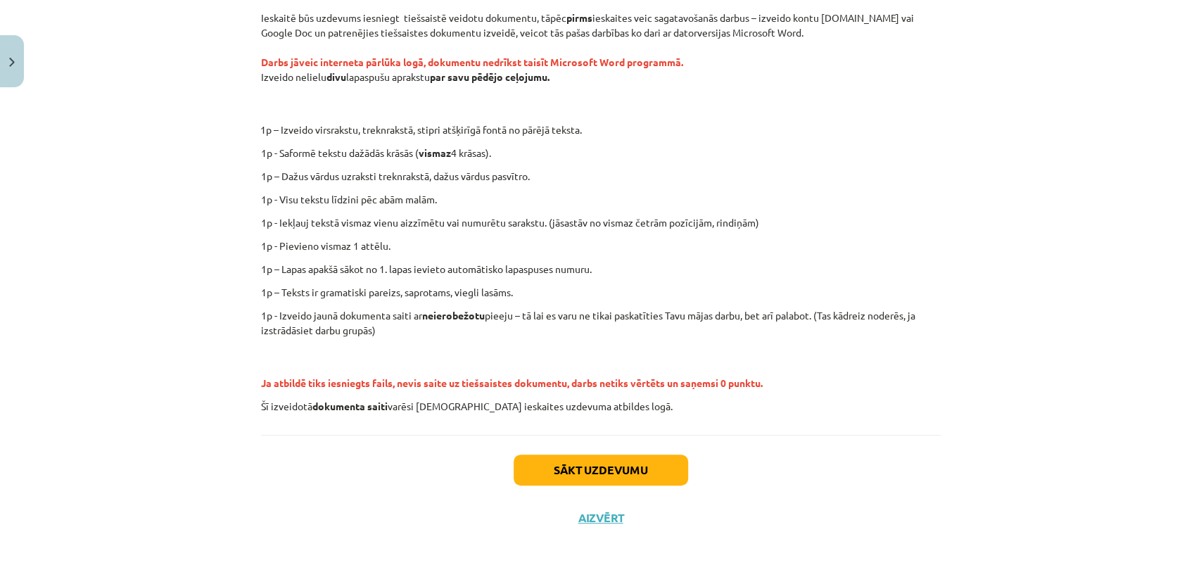
scroll to position [0, 0]
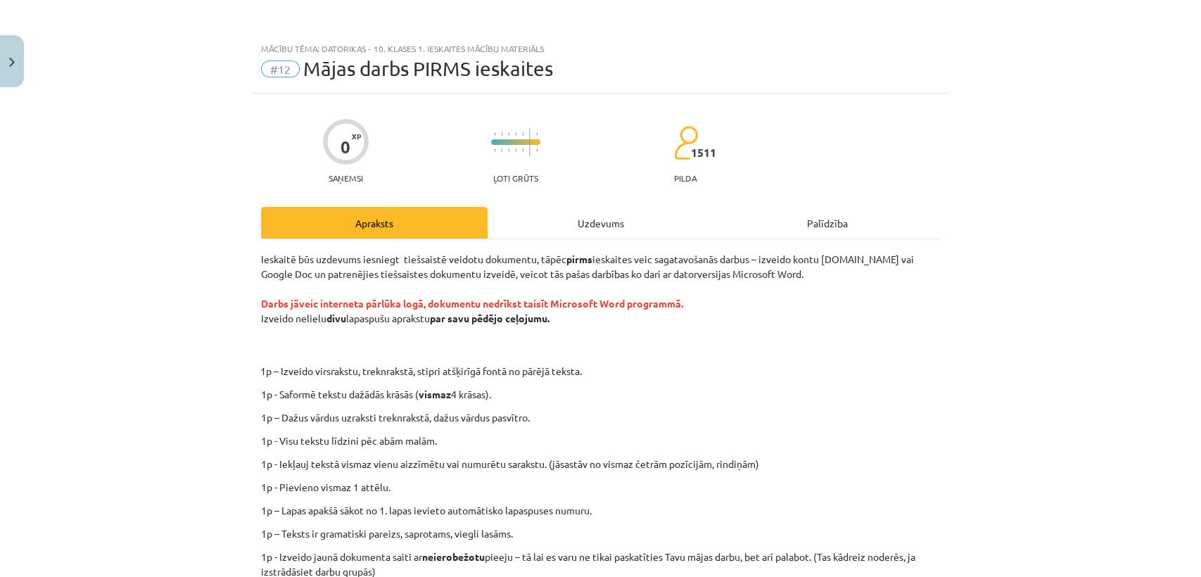
click at [640, 222] on div "Uzdevums" at bounding box center [600, 223] width 226 height 32
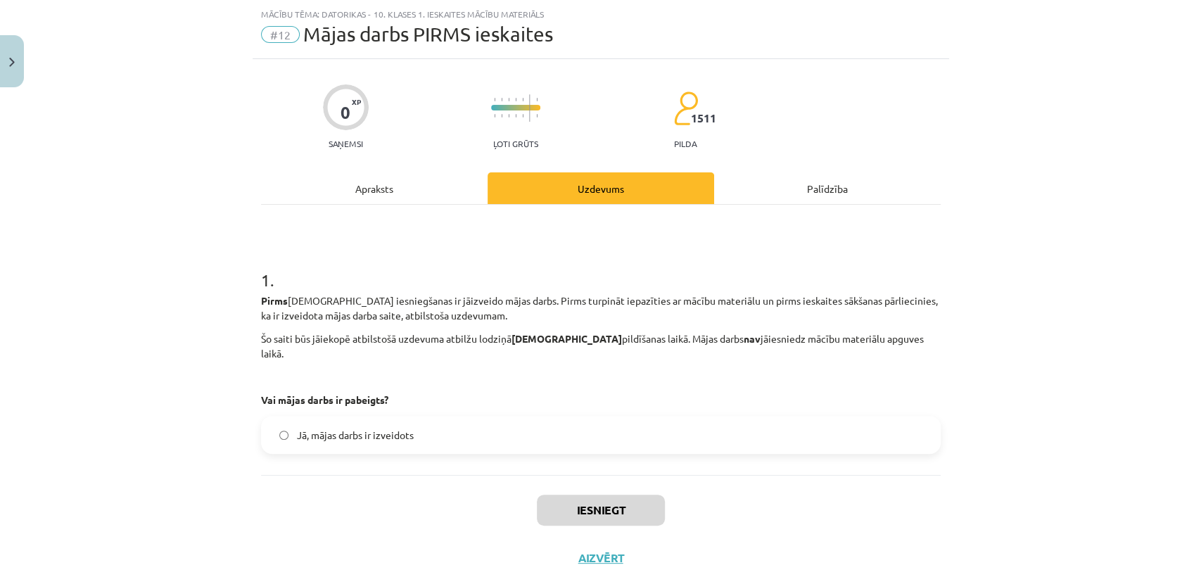
click at [450, 189] on div "Apraksts" at bounding box center [374, 188] width 226 height 32
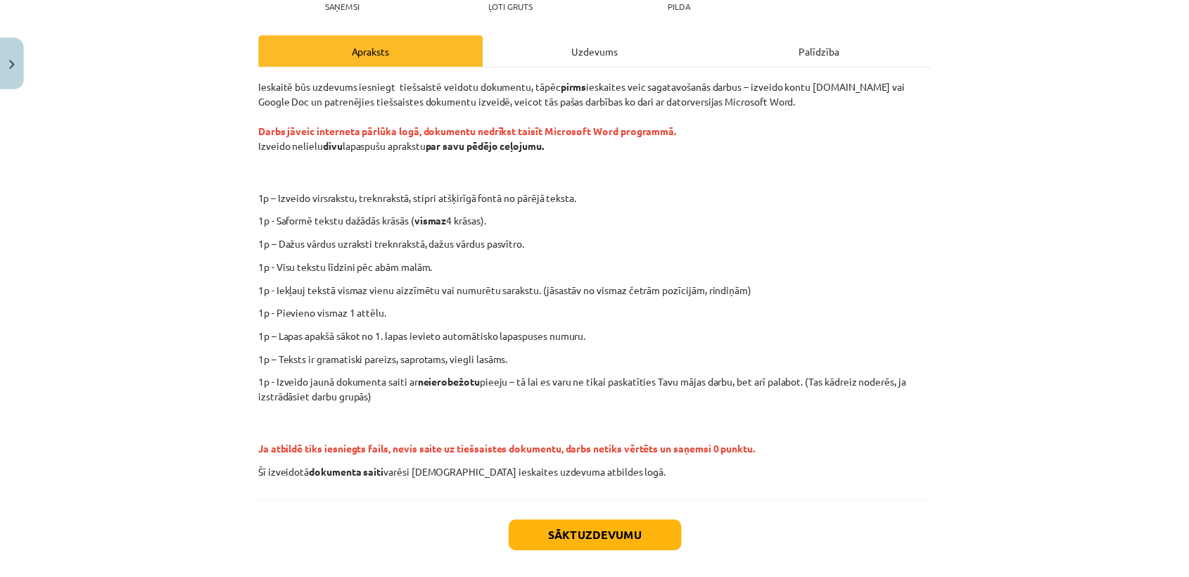
scroll to position [0, 0]
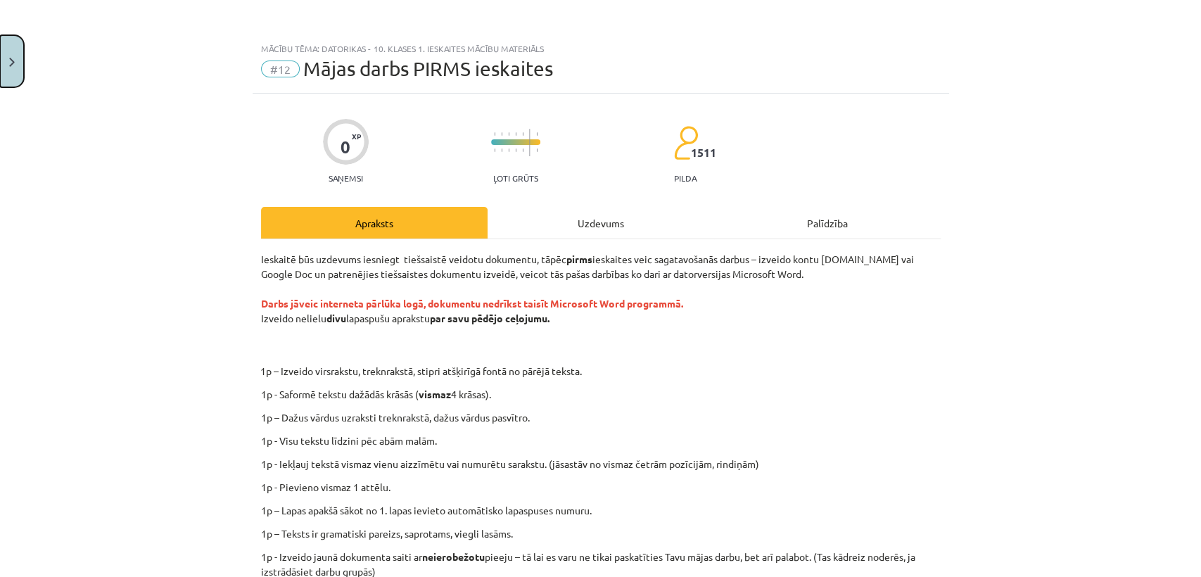
click at [11, 75] on button "Close" at bounding box center [12, 61] width 24 height 52
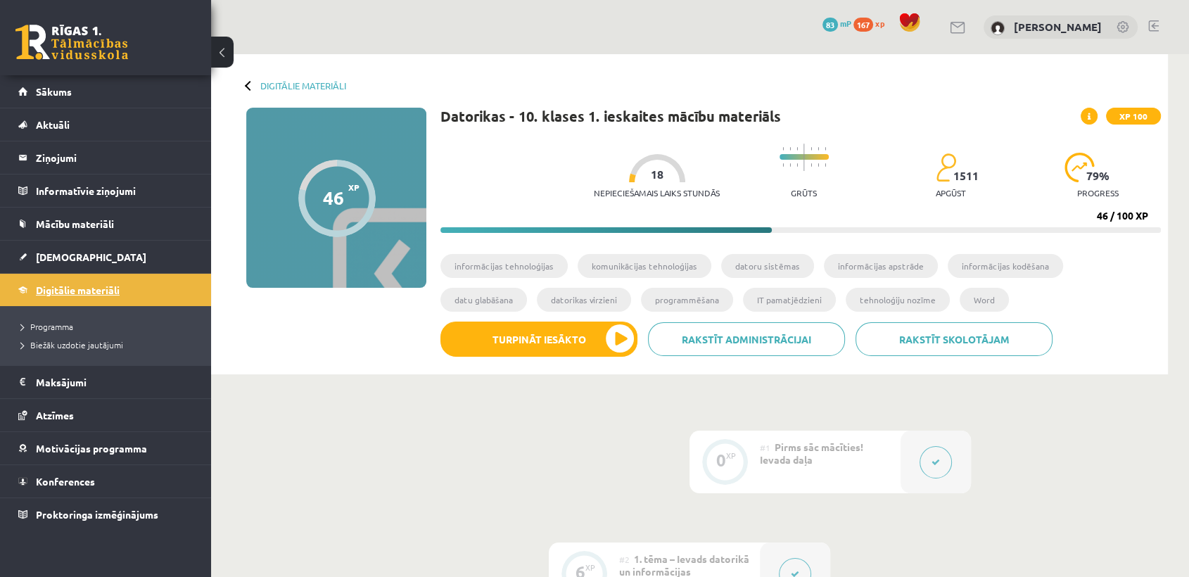
click at [49, 281] on link "Digitālie materiāli" at bounding box center [105, 290] width 175 height 32
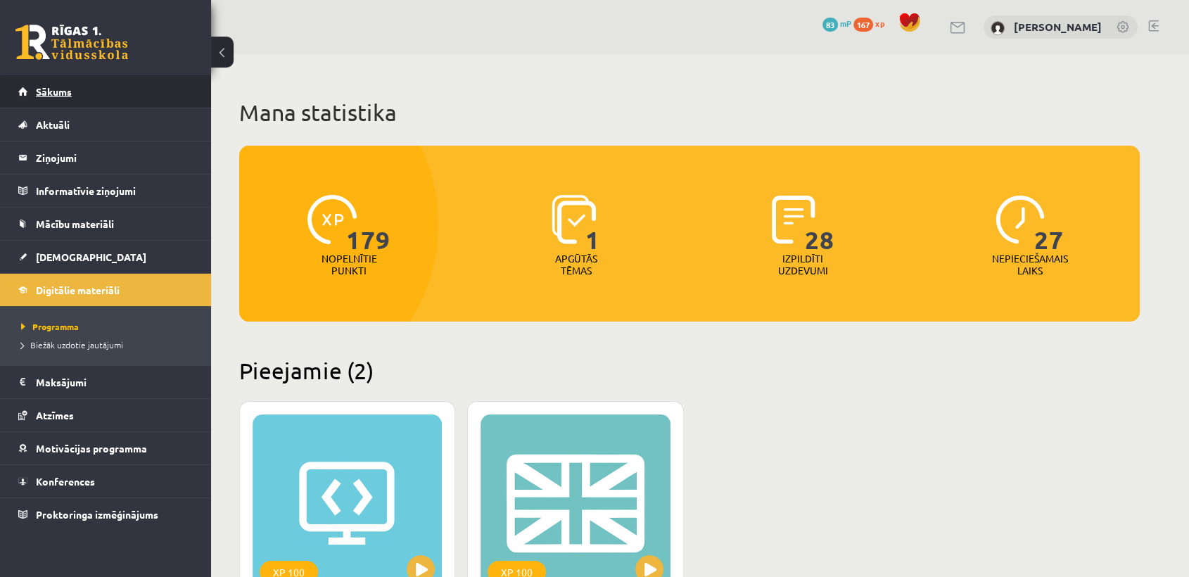
click at [176, 94] on link "Sākums" at bounding box center [105, 91] width 175 height 32
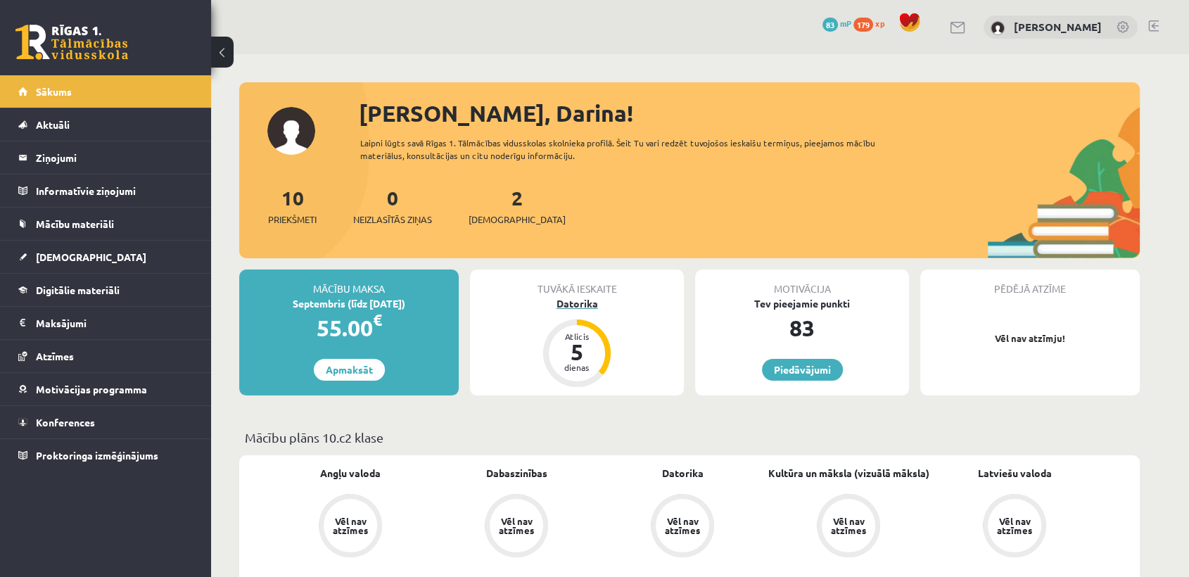
click at [590, 304] on div "Datorika" at bounding box center [577, 303] width 214 height 15
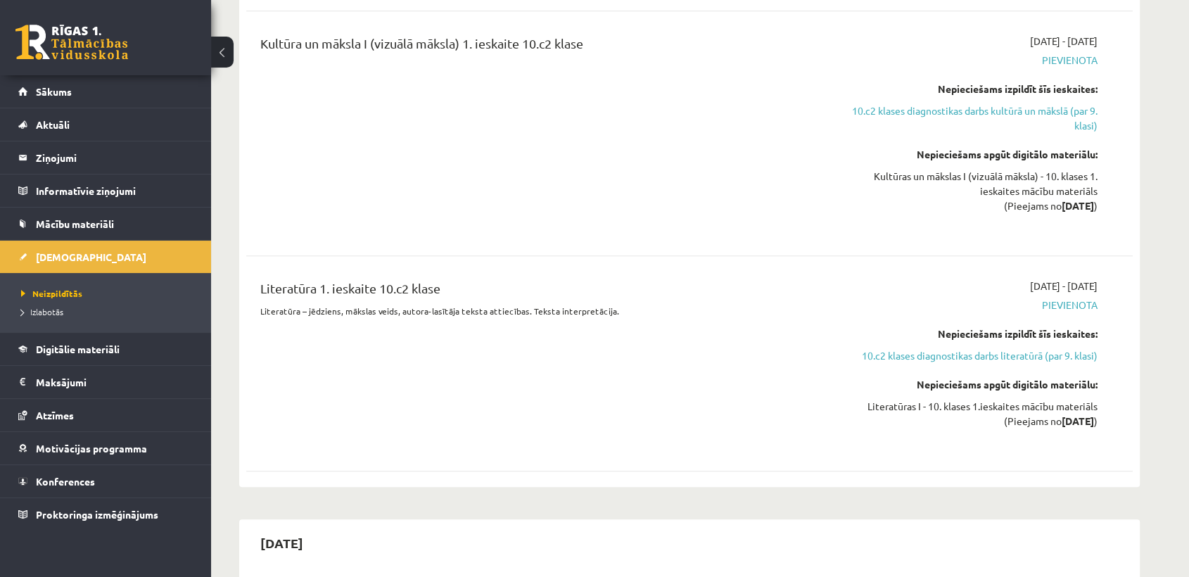
scroll to position [985, 0]
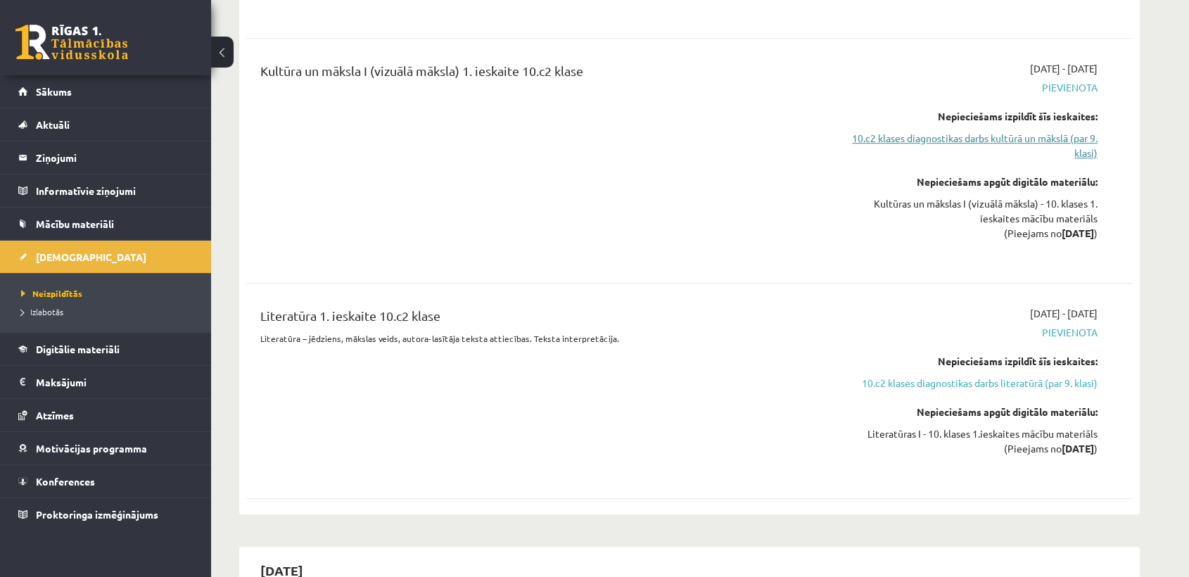
click at [1080, 132] on link "10.c2 klases diagnostikas darbs kultūrā un mākslā (par 9. klasi)" at bounding box center [964, 146] width 265 height 30
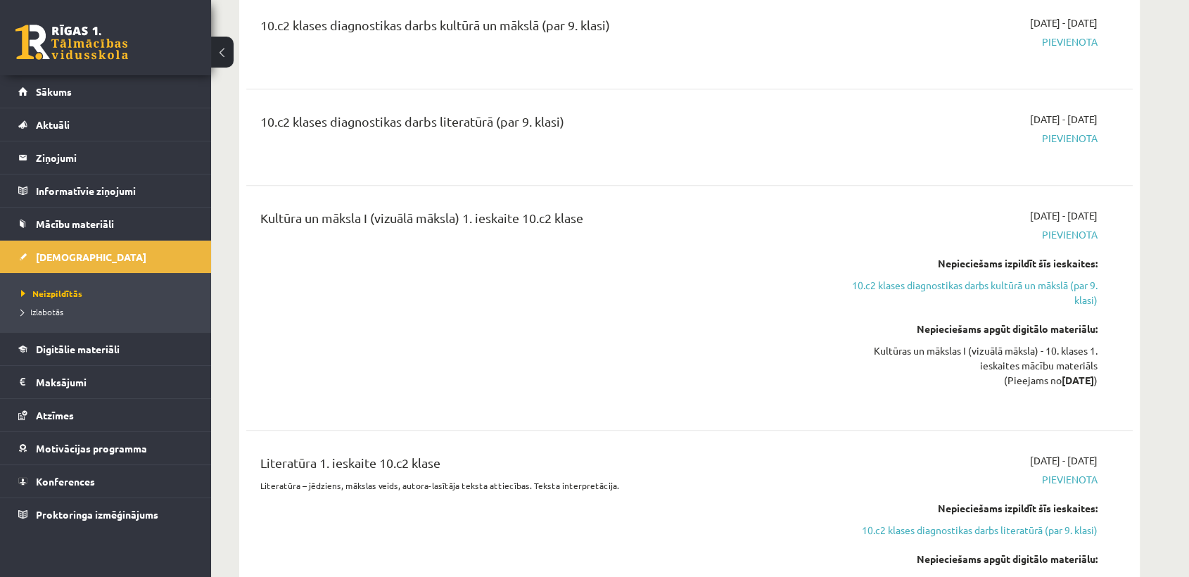
scroll to position [985, 0]
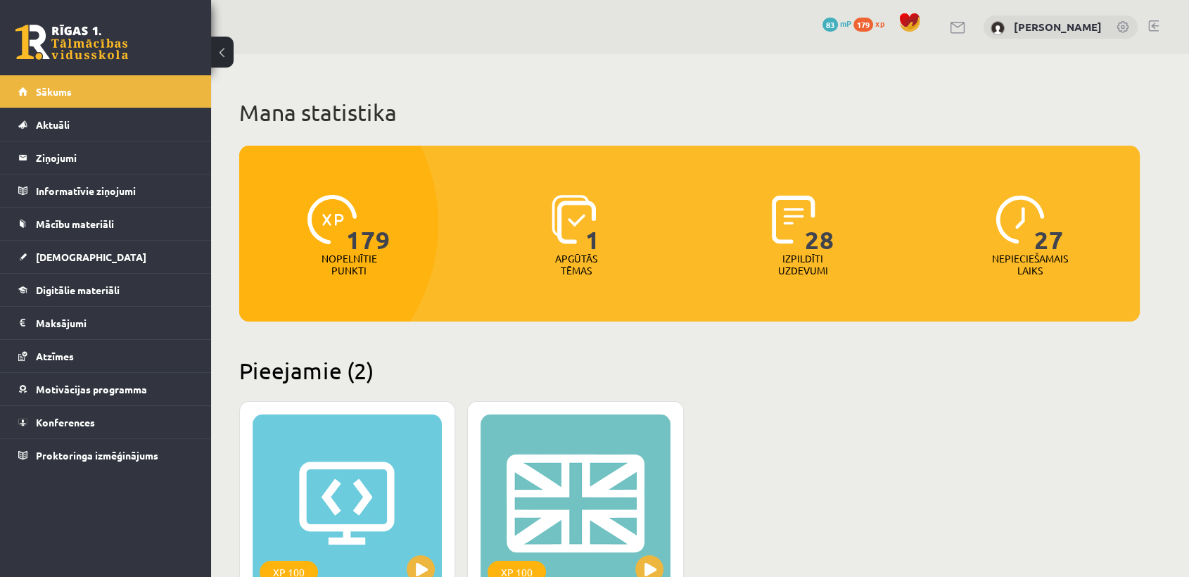
click at [1049, 253] on p "Nepieciešamais laiks" at bounding box center [1030, 265] width 76 height 24
drag, startPoint x: 236, startPoint y: 51, endPoint x: 223, endPoint y: 52, distance: 13.4
click at [223, 52] on button at bounding box center [222, 52] width 23 height 31
